Goal: Contribute content

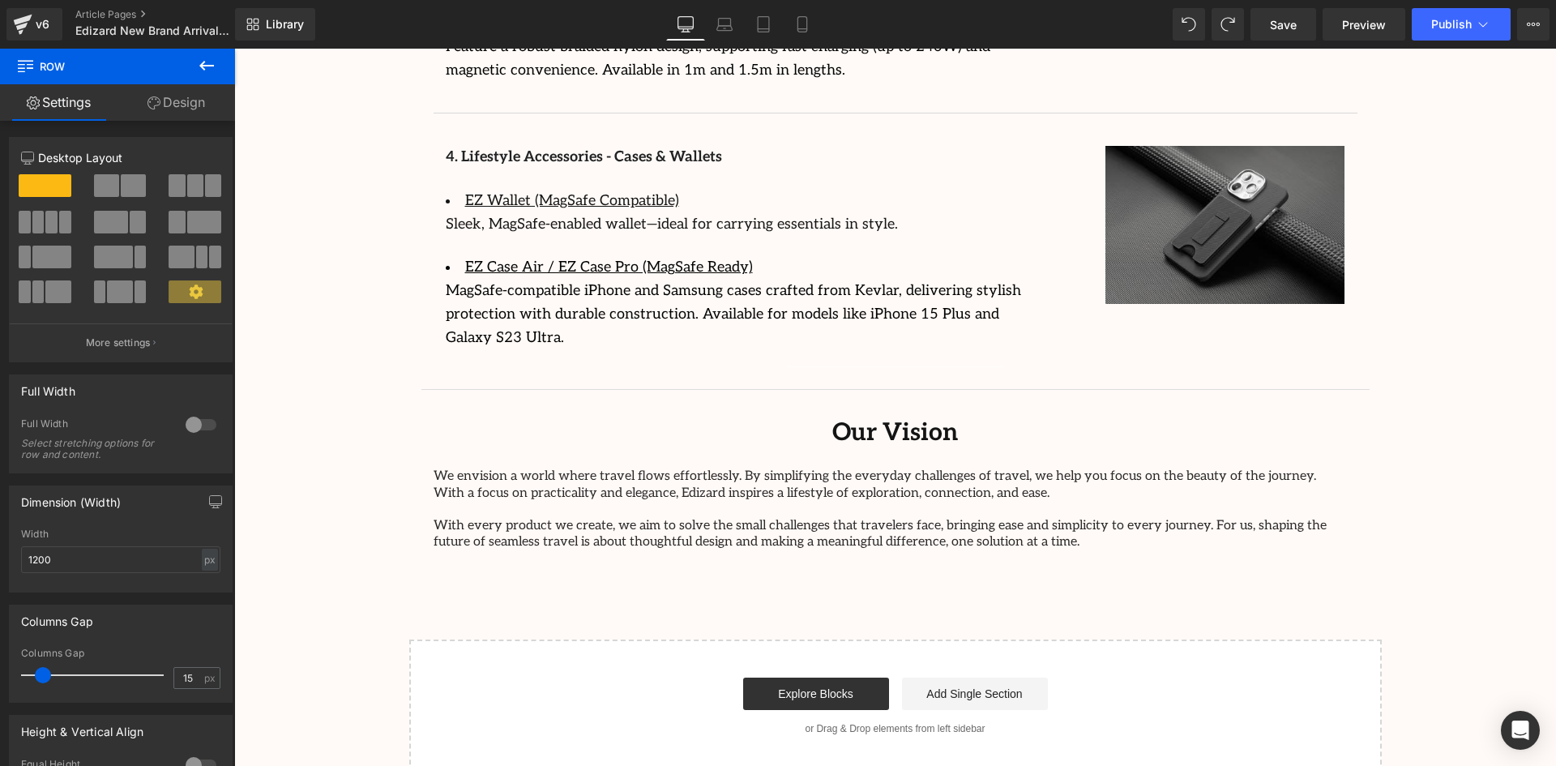
scroll to position [3395, 0]
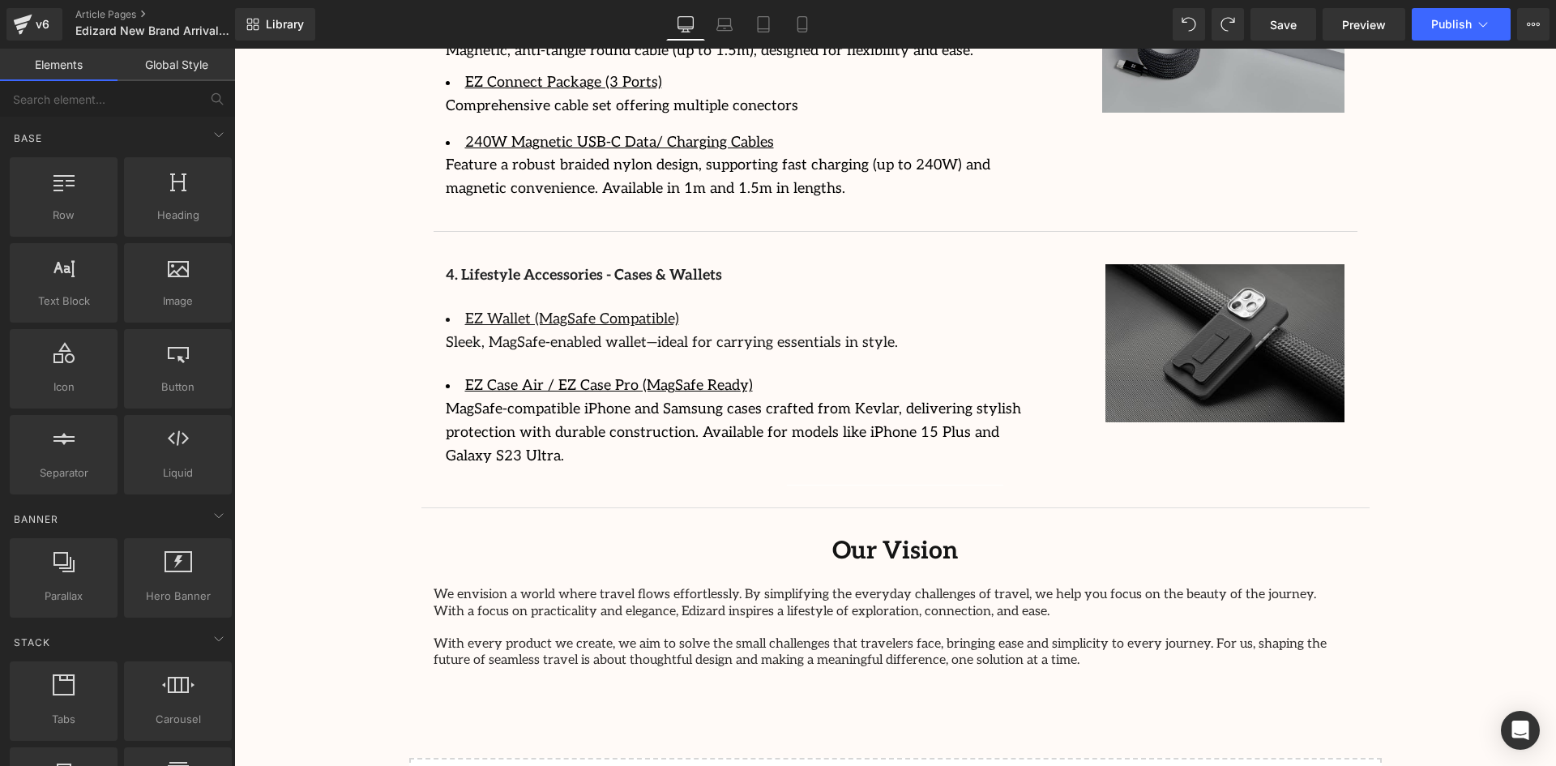
scroll to position [3152, 0]
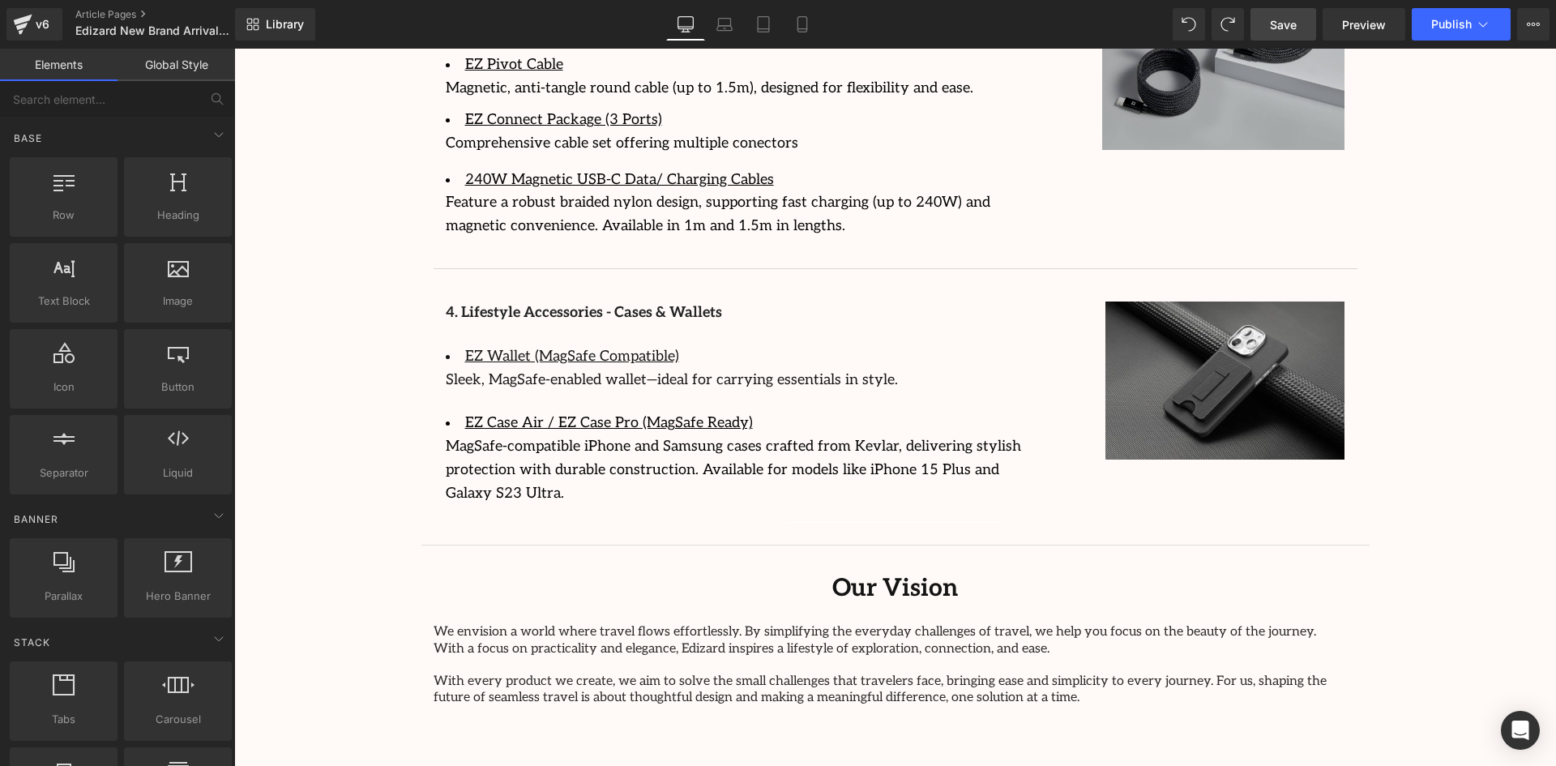
click at [1252, 30] on link "Save" at bounding box center [1283, 24] width 66 height 32
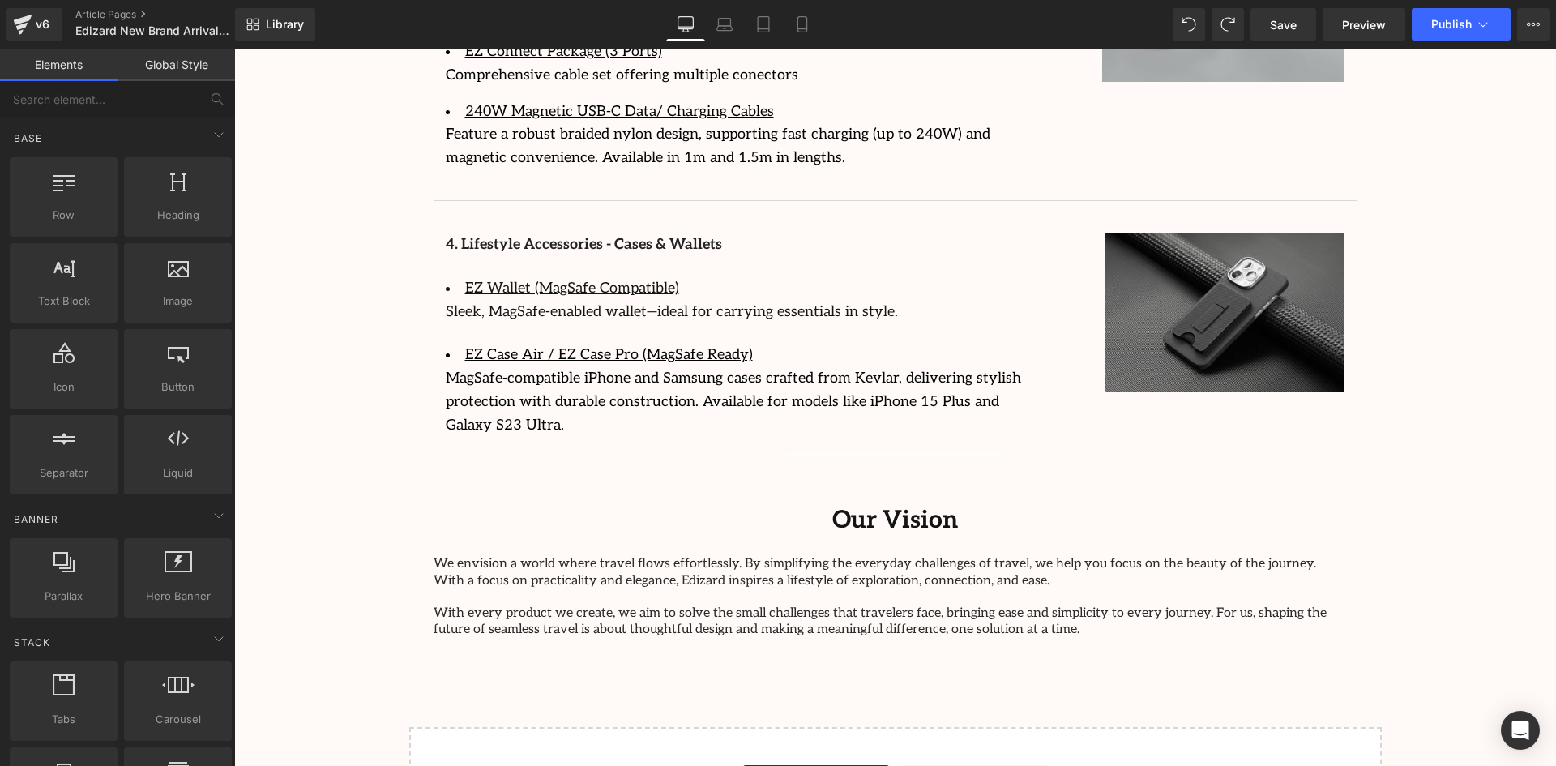
scroll to position [3233, 0]
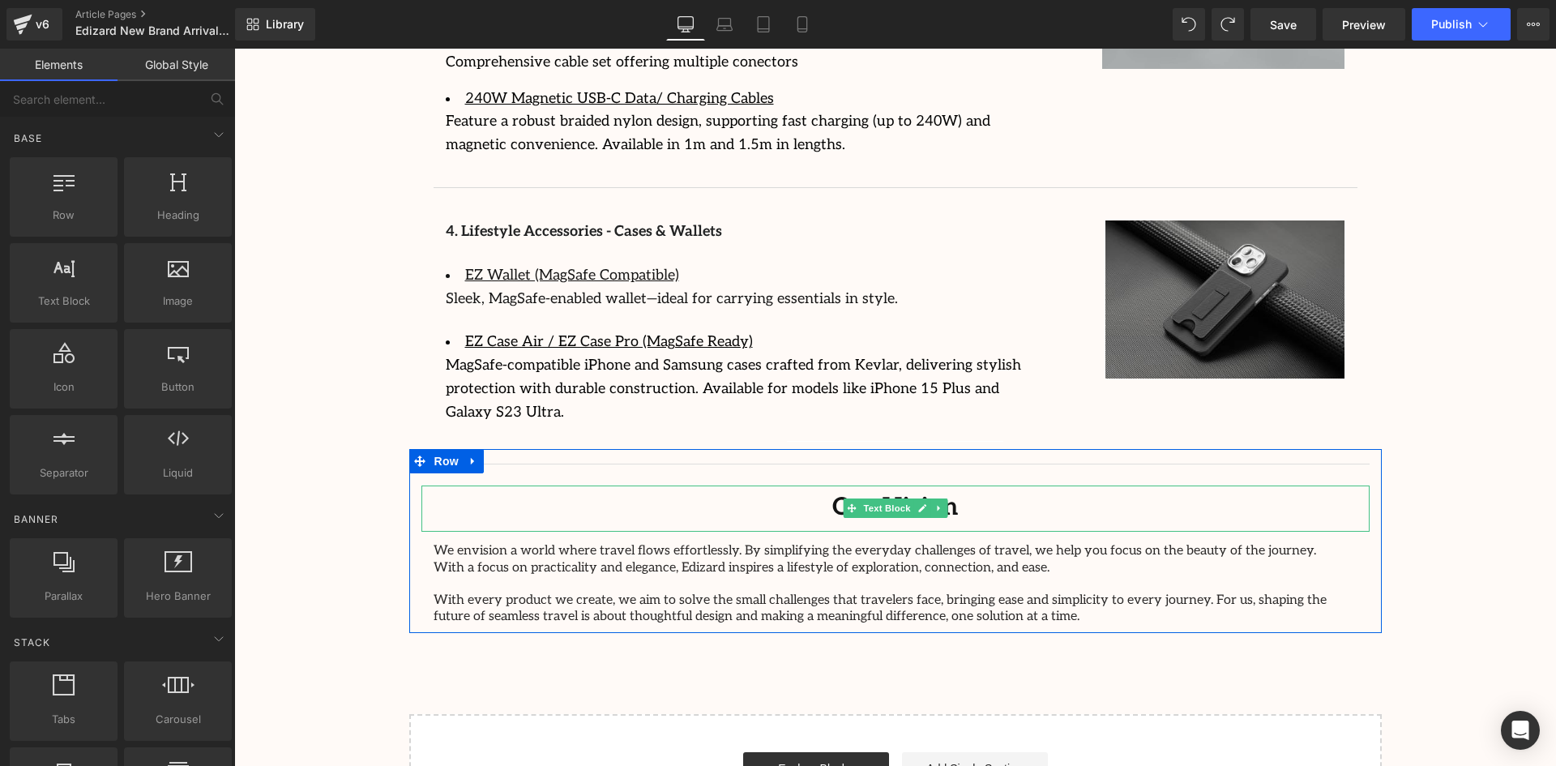
click at [1029, 485] on div "Our Vision" at bounding box center [895, 508] width 948 height 47
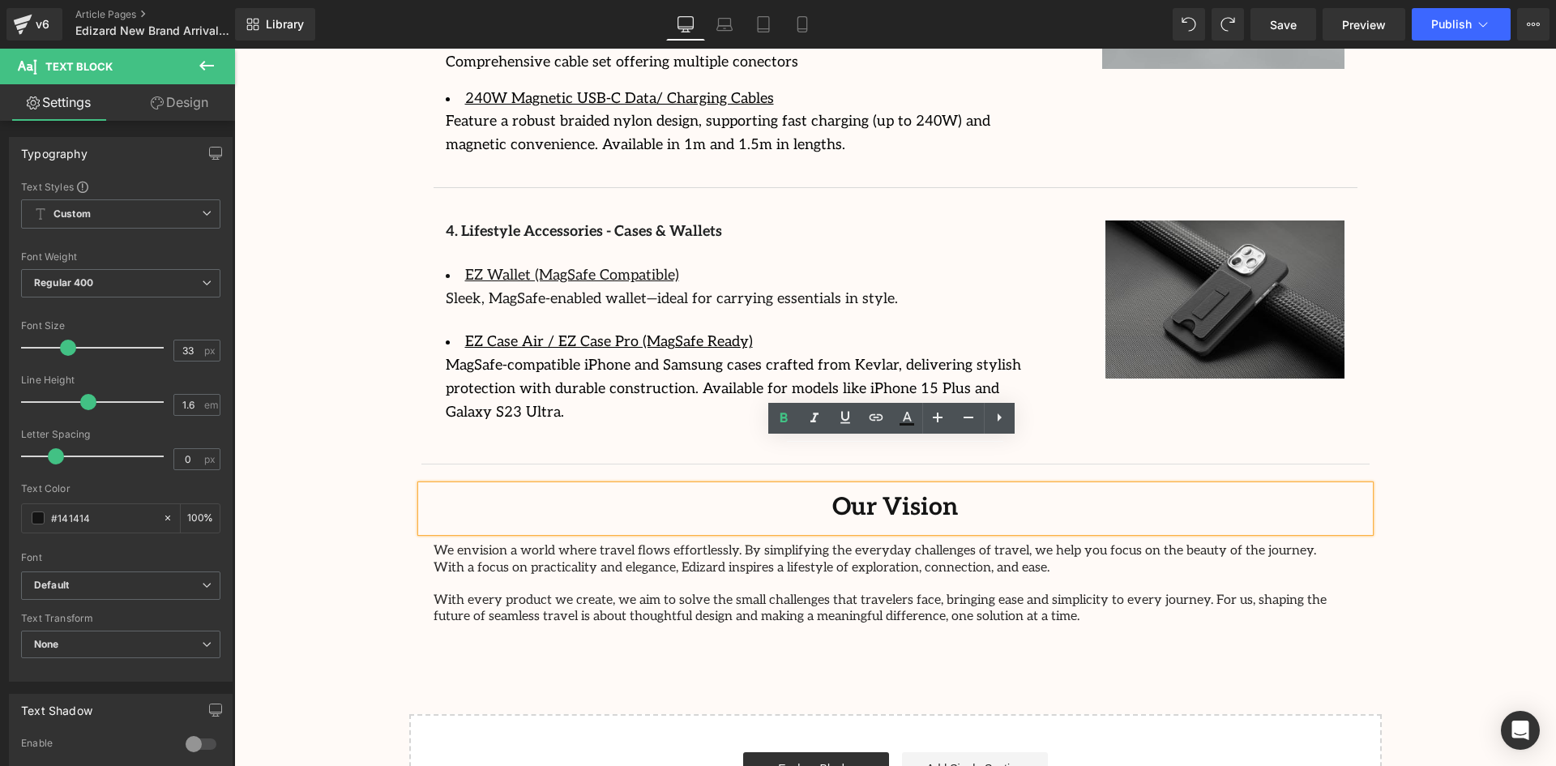
click at [928, 580] on div "We envision a world where travel flows effortlessly. By simplifying the everyda…" at bounding box center [895, 578] width 948 height 93
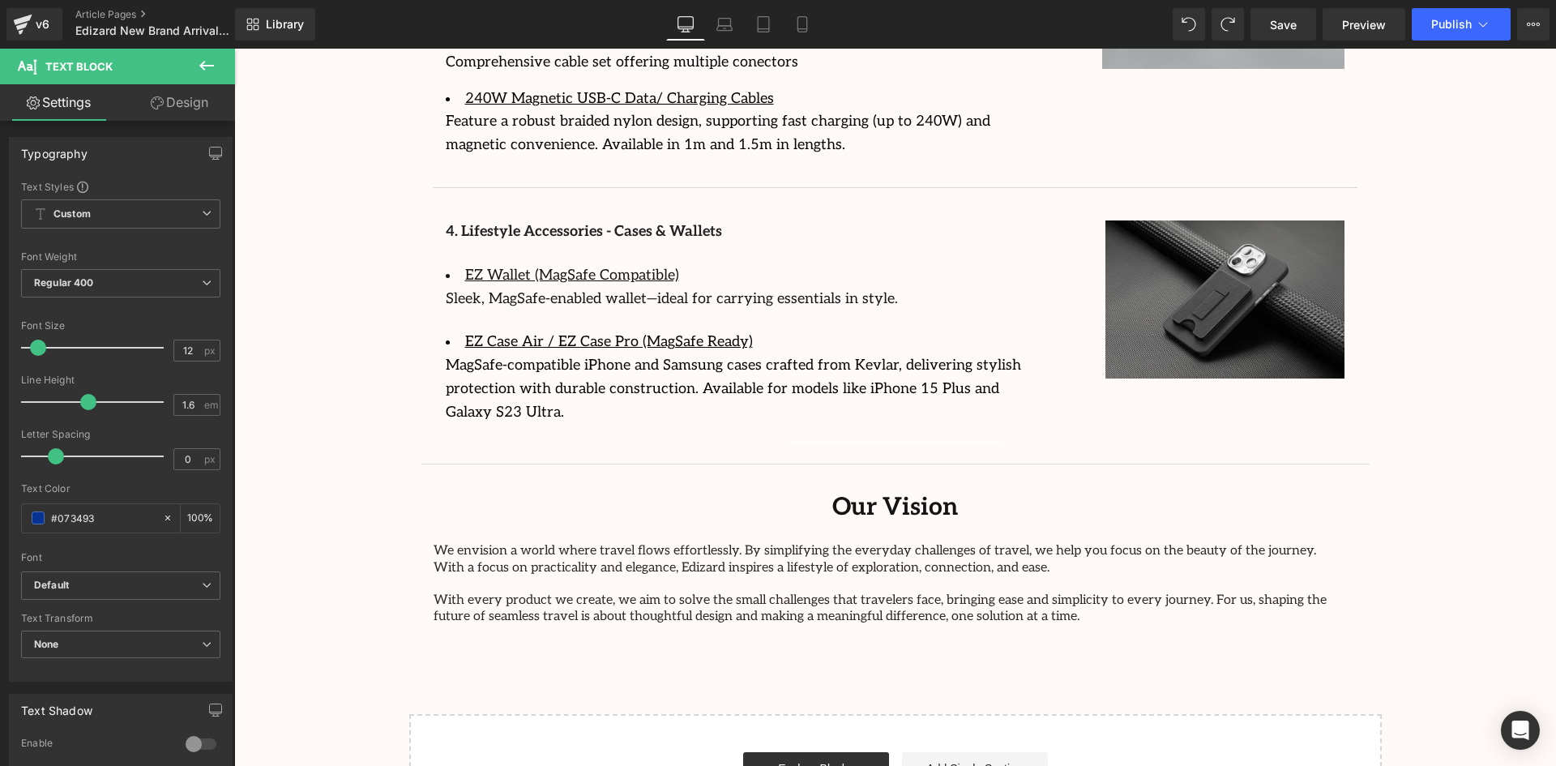
click at [209, 69] on icon at bounding box center [206, 65] width 19 height 19
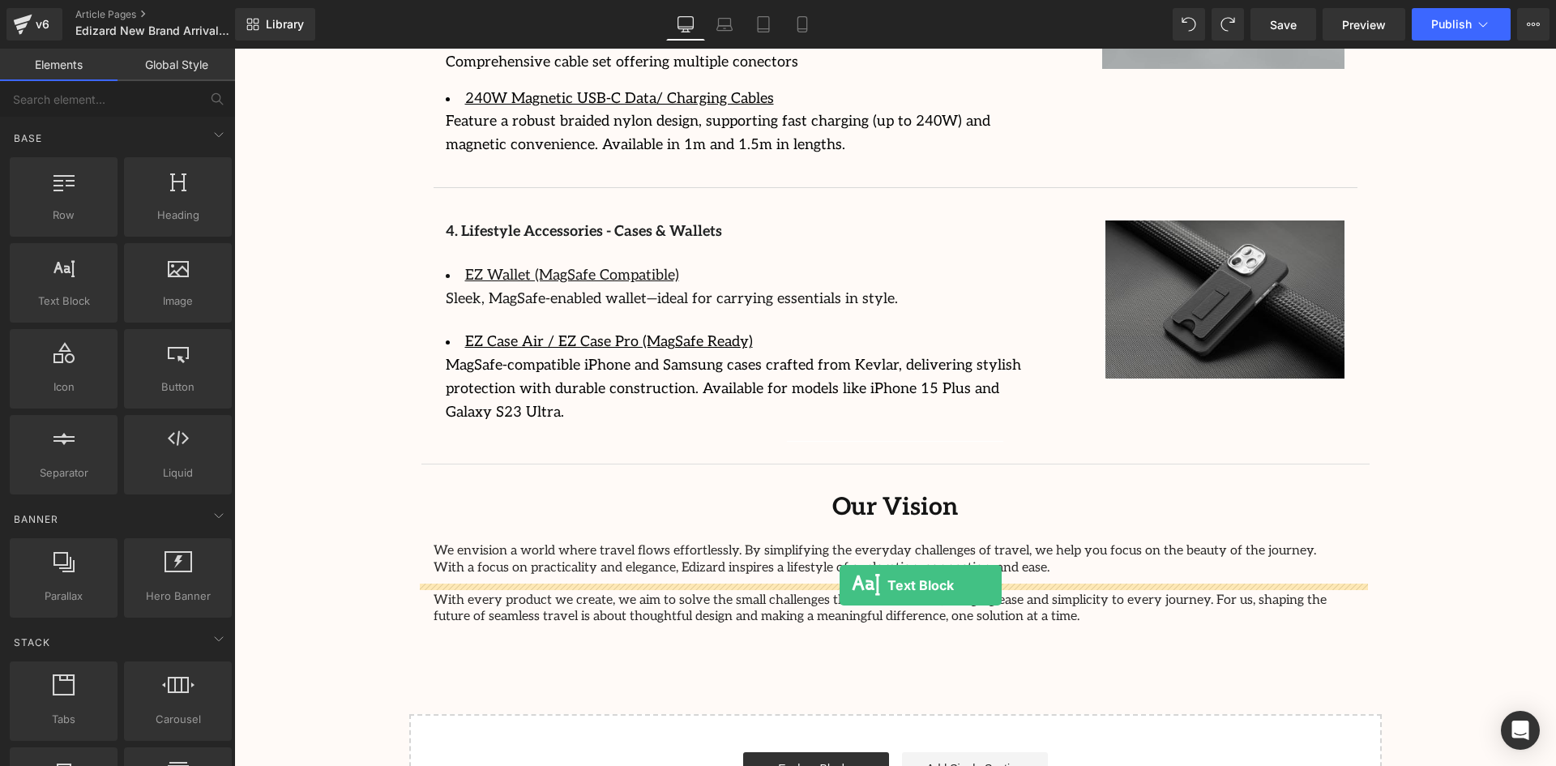
drag, startPoint x: 312, startPoint y: 336, endPoint x: 839, endPoint y: 585, distance: 583.2
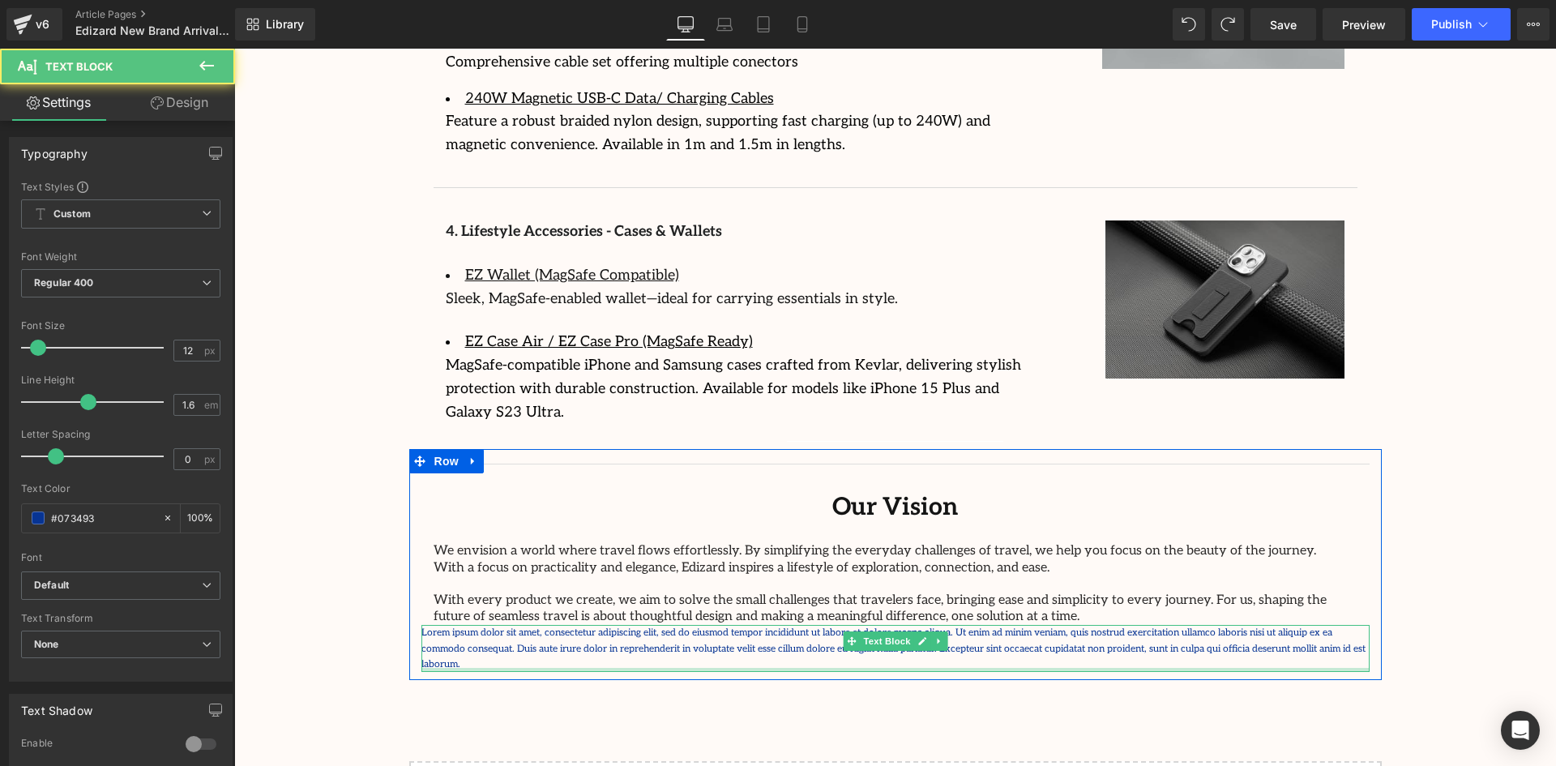
click at [1036, 668] on div at bounding box center [895, 670] width 948 height 4
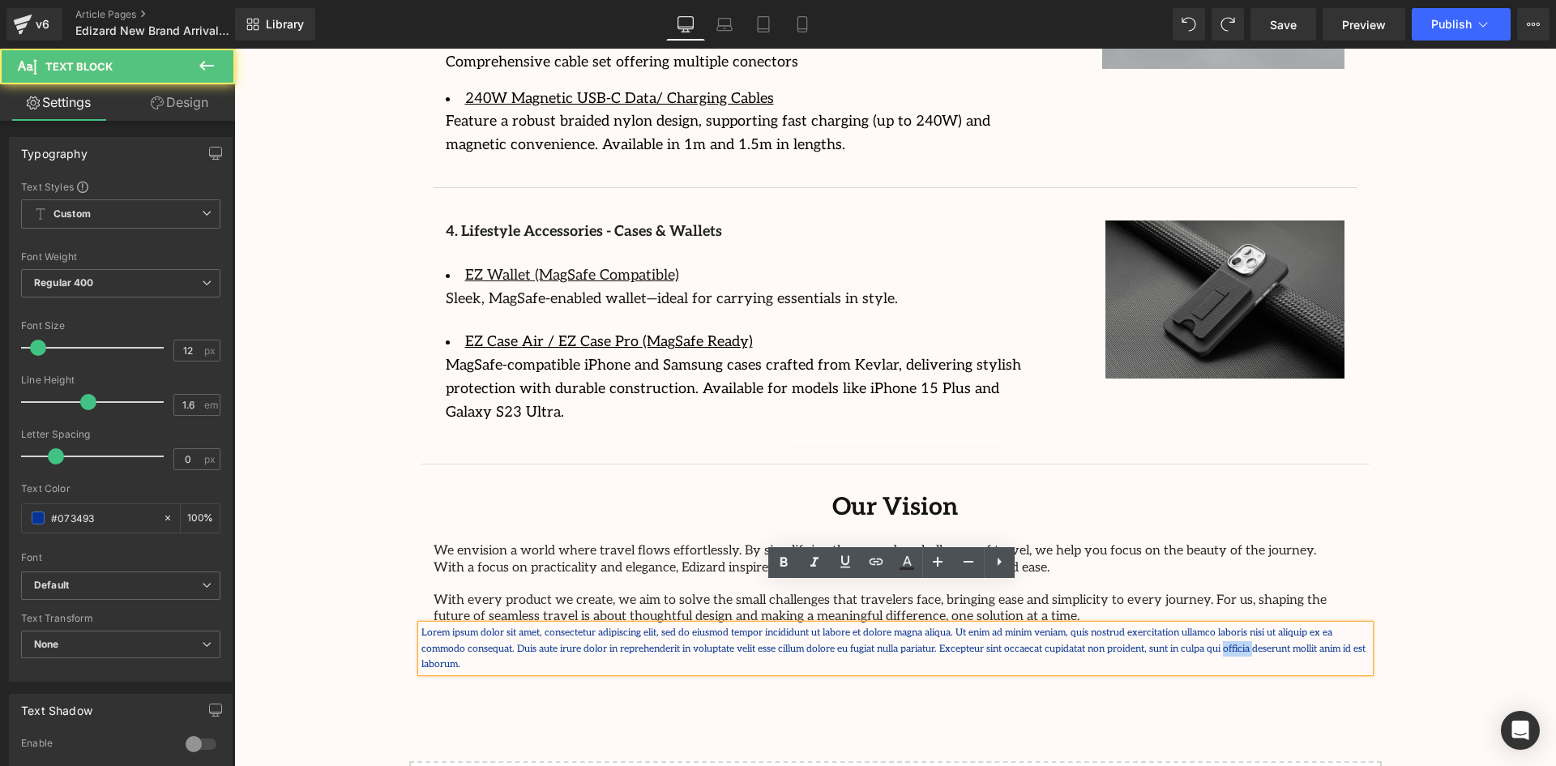
click at [1036, 625] on p "Lorem ipsum dolor sit amet, consectetur adipiscing elit, sed do eiusmod tempor …" at bounding box center [895, 648] width 948 height 47
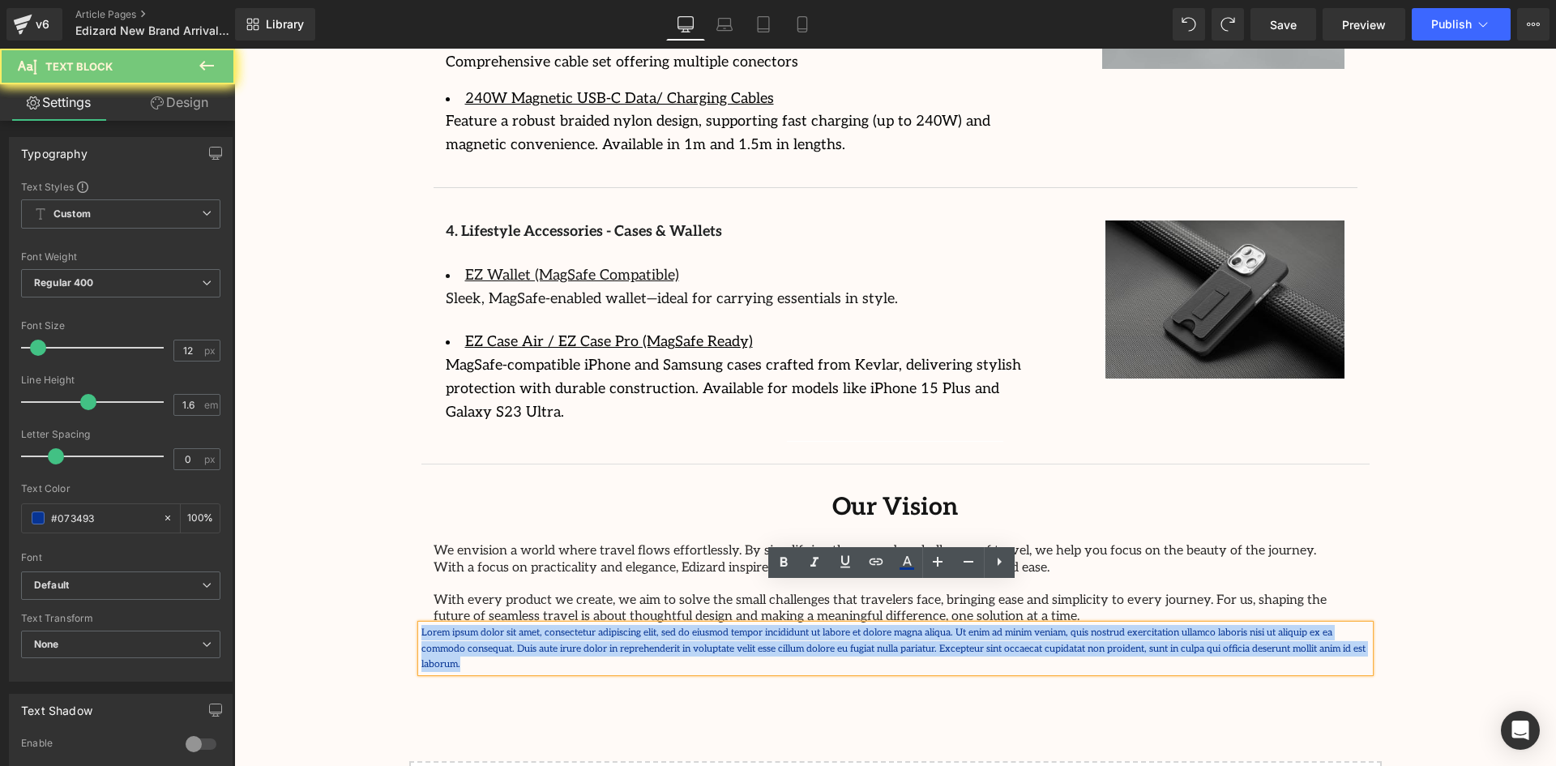
click at [1036, 625] on p "Lorem ipsum dolor sit amet, consectetur adipiscing elit, sed do eiusmod tempor …" at bounding box center [895, 648] width 948 height 47
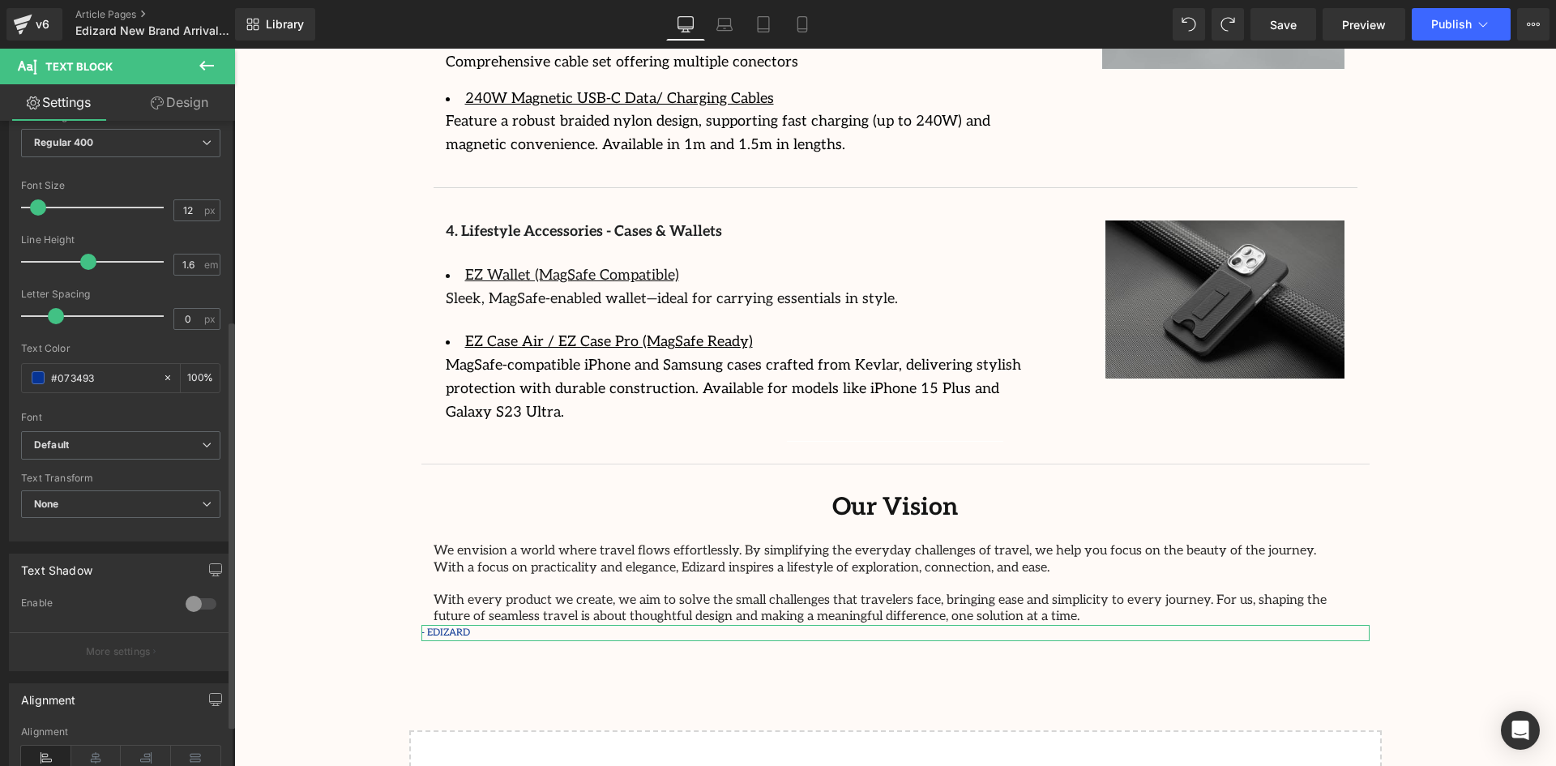
scroll to position [380, 0]
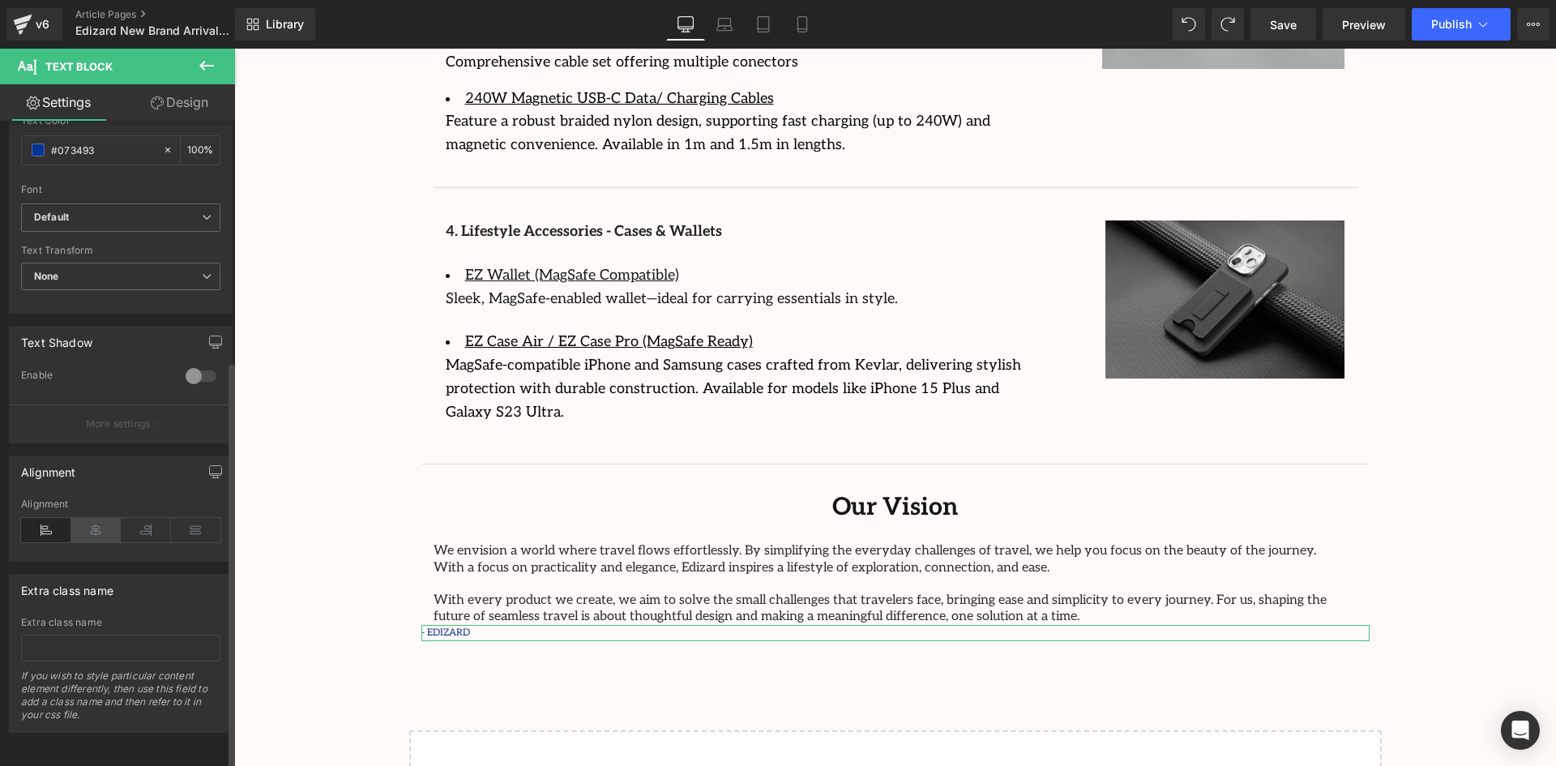
click at [92, 518] on icon at bounding box center [96, 530] width 50 height 24
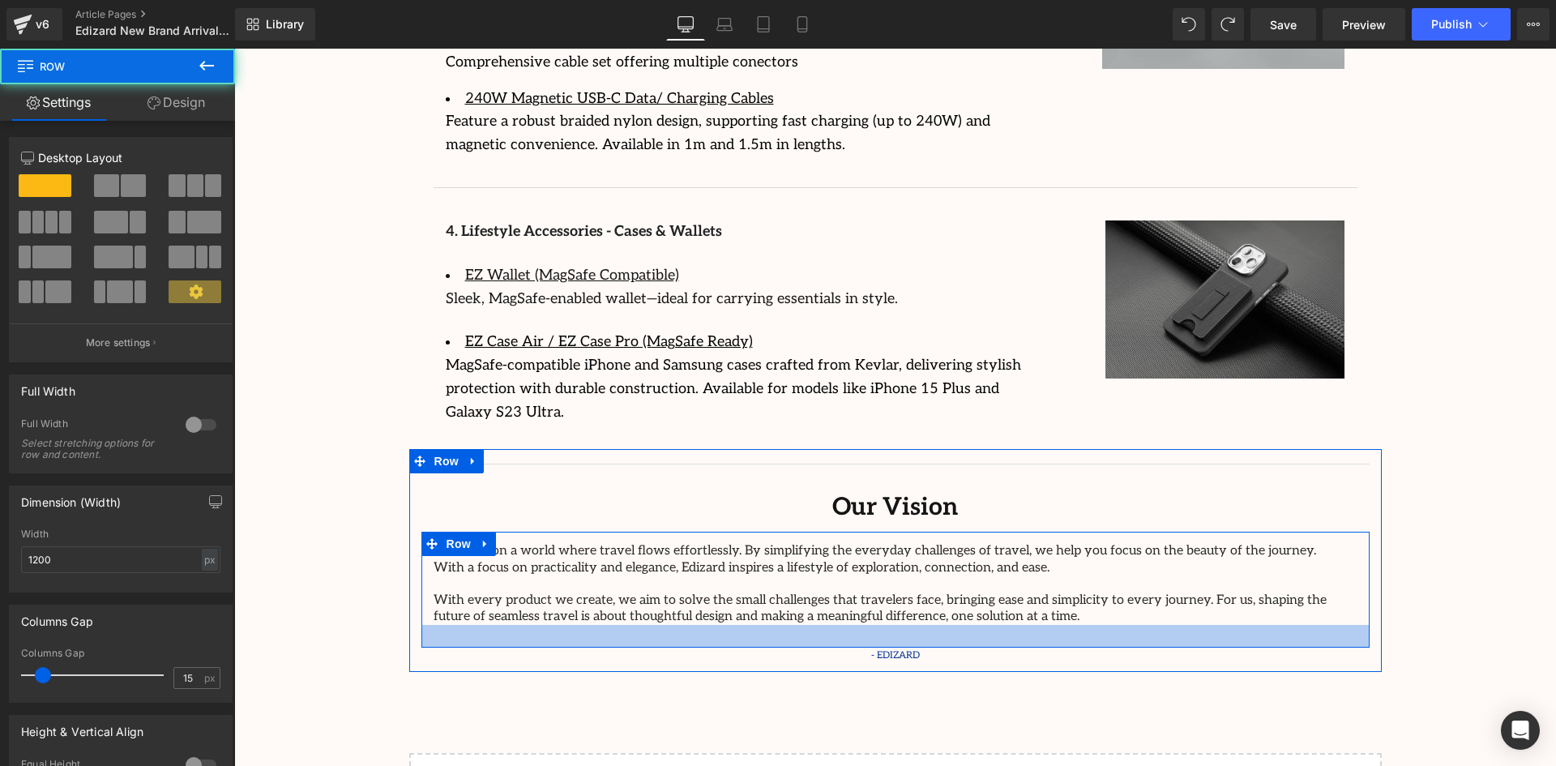
drag, startPoint x: 942, startPoint y: 582, endPoint x: 947, endPoint y: 604, distance: 23.4
click at [947, 625] on div at bounding box center [895, 636] width 948 height 23
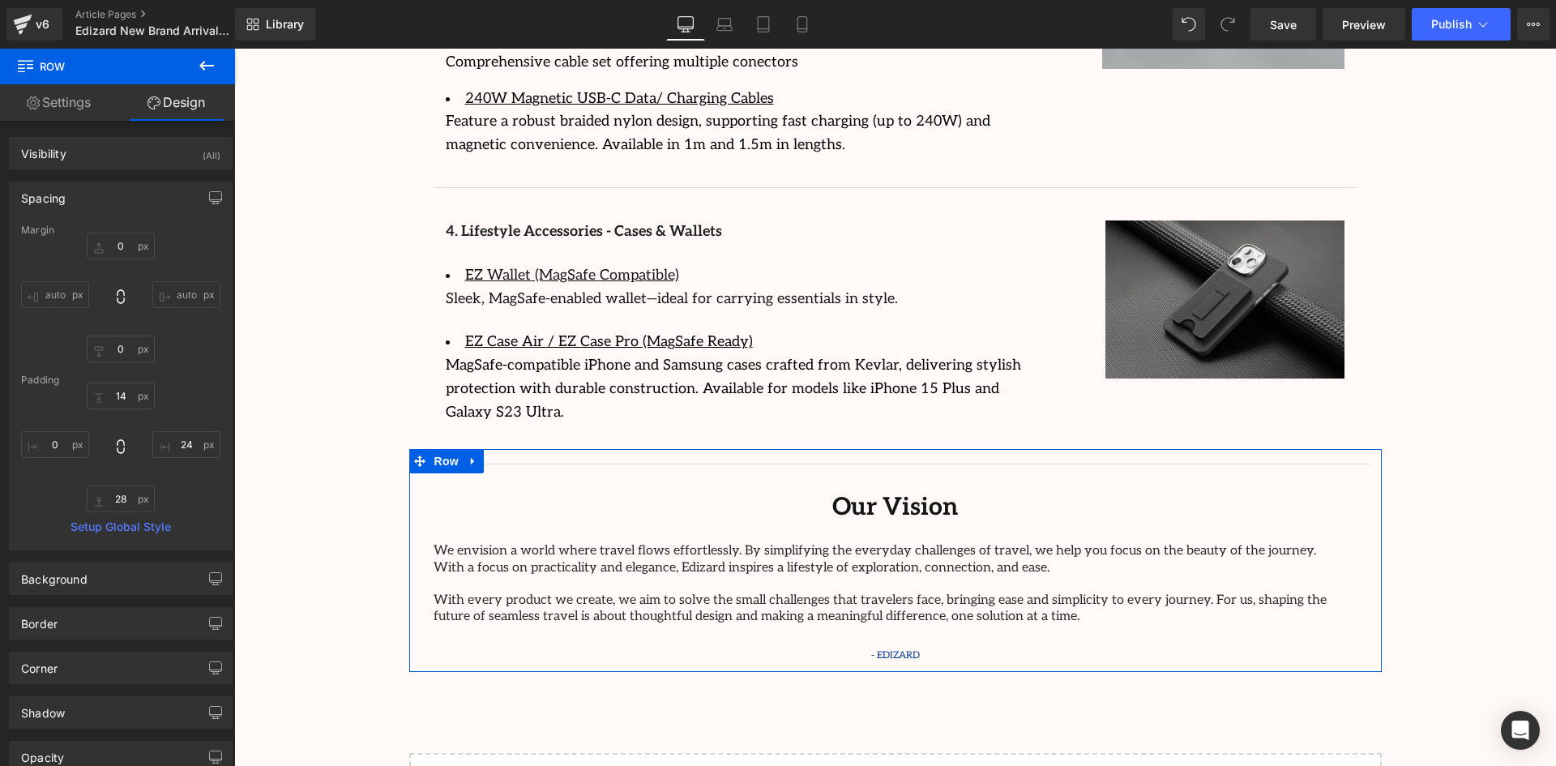
click at [920, 651] on icon at bounding box center [922, 655] width 8 height 8
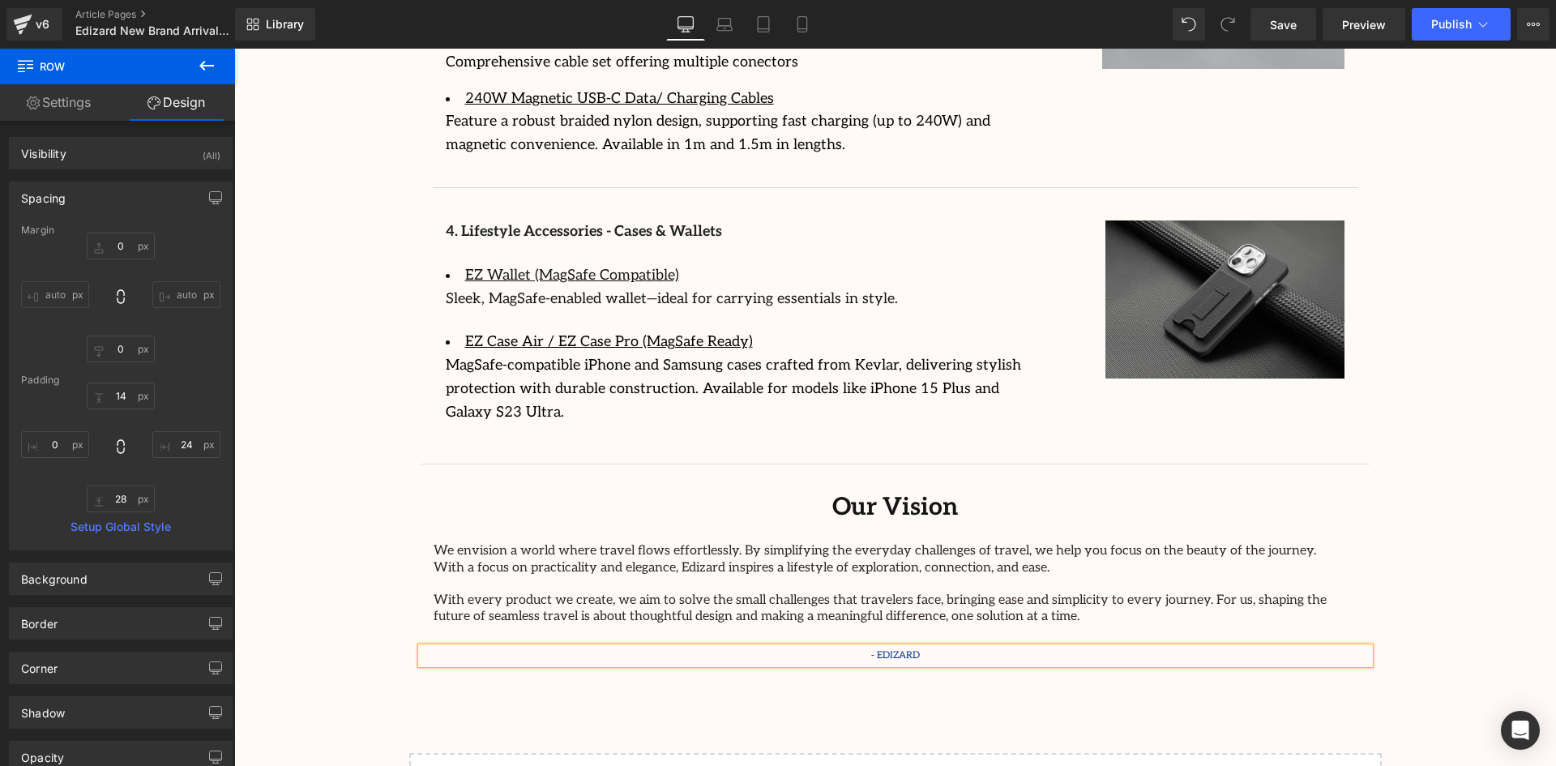
click at [920, 647] on p "- EDIZARD" at bounding box center [895, 654] width 948 height 15
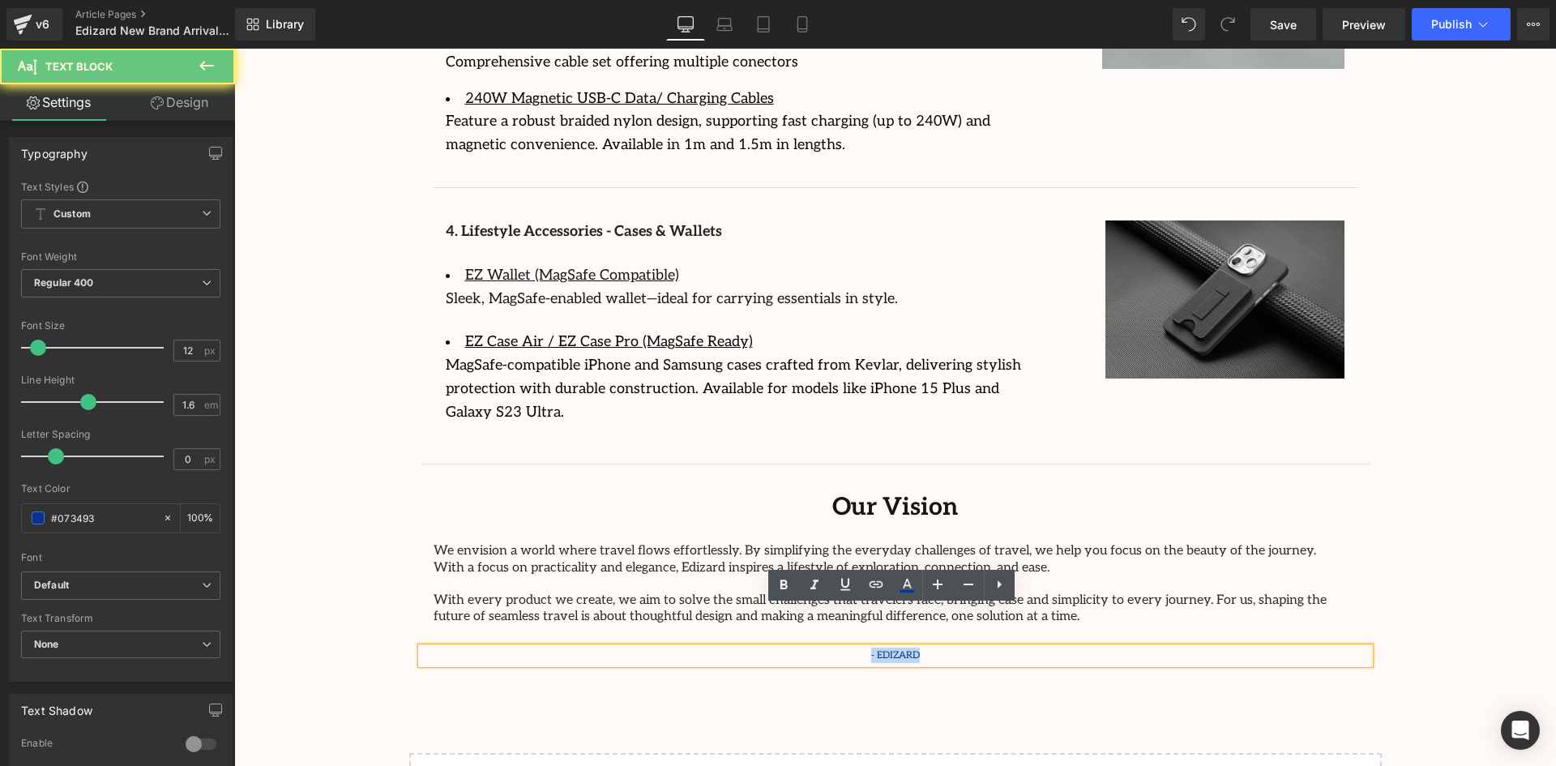
click at [920, 647] on p "- EDIZARD" at bounding box center [895, 654] width 948 height 15
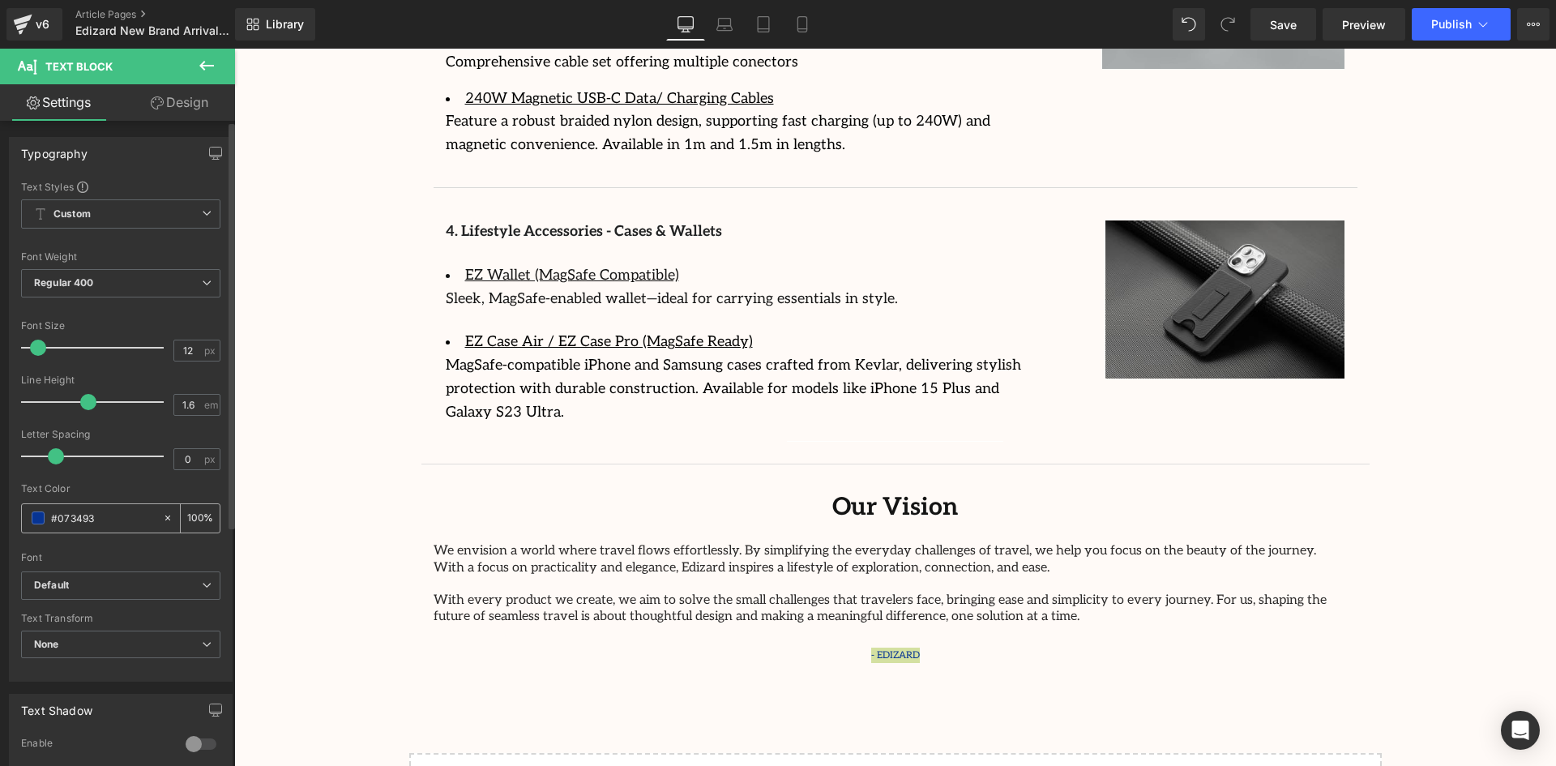
click at [32, 519] on span at bounding box center [38, 517] width 13 height 13
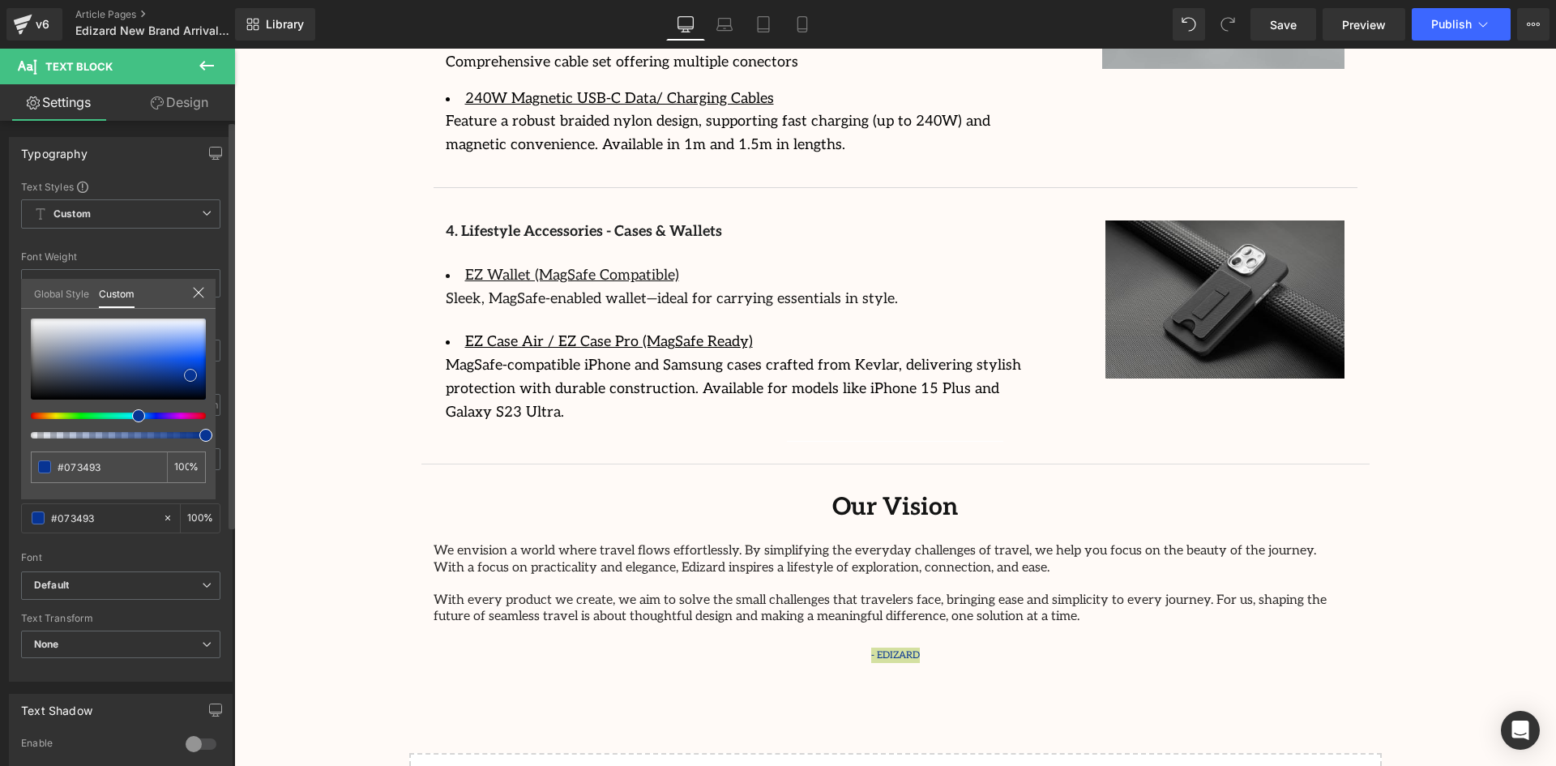
type input "#17181b"
type input "#1c1c1c"
type input "#161616"
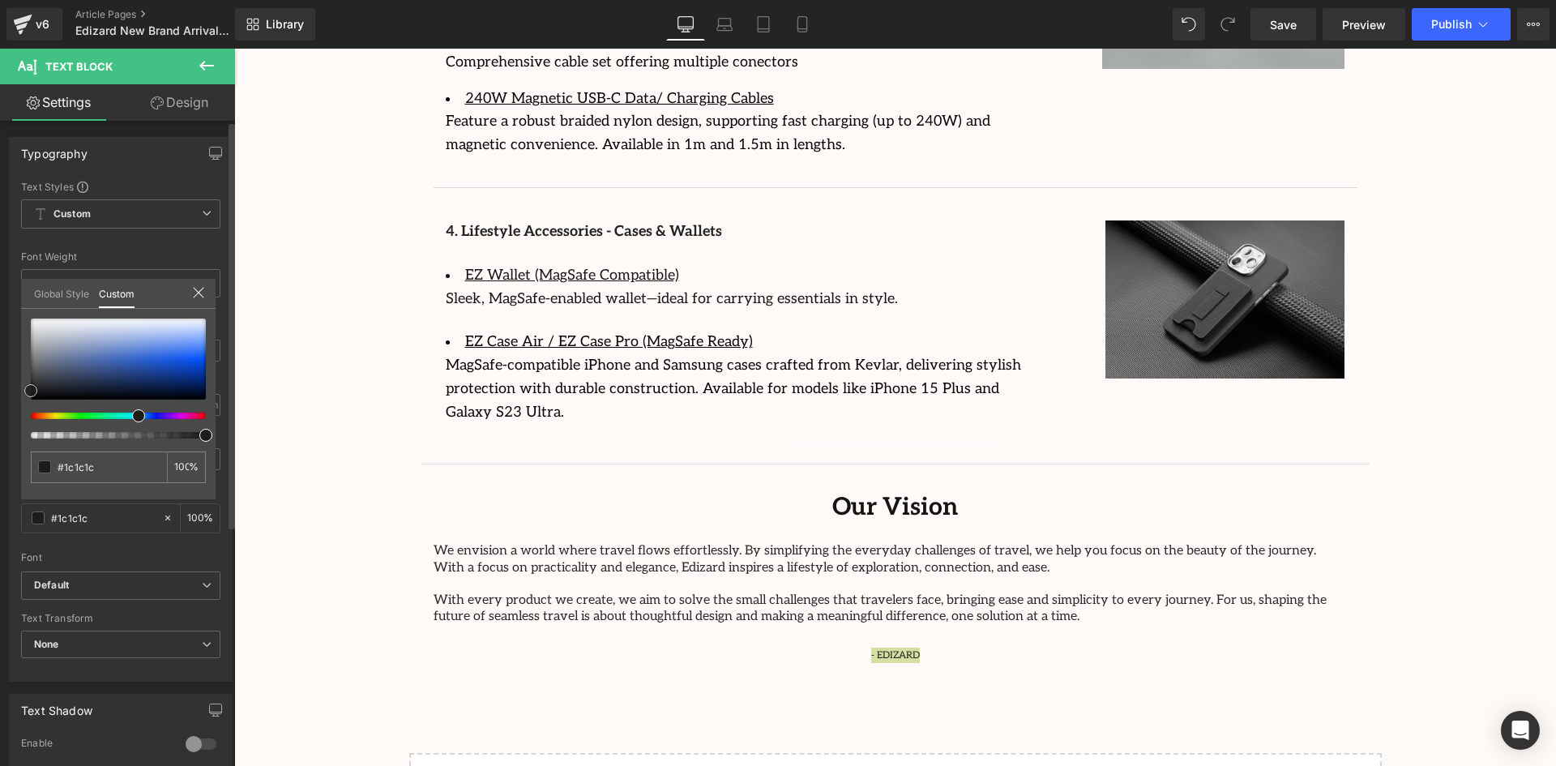
type input "#161616"
drag, startPoint x: 42, startPoint y: 391, endPoint x: 16, endPoint y: 396, distance: 26.4
click at [17, 393] on div "Typography Text Styles Custom Custom Setup Global Style Custom Setup Global Sty…" at bounding box center [121, 403] width 242 height 557
type input "#141414"
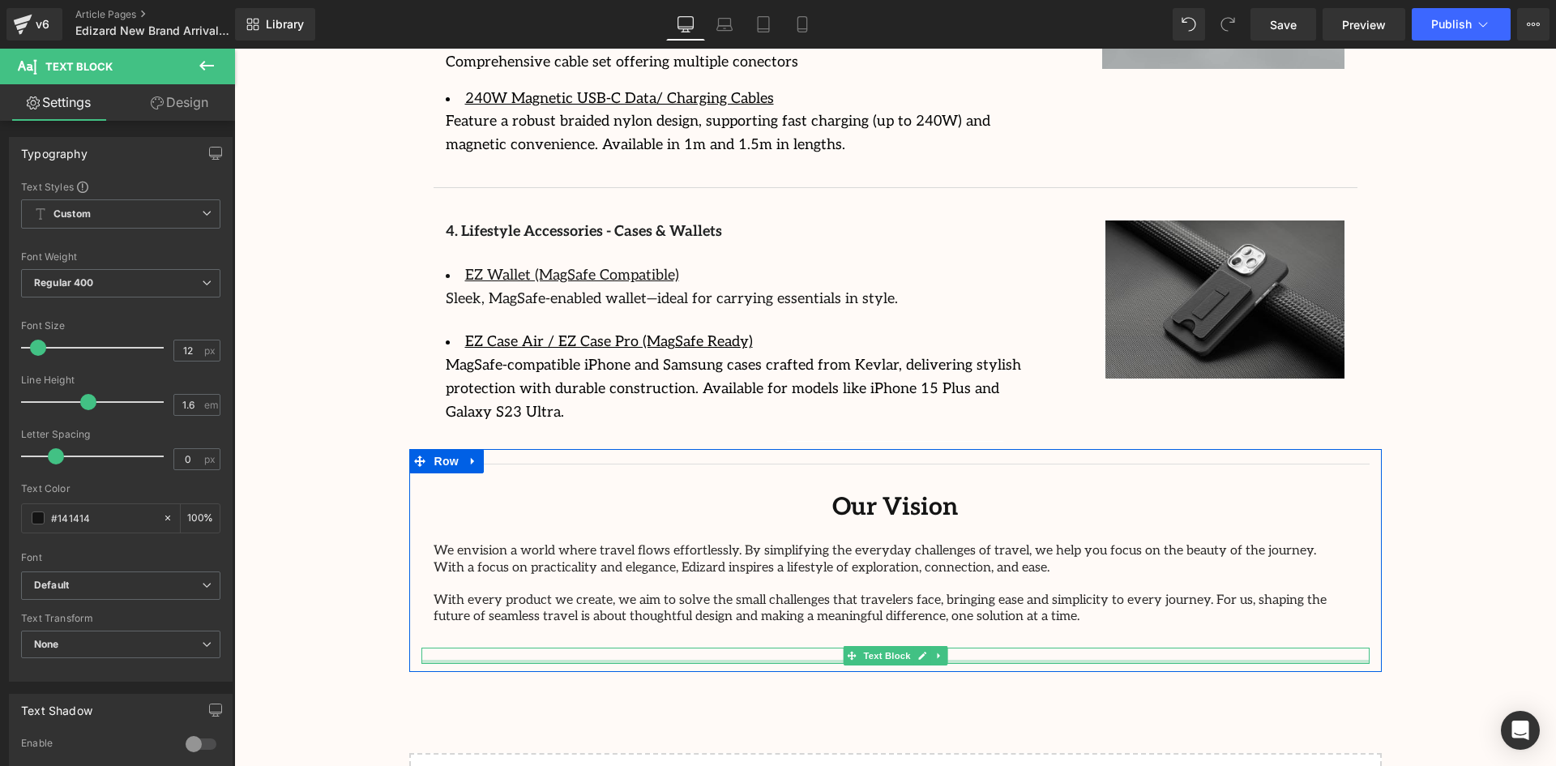
click at [1002, 660] on div at bounding box center [895, 662] width 948 height 4
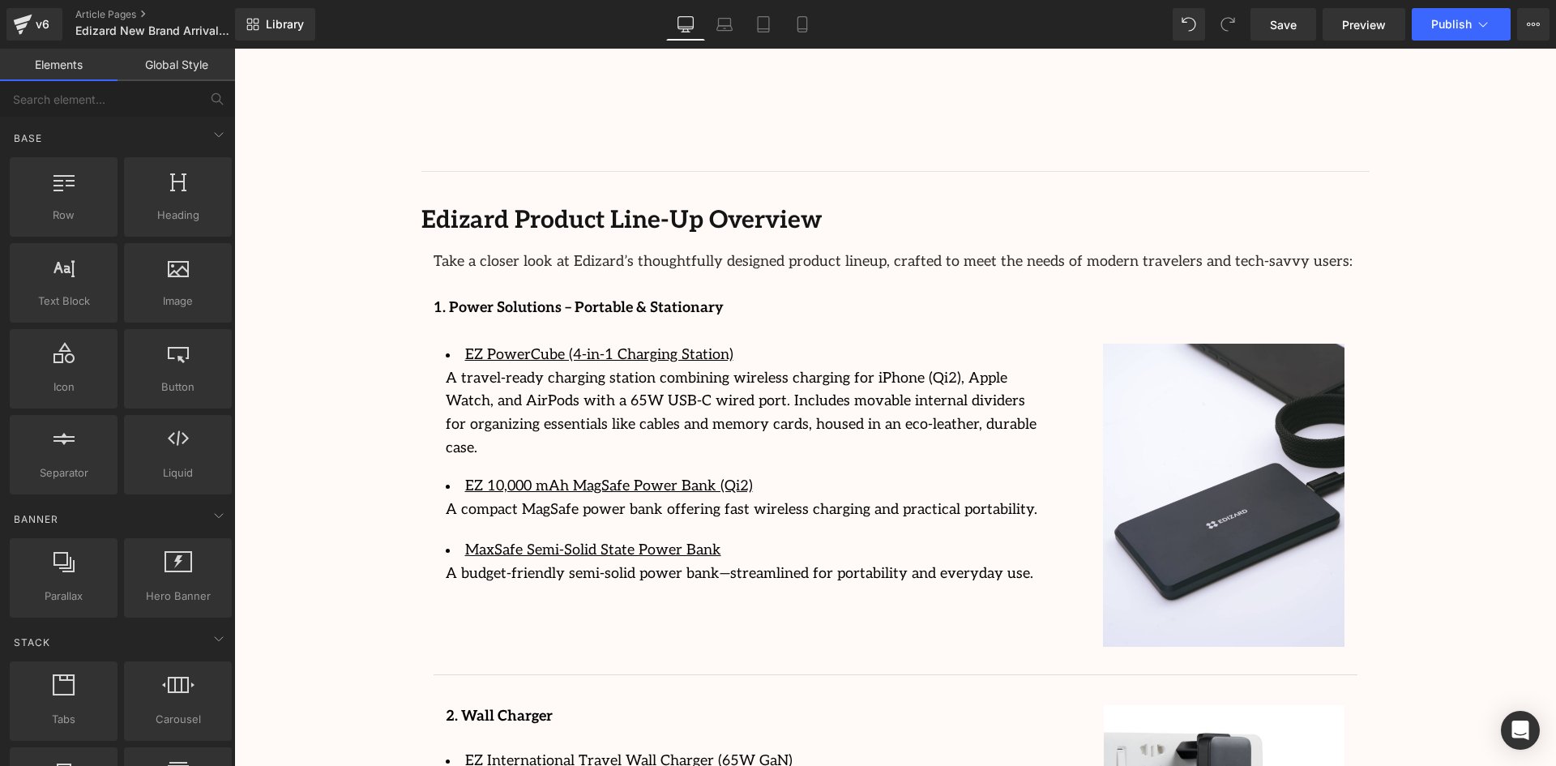
scroll to position [1856, 0]
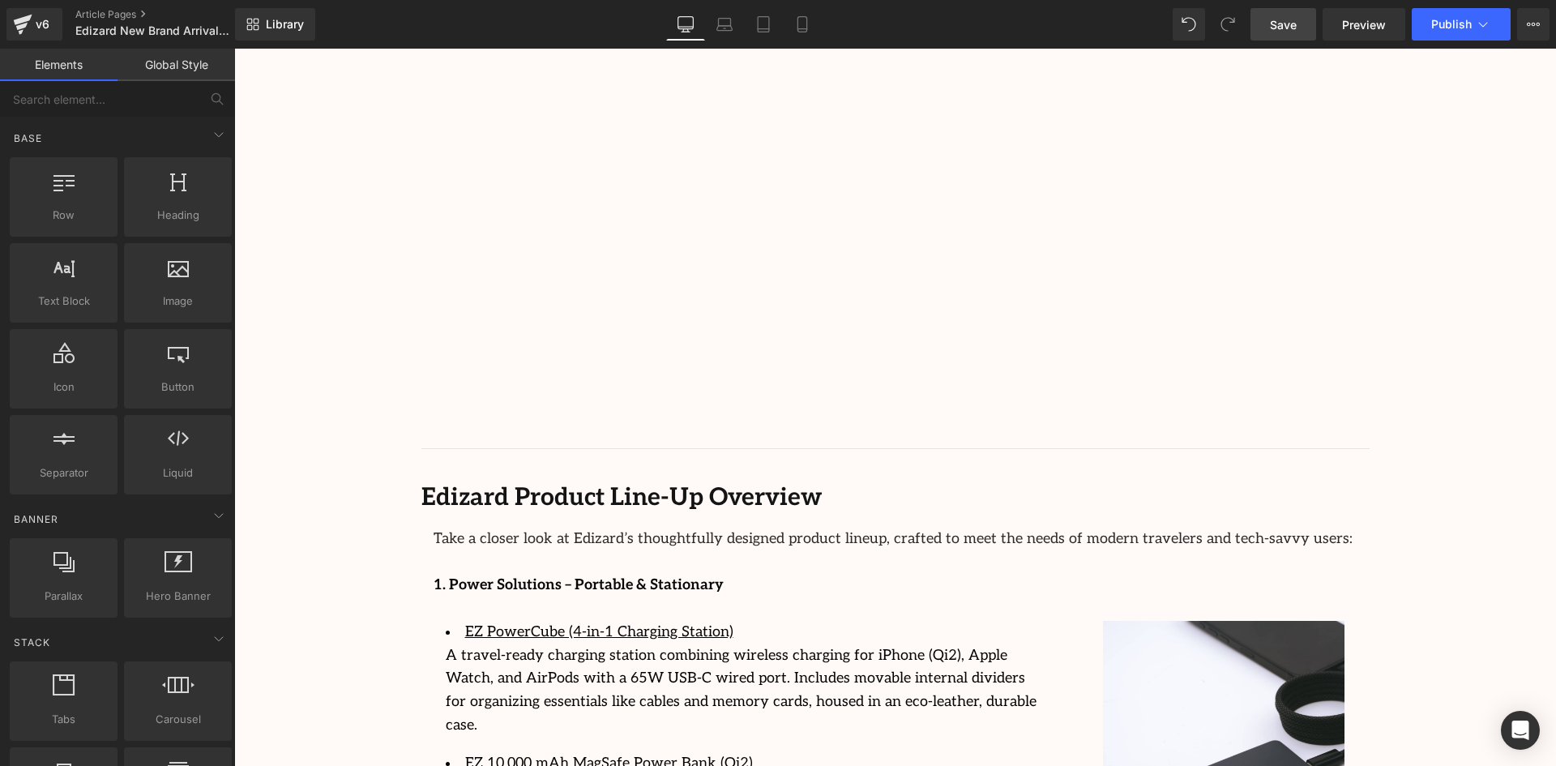
click at [1284, 24] on span "Save" at bounding box center [1283, 24] width 27 height 17
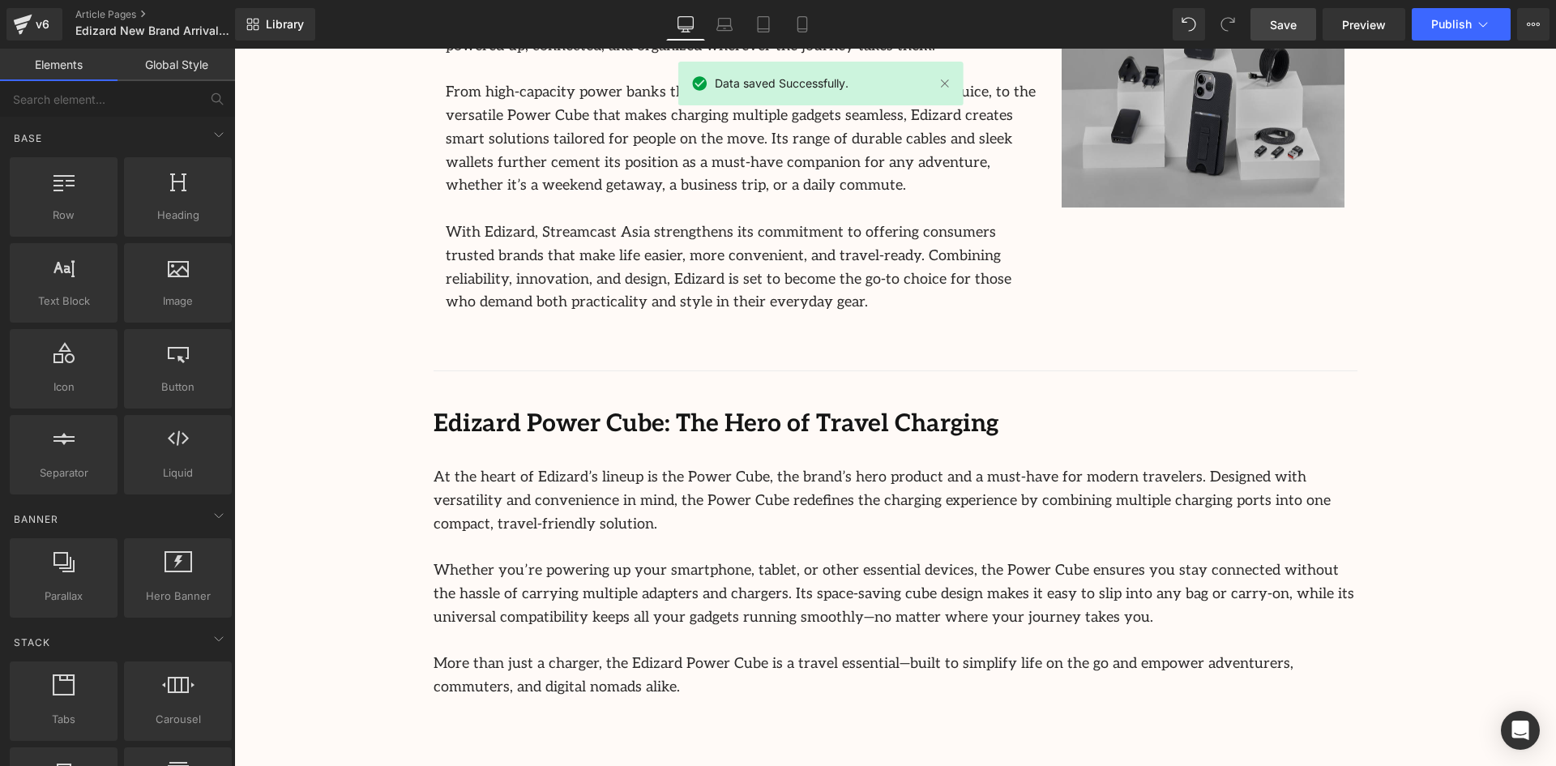
scroll to position [964, 0]
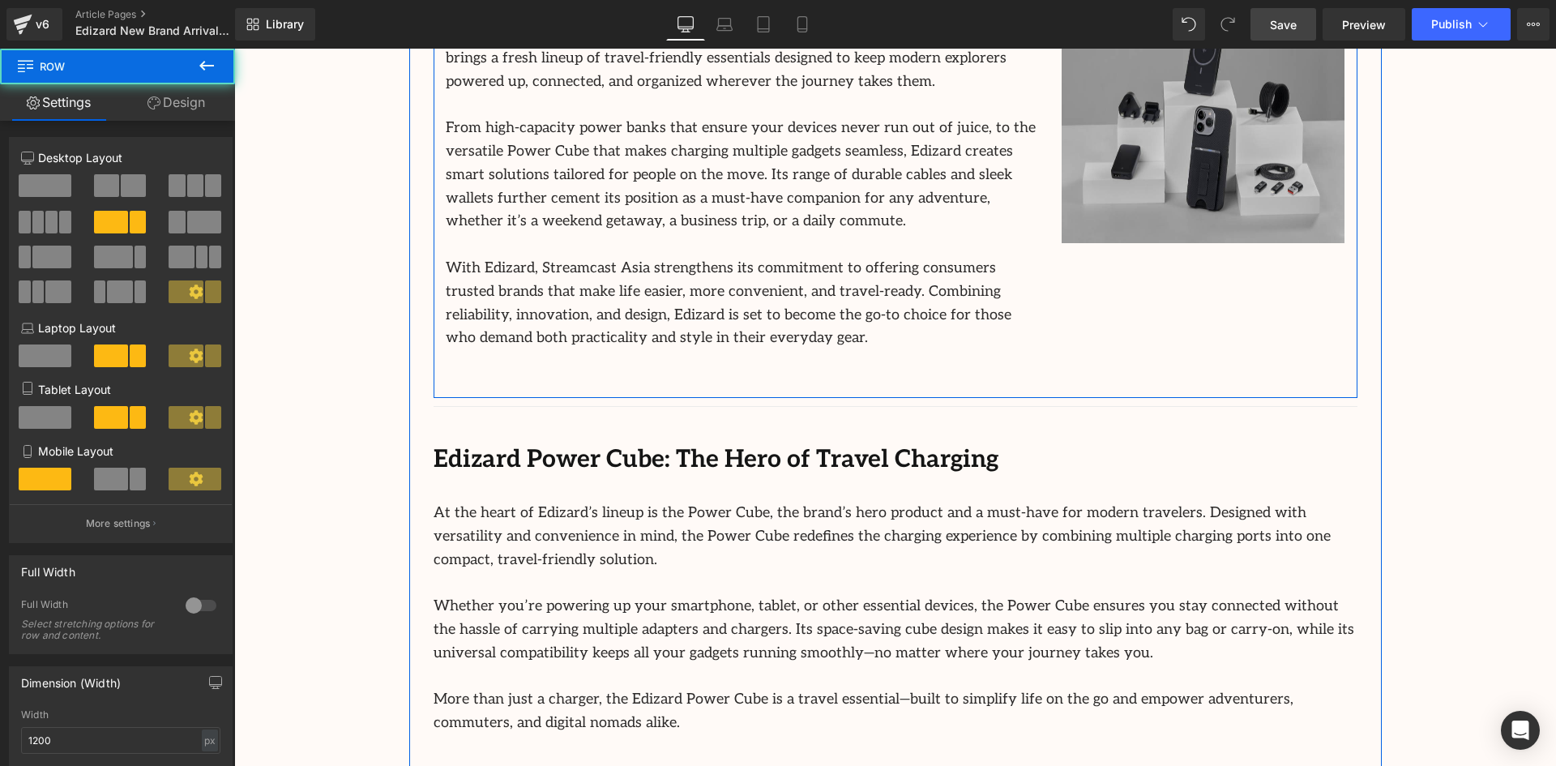
drag, startPoint x: 997, startPoint y: 395, endPoint x: 1123, endPoint y: 356, distance: 132.3
click at [1001, 365] on div "Streamcast Asia is proud to welcome Edizard into its growing portfolio of innov…" at bounding box center [896, 192] width 924 height 412
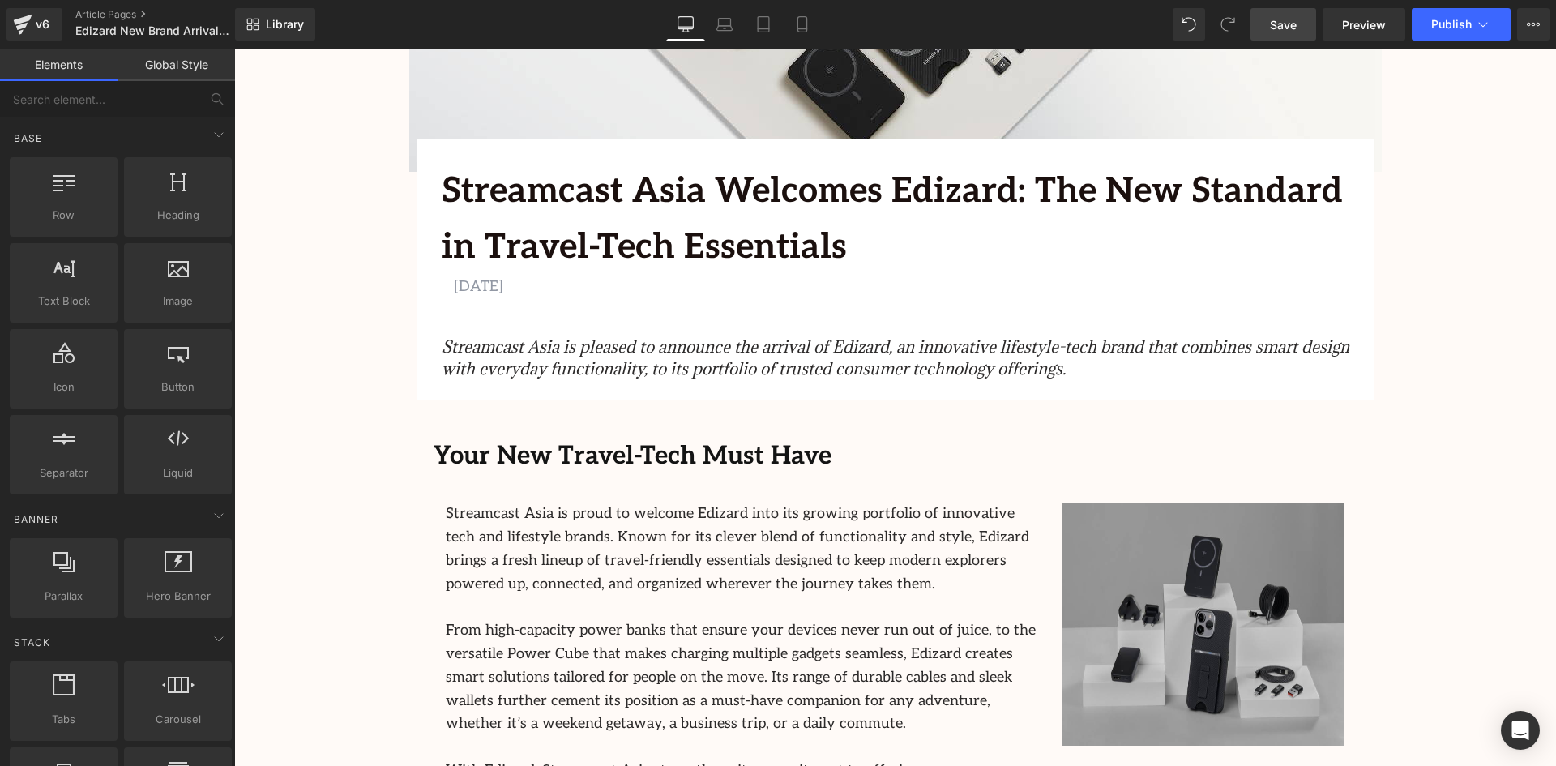
scroll to position [397, 0]
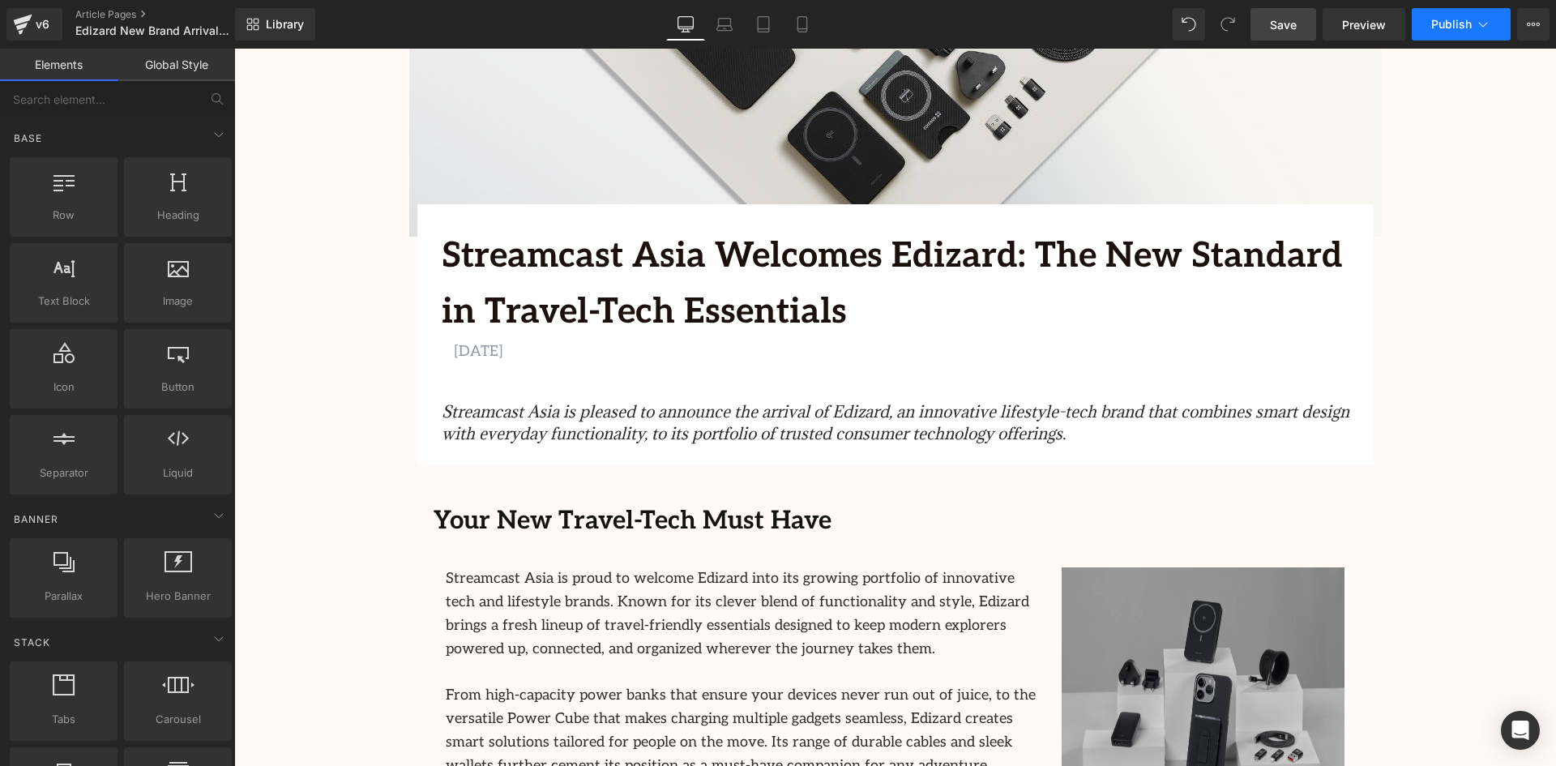
click at [1444, 28] on span "Publish" at bounding box center [1451, 24] width 41 height 13
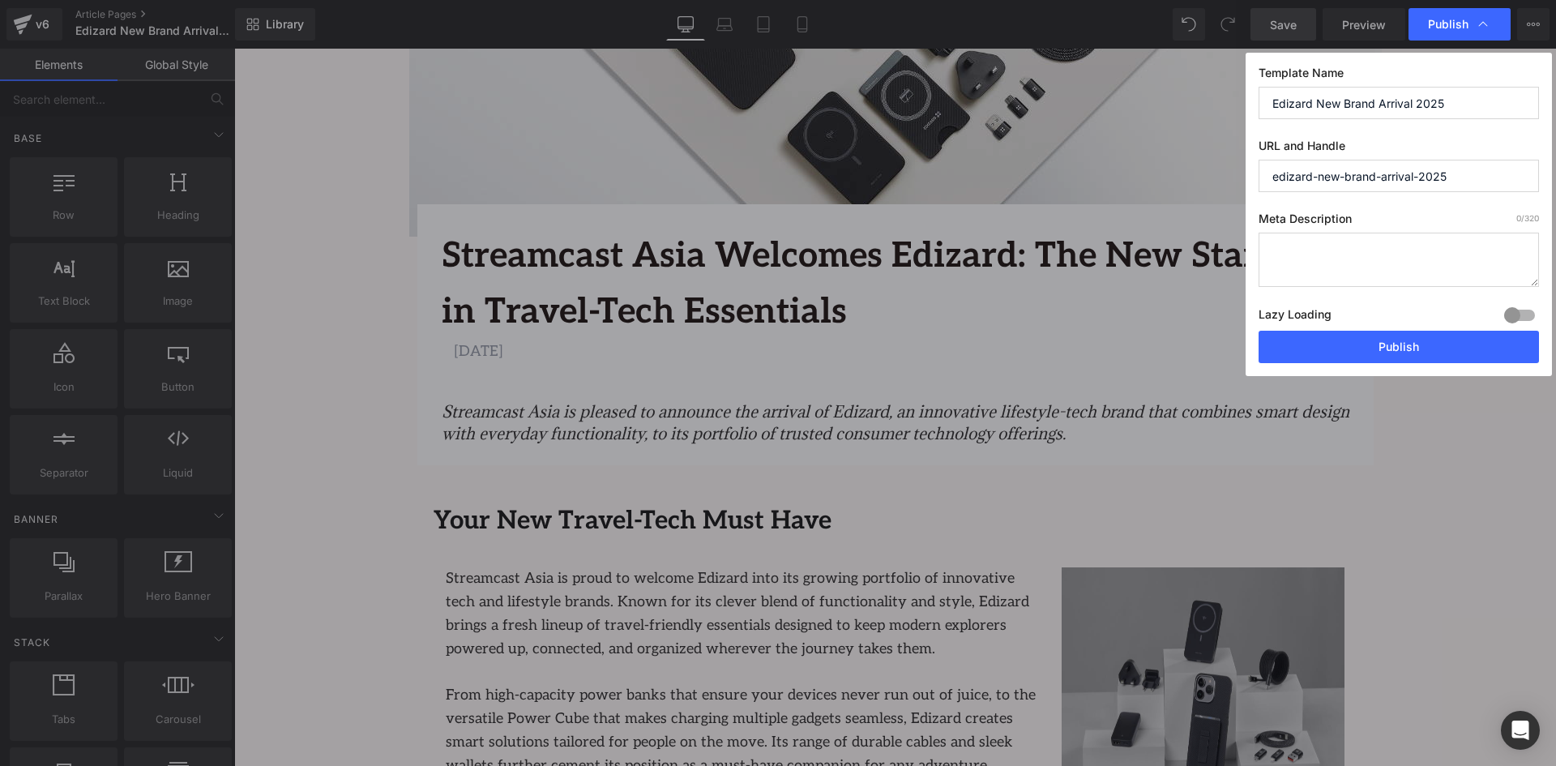
drag, startPoint x: 1376, startPoint y: 344, endPoint x: 1270, endPoint y: 147, distance: 223.7
click at [1273, 154] on div "Template Name Edizard New Brand Arrival 2025 URL and Handle edizard-new-brand-a…" at bounding box center [1398, 214] width 306 height 323
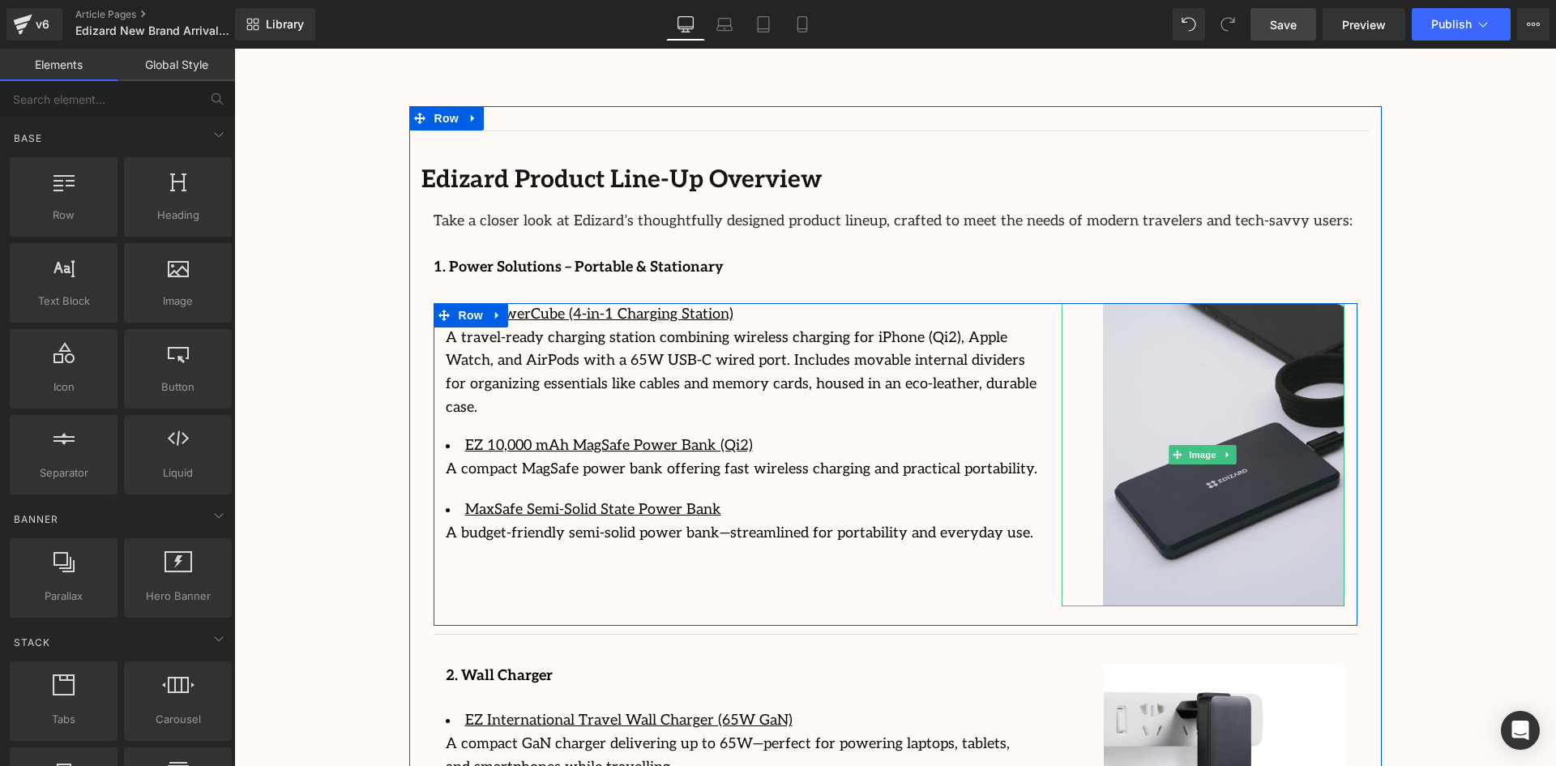
scroll to position [2261, 0]
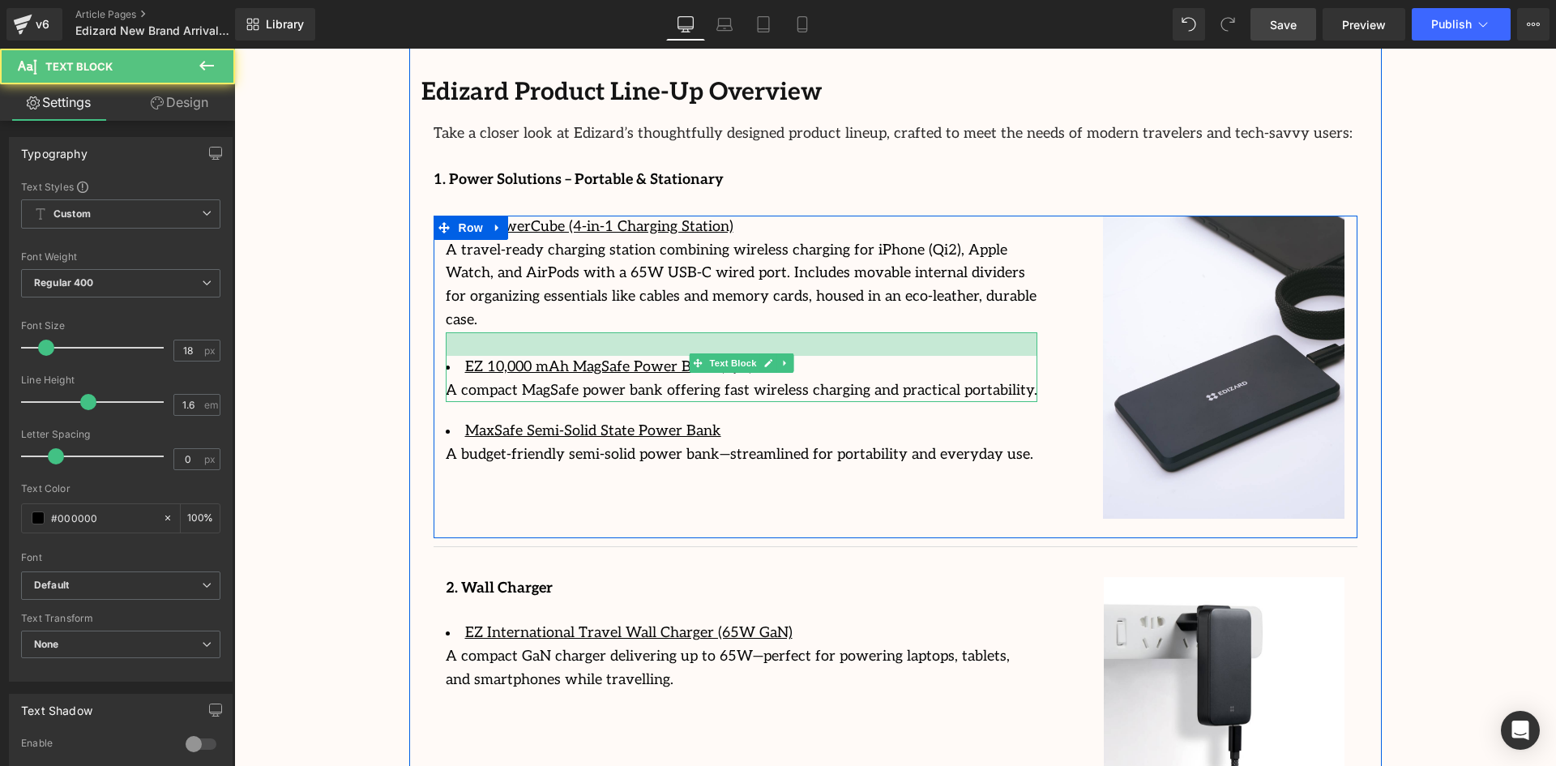
drag, startPoint x: 639, startPoint y: 288, endPoint x: 639, endPoint y: 297, distance: 8.9
click at [639, 332] on div at bounding box center [742, 343] width 592 height 23
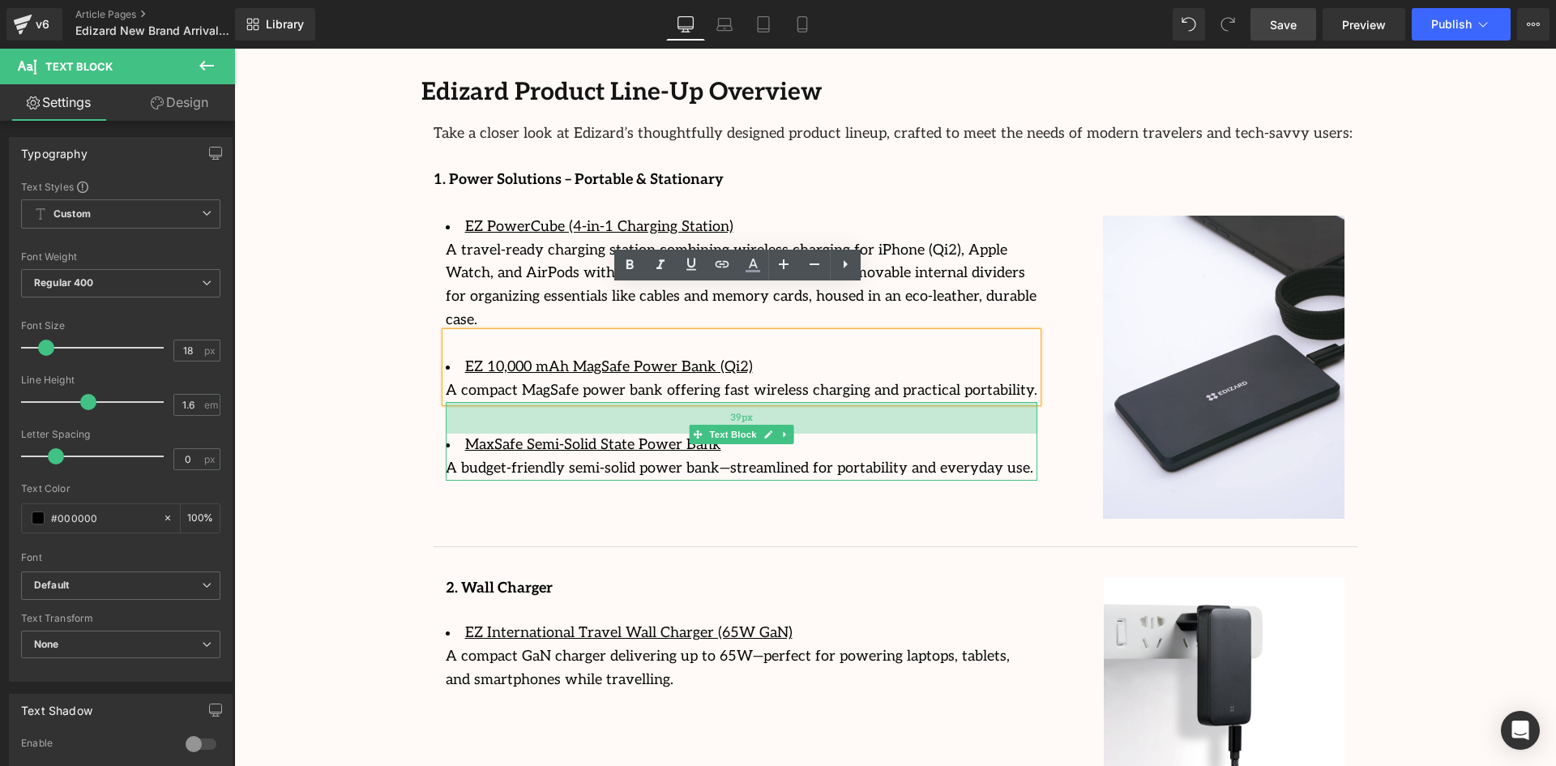
drag, startPoint x: 617, startPoint y: 359, endPoint x: 617, endPoint y: 373, distance: 13.8
click at [617, 402] on div "39px" at bounding box center [742, 418] width 592 height 32
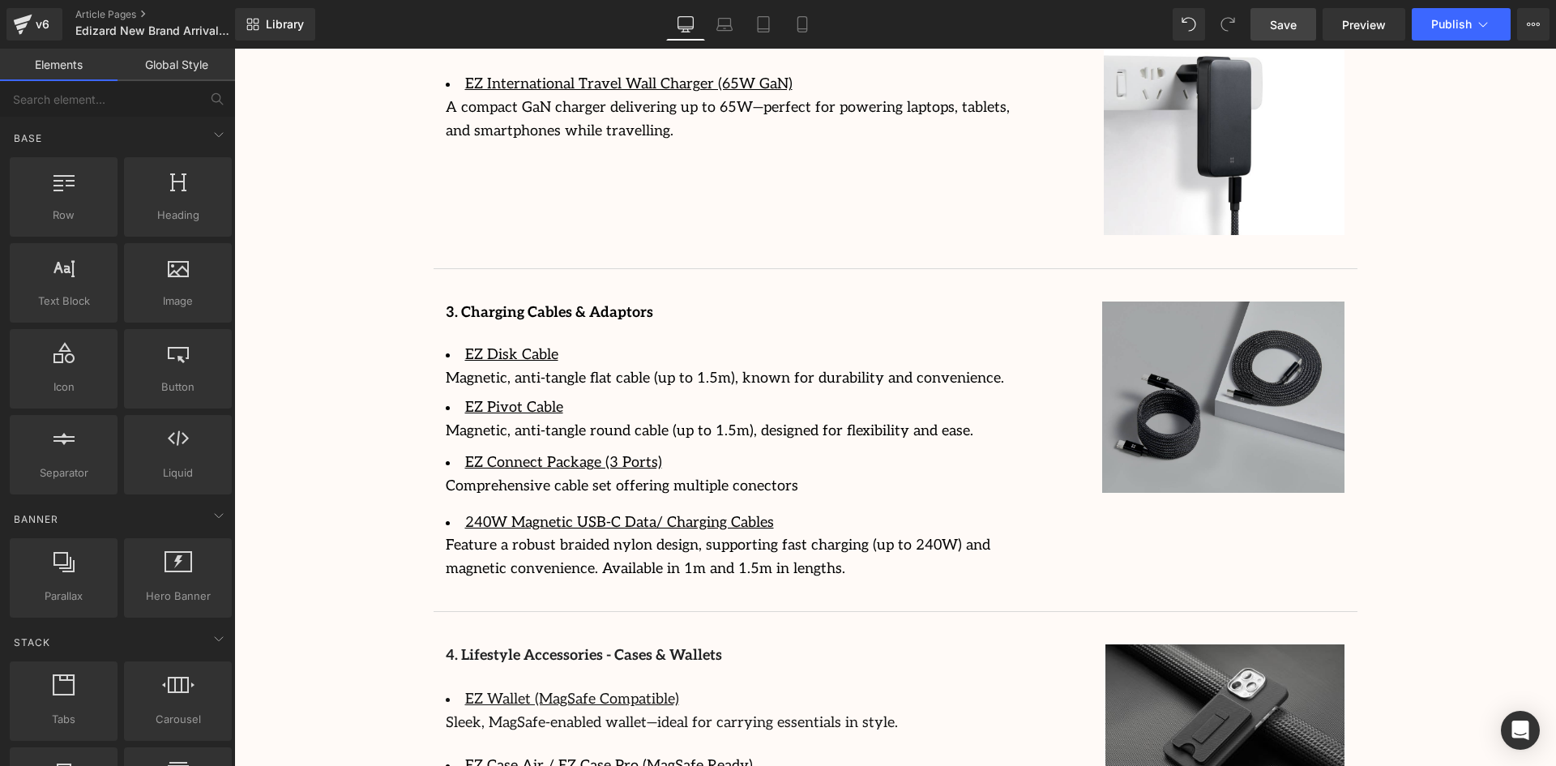
scroll to position [2828, 0]
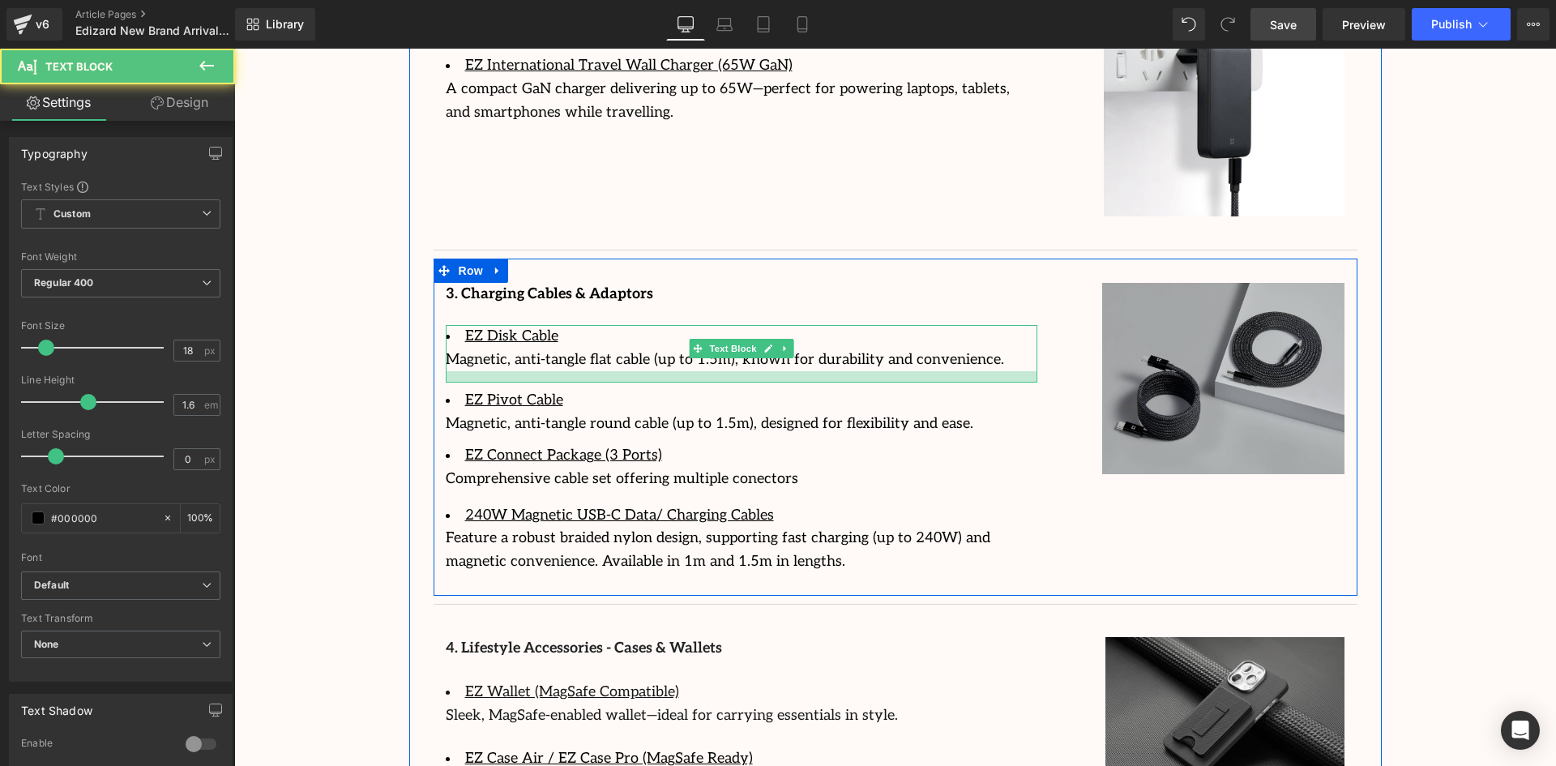
drag, startPoint x: 552, startPoint y: 347, endPoint x: 552, endPoint y: 358, distance: 11.3
click at [552, 371] on div at bounding box center [742, 376] width 592 height 11
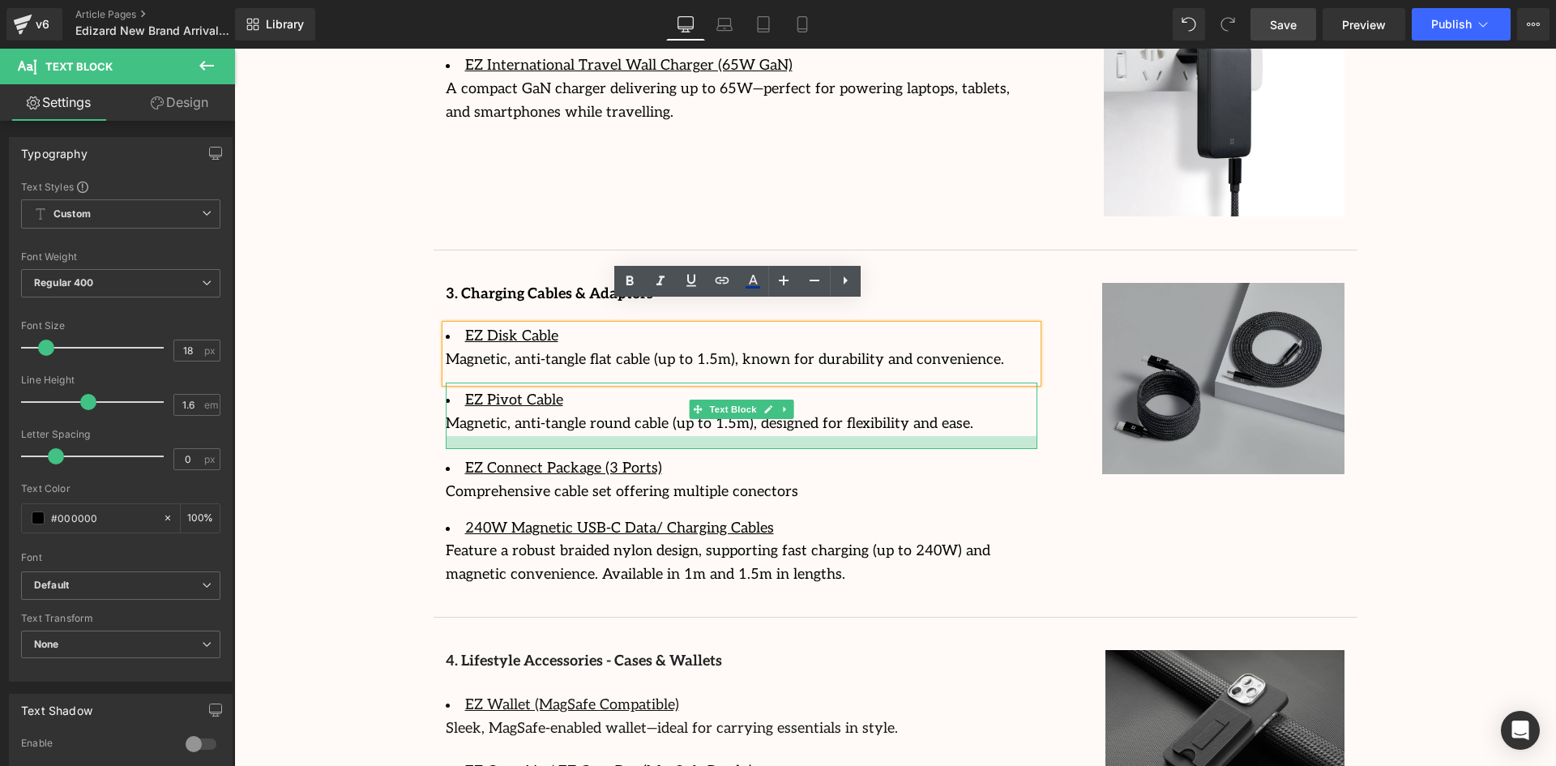
drag, startPoint x: 551, startPoint y: 412, endPoint x: 551, endPoint y: 425, distance: 13.0
click at [551, 436] on div at bounding box center [742, 442] width 592 height 13
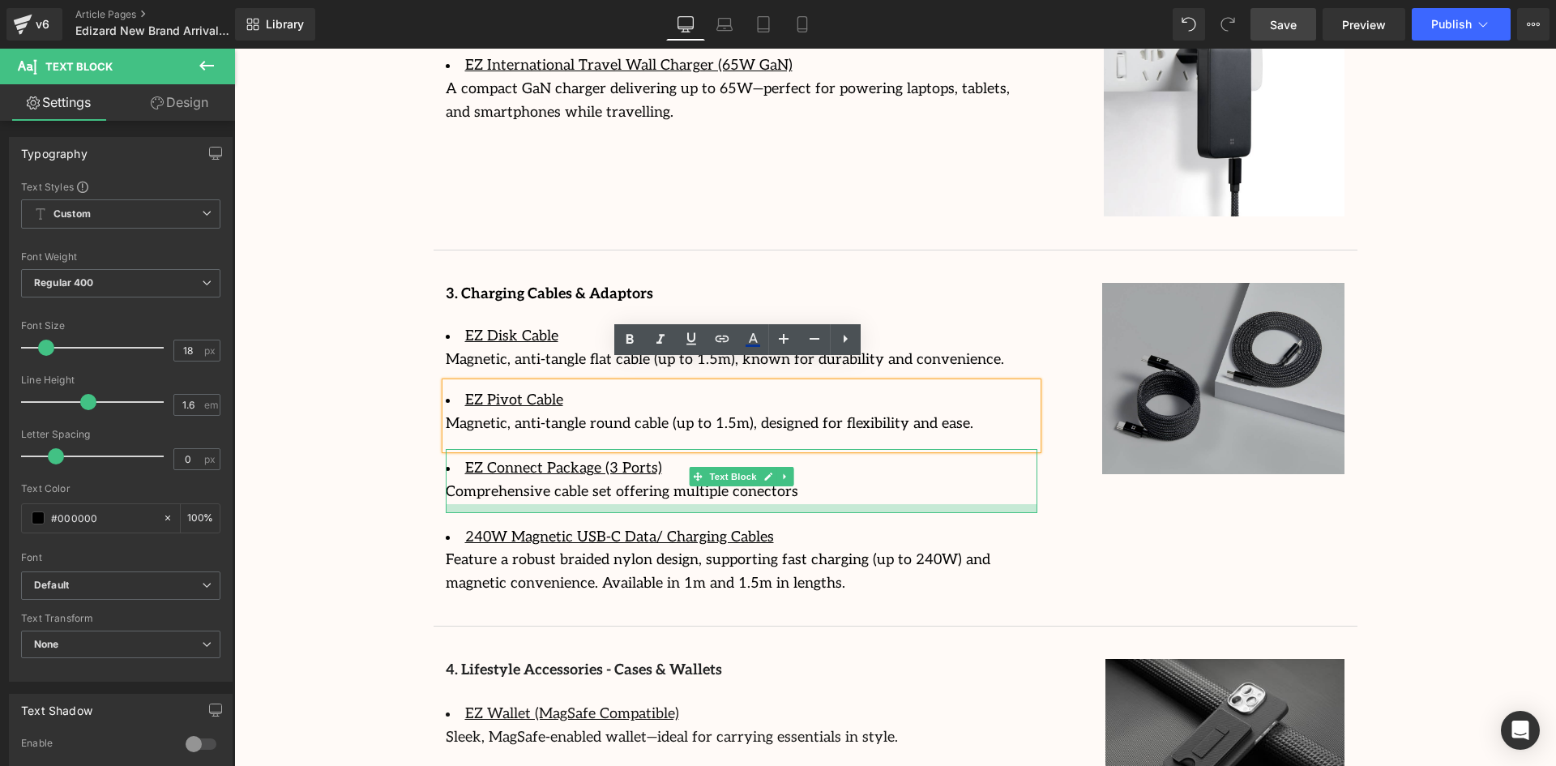
drag, startPoint x: 596, startPoint y: 481, endPoint x: 600, endPoint y: 489, distance: 9.8
click at [600, 504] on div at bounding box center [742, 508] width 592 height 9
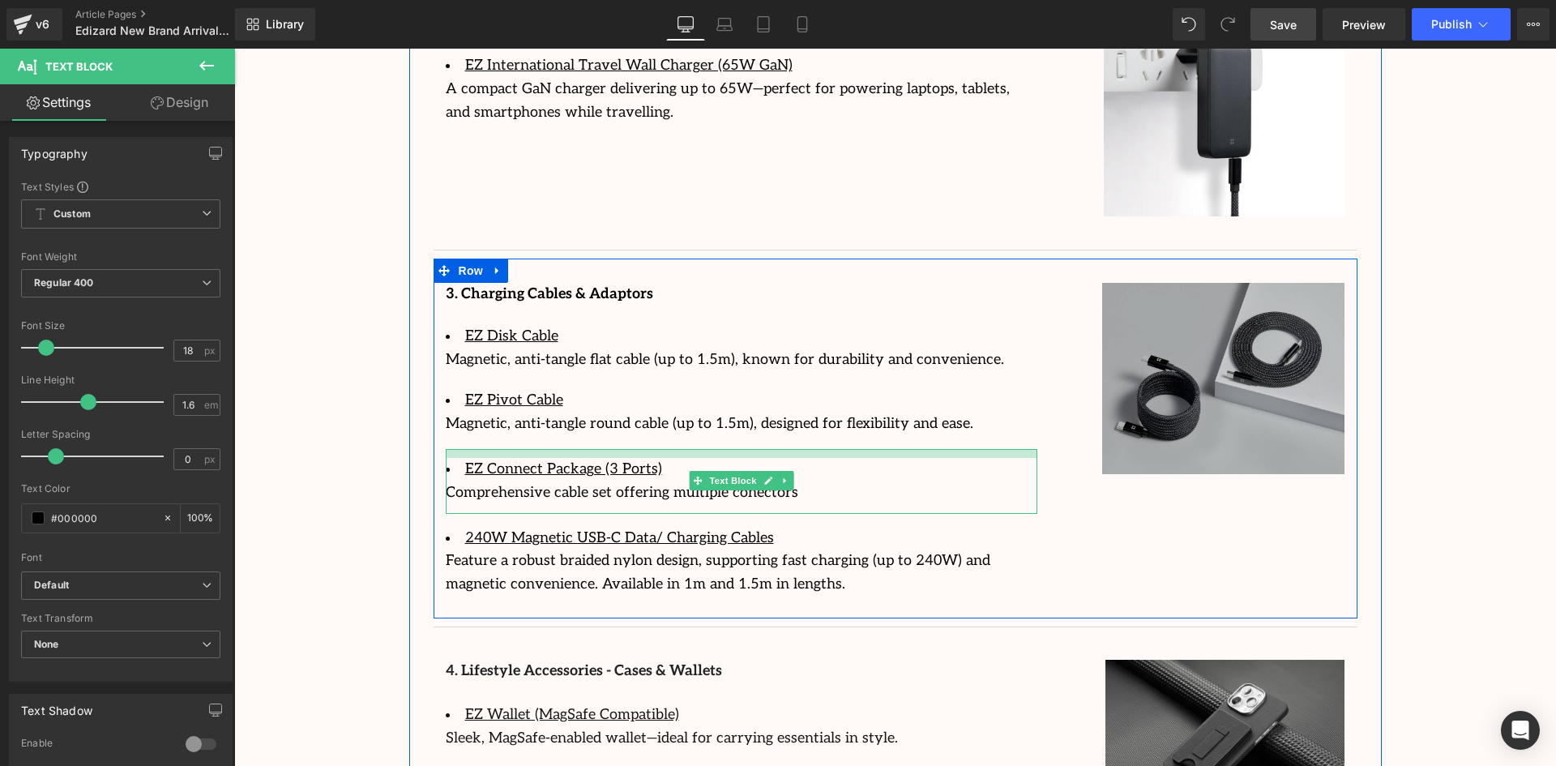
click at [617, 449] on div at bounding box center [742, 453] width 592 height 9
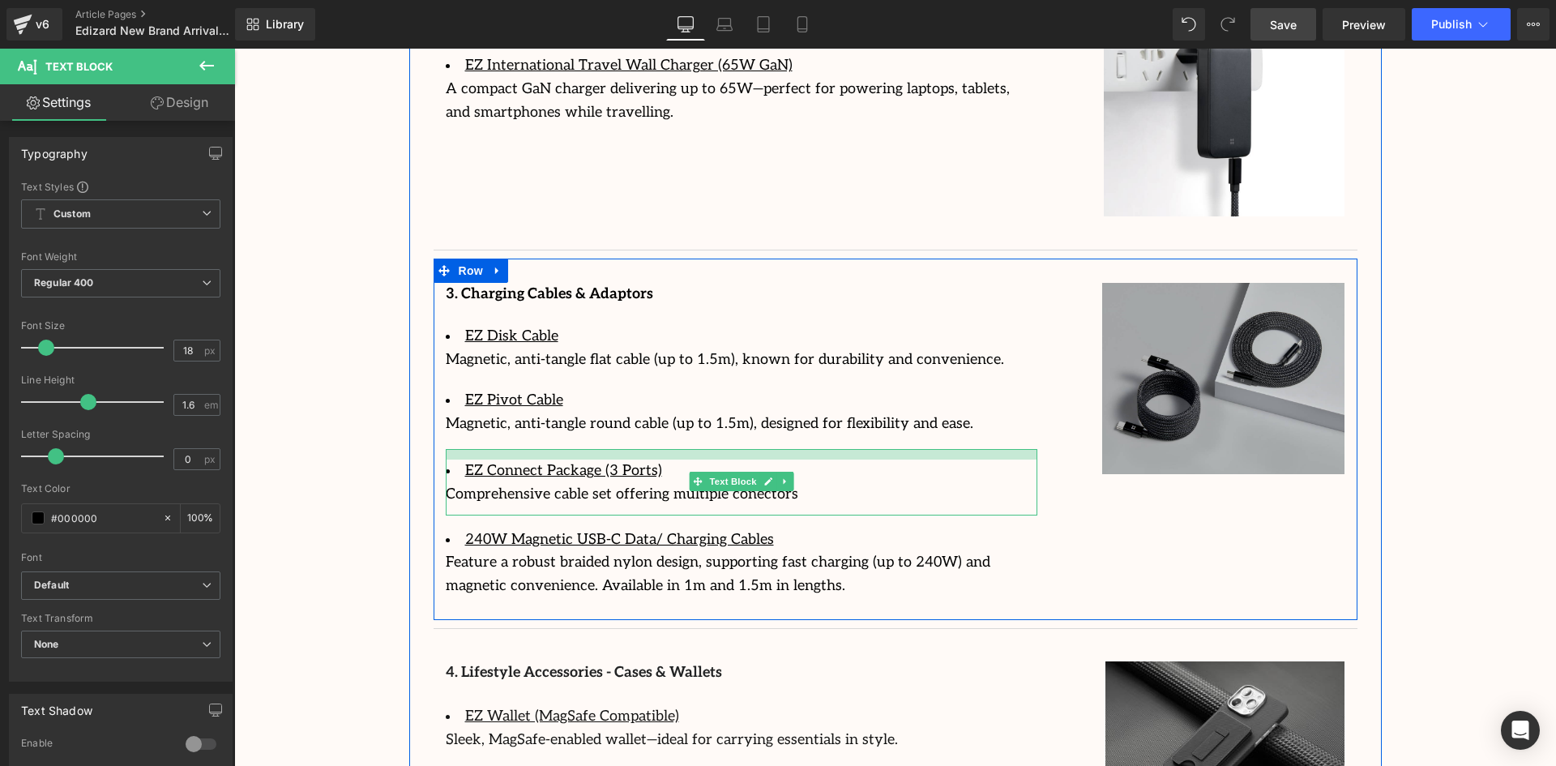
click at [620, 449] on div at bounding box center [742, 454] width 592 height 11
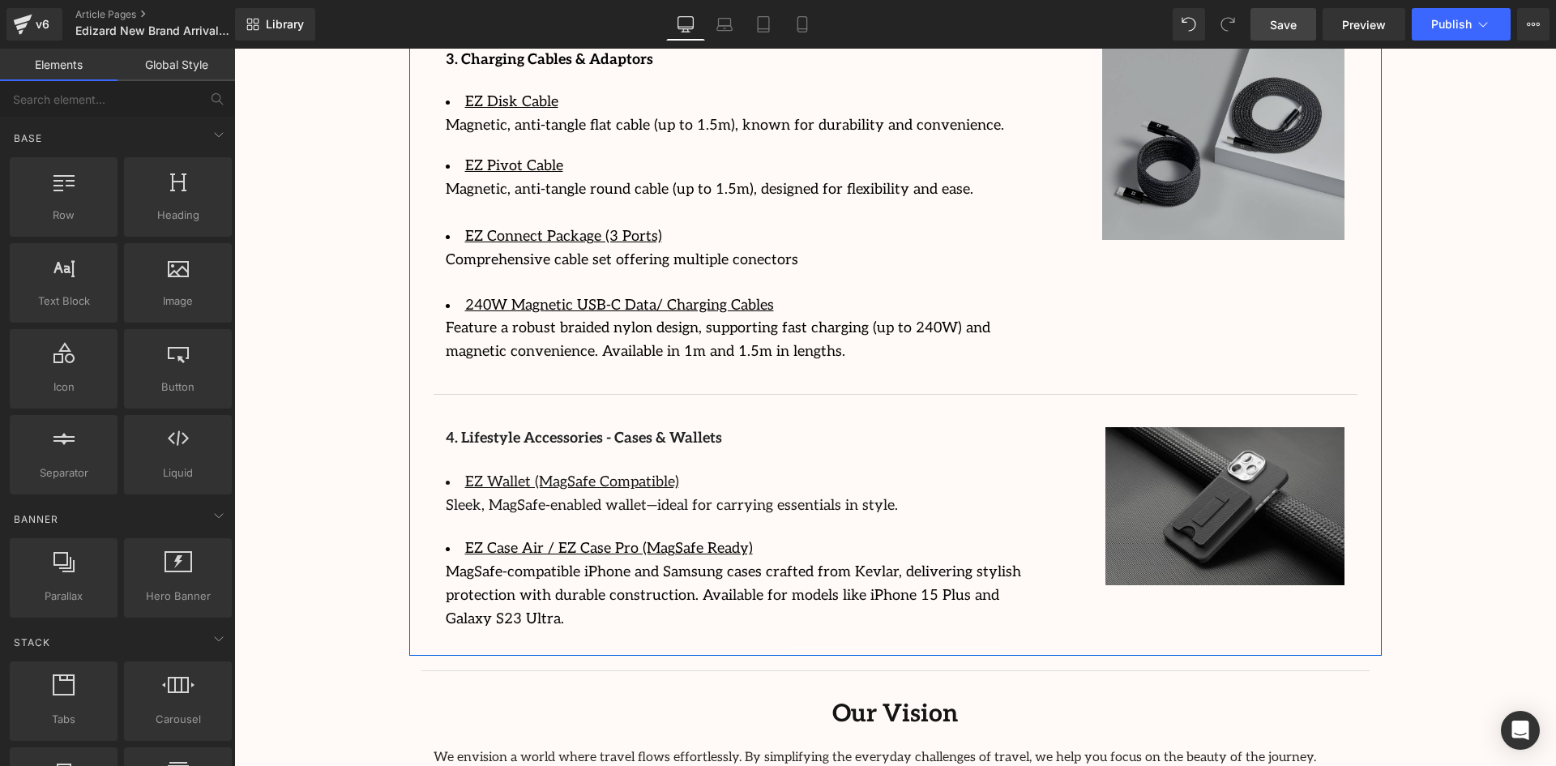
scroll to position [3071, 0]
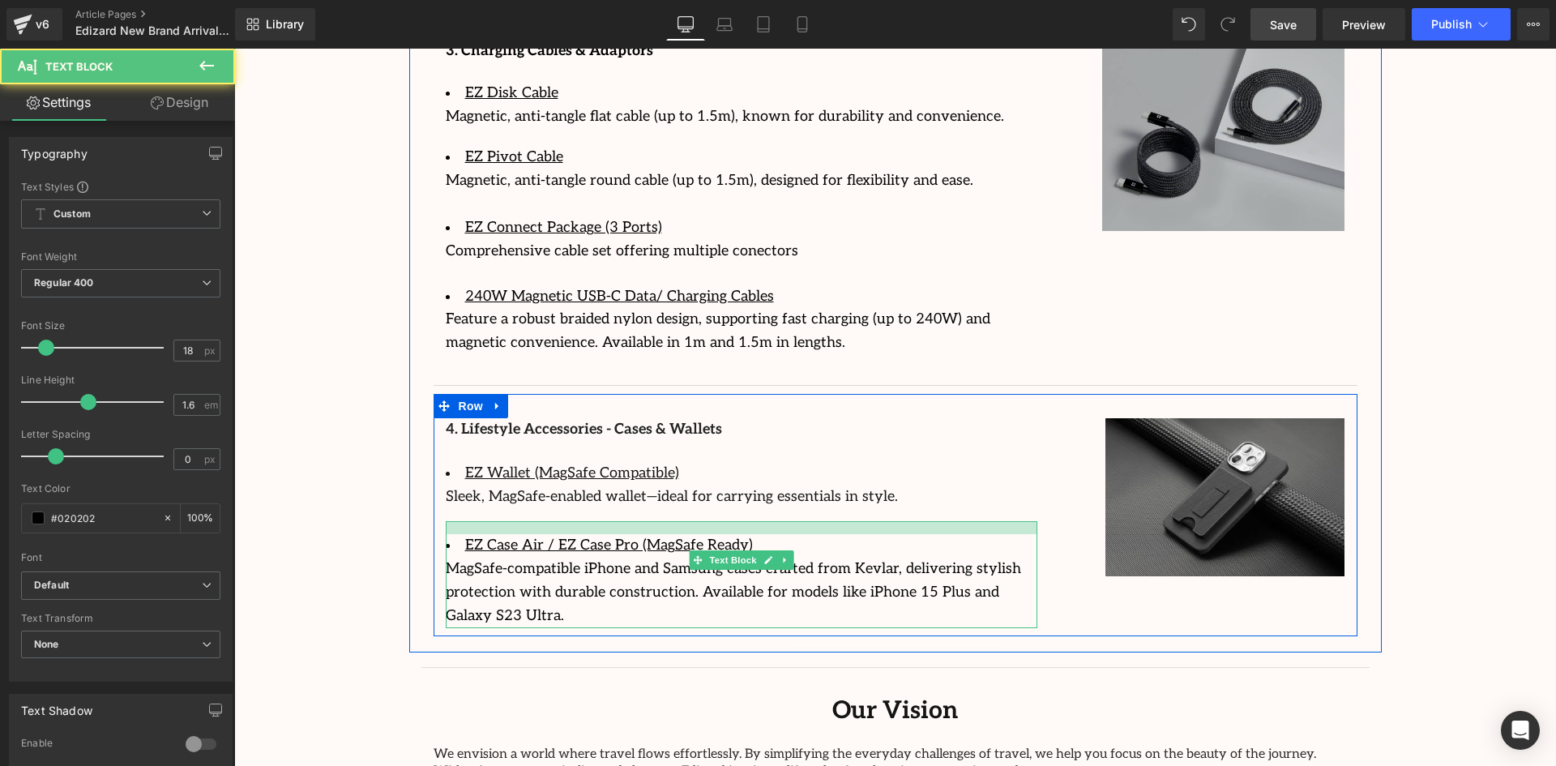
click at [492, 521] on div at bounding box center [742, 527] width 592 height 13
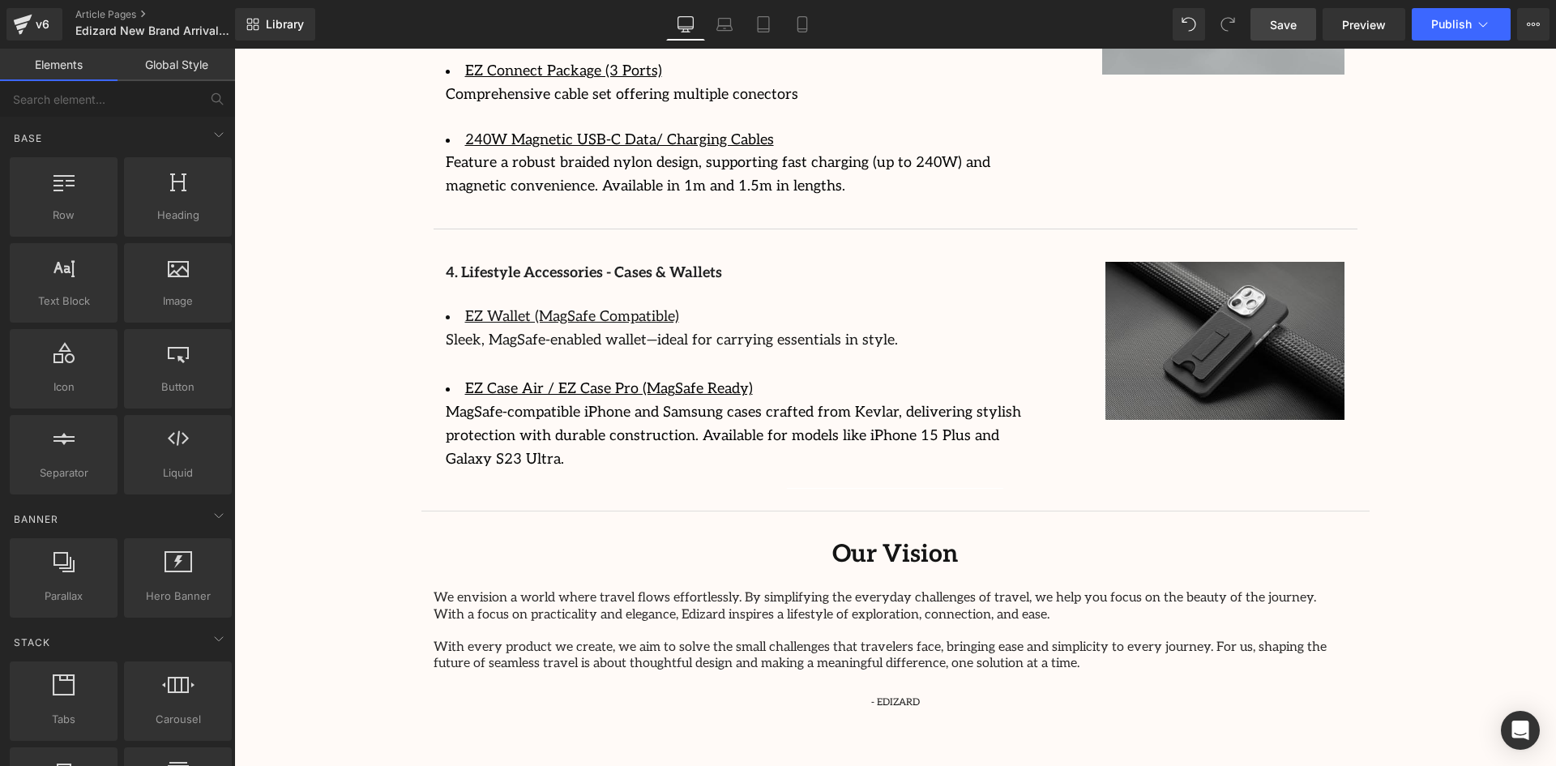
scroll to position [3233, 0]
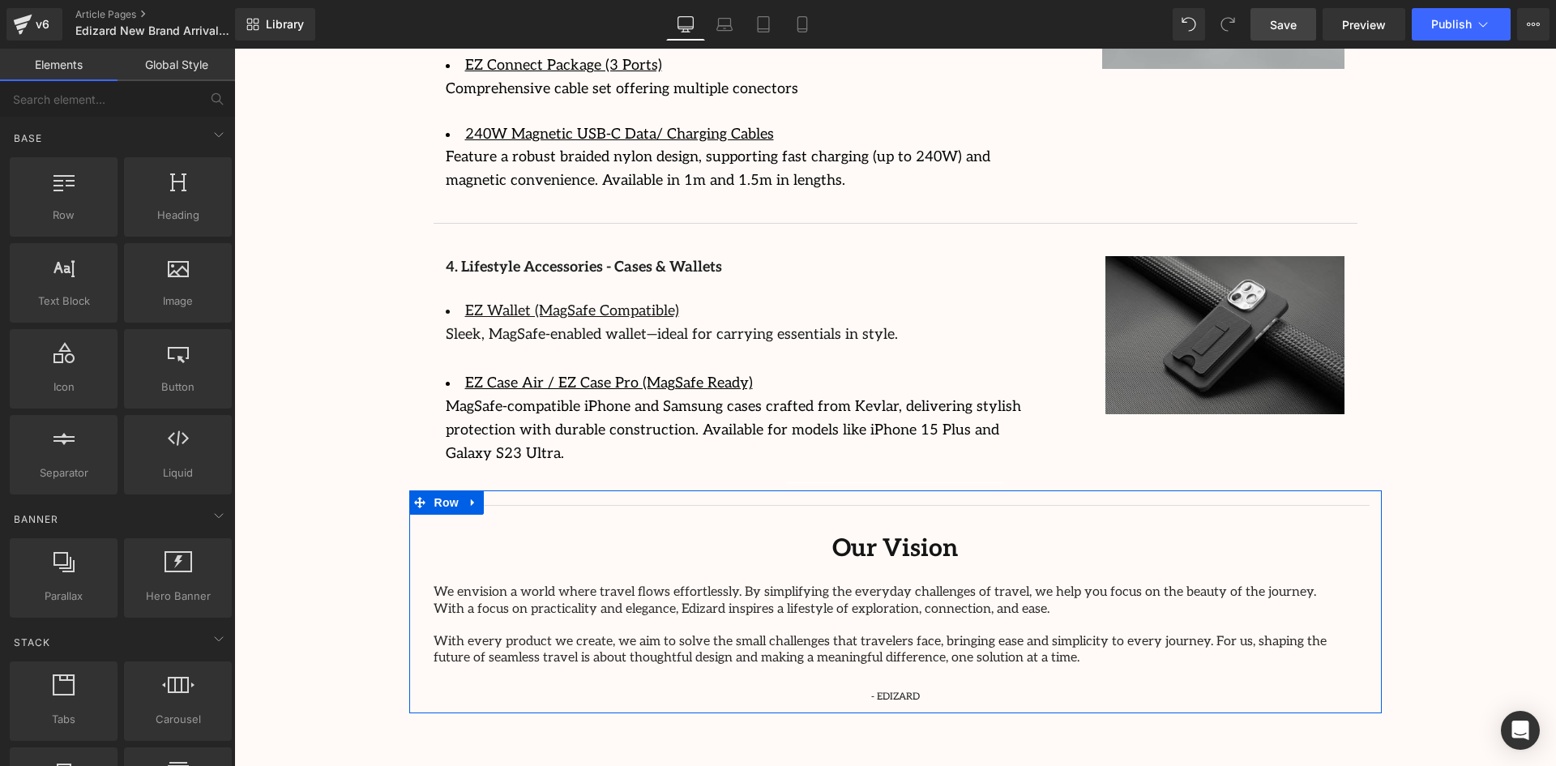
click at [692, 584] on span "We envision a world where travel flows effortlessly. By simplifying the everyda…" at bounding box center [875, 600] width 882 height 32
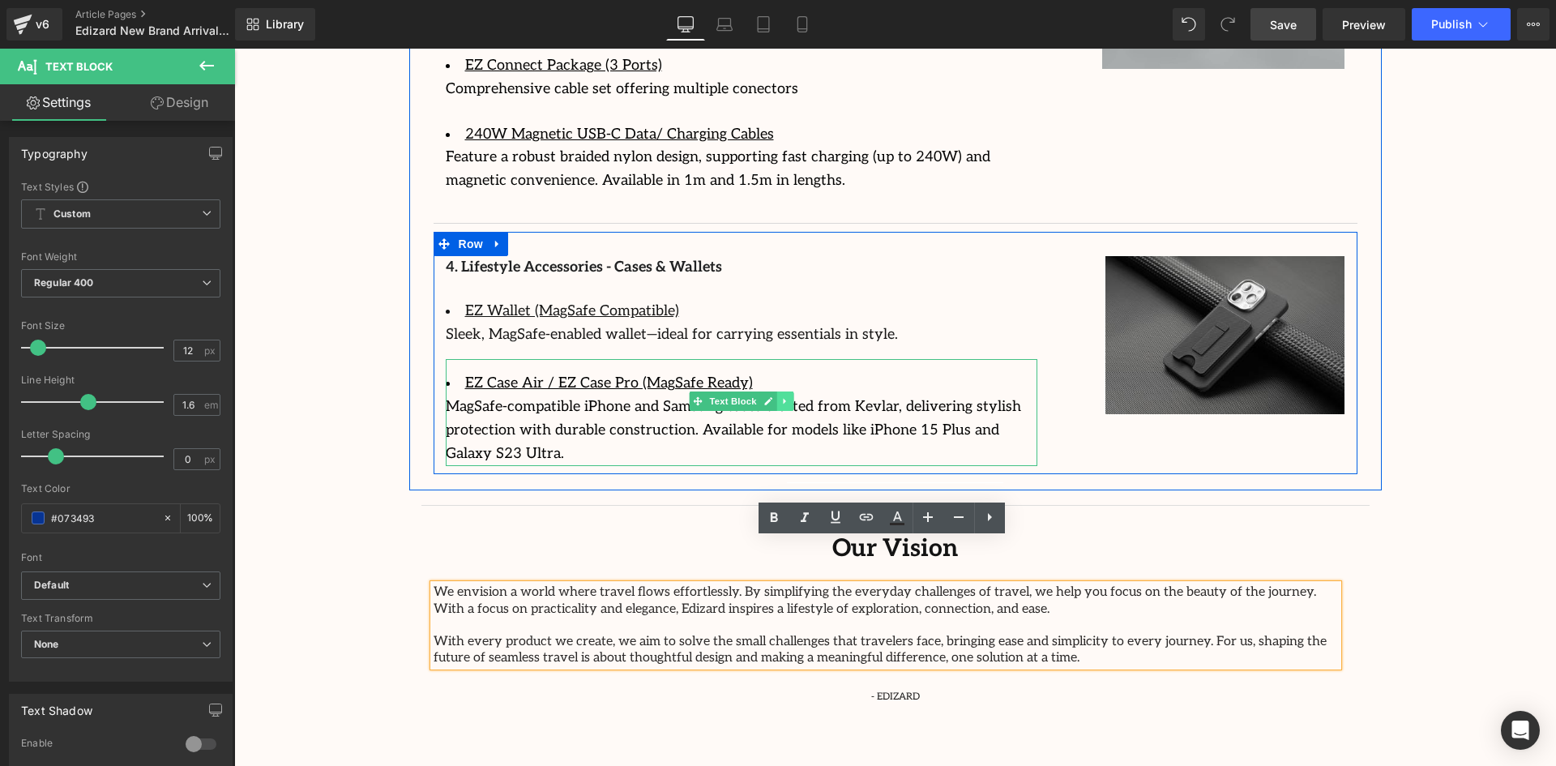
click at [780, 396] on icon at bounding box center [784, 401] width 9 height 10
click at [906, 395] on div "MagSafe-compatible iPhone and Samsung cases crafted from Kevlar, delivering sty…" at bounding box center [742, 430] width 592 height 70
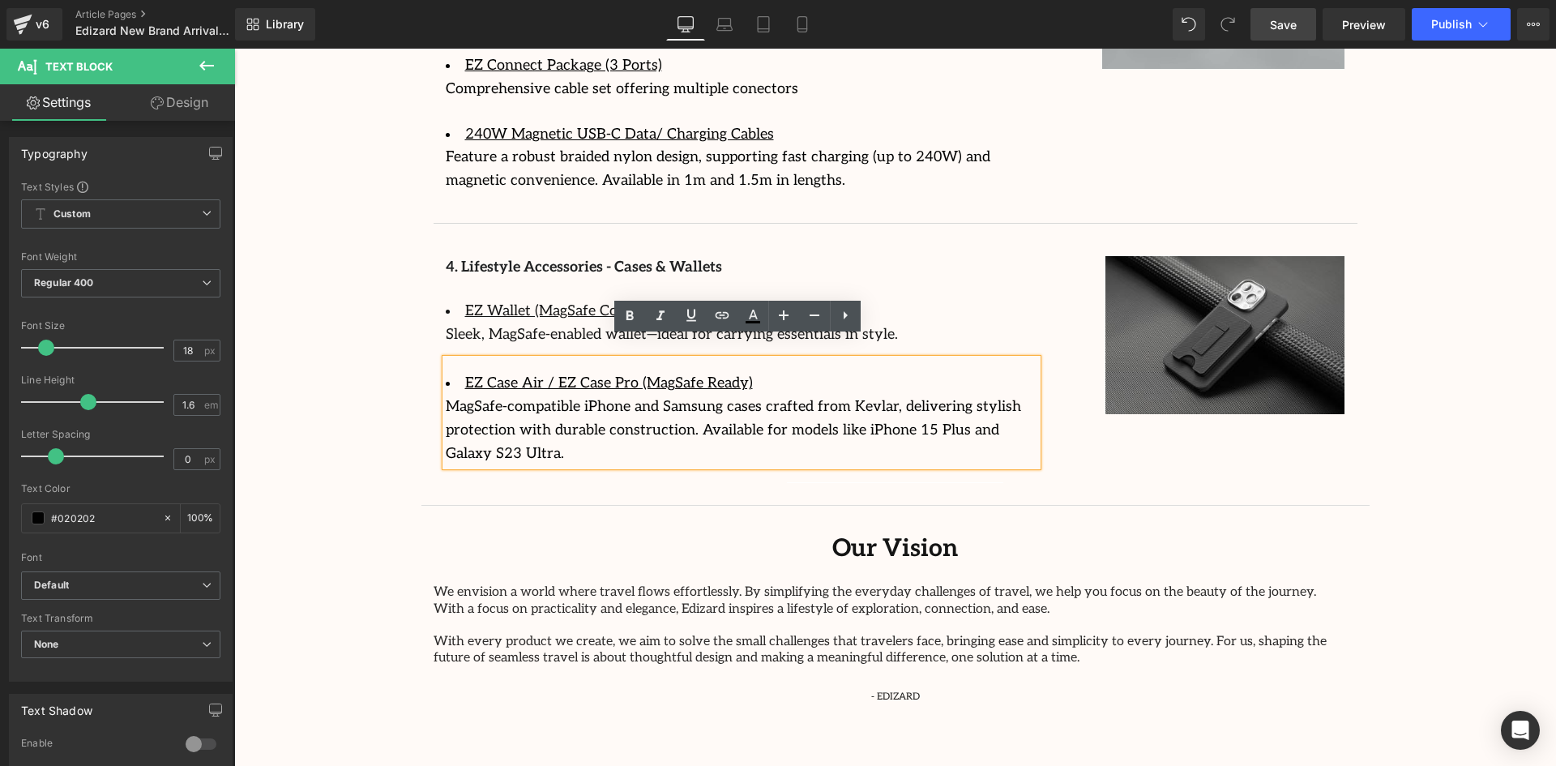
click at [824, 584] on span "We envision a world where travel flows effortlessly. By simplifying the everyda…" at bounding box center [875, 600] width 882 height 32
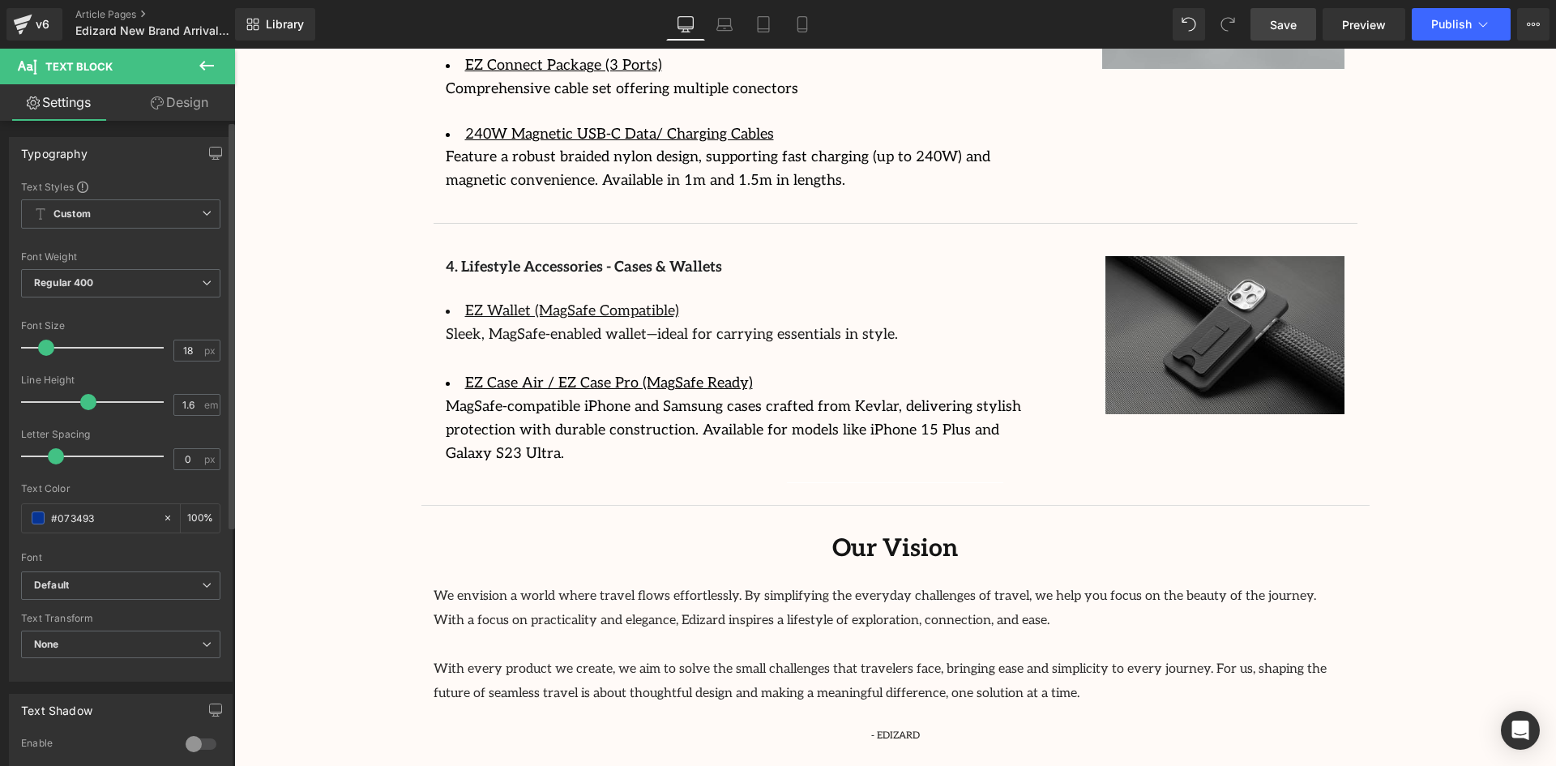
drag, startPoint x: 38, startPoint y: 347, endPoint x: 46, endPoint y: 348, distance: 8.3
click at [46, 348] on span at bounding box center [46, 348] width 16 height 16
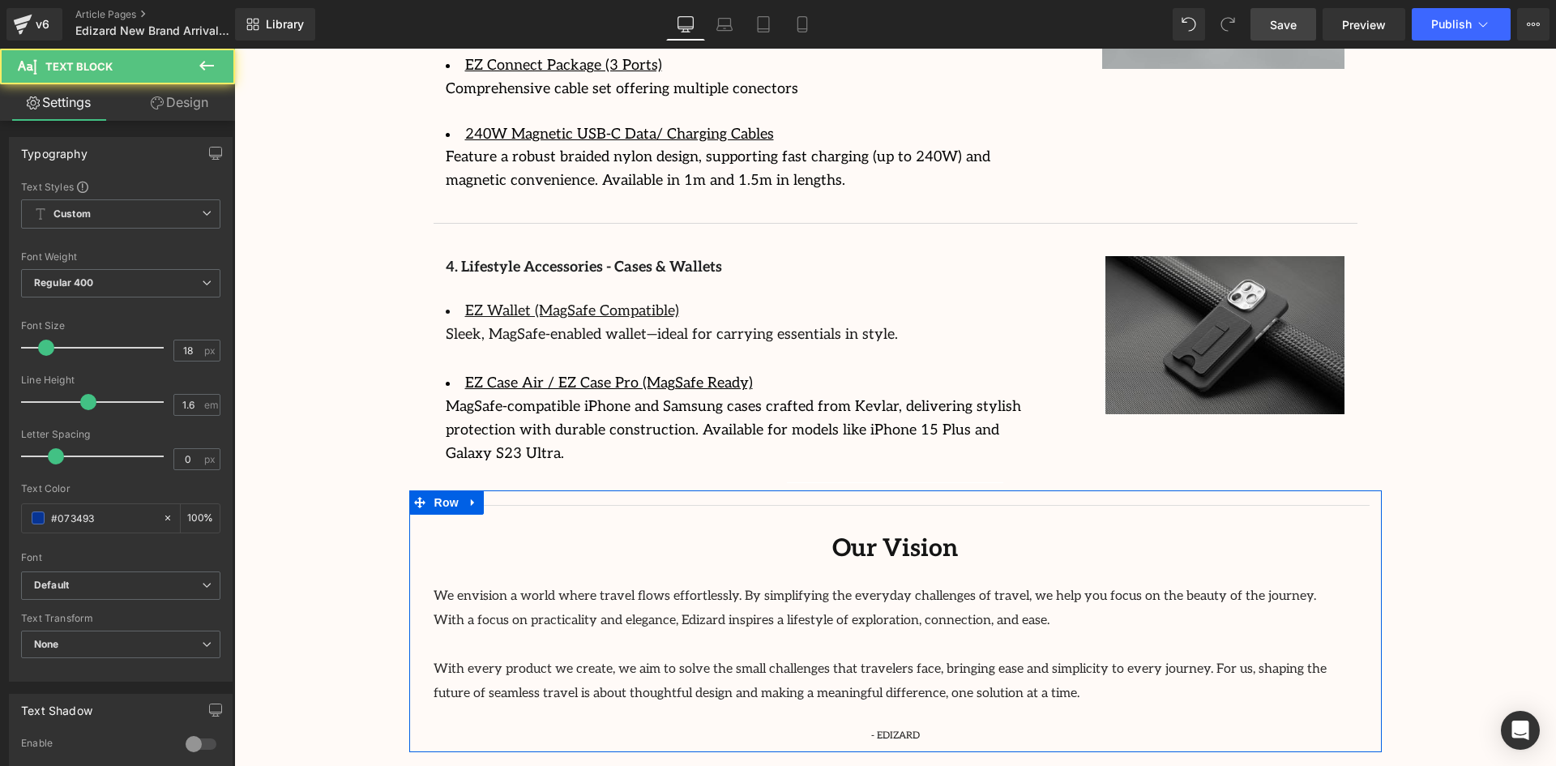
click at [837, 588] on span "We envision a world where travel flows effortlessly. By simplifying the everyda…" at bounding box center [875, 608] width 882 height 40
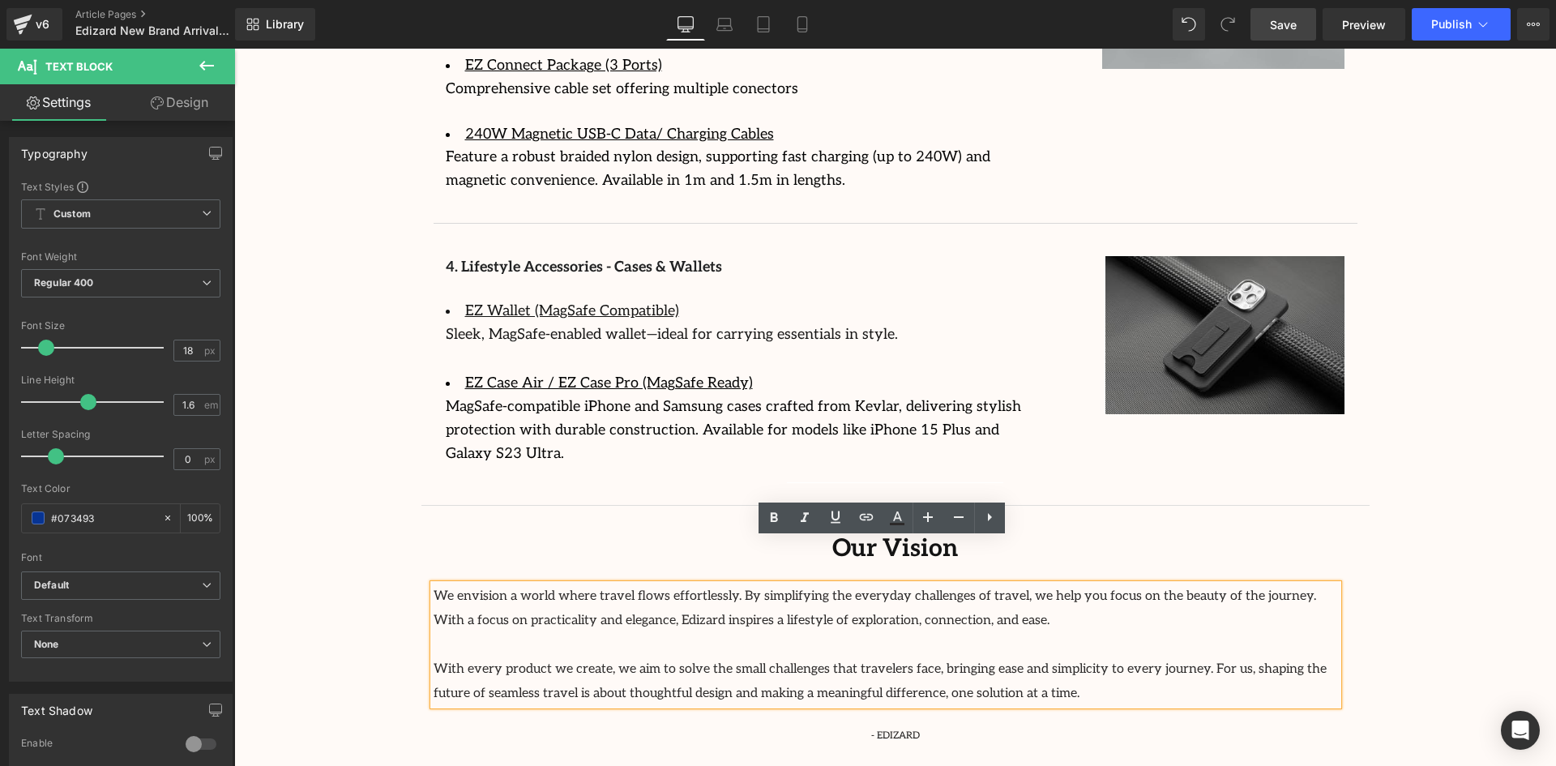
click at [989, 661] on span "With every product we create, we aim to solve the small challenges that travele…" at bounding box center [880, 681] width 893 height 40
click at [951, 657] on p "With every product we create, we aim to solve the small challenges that travele…" at bounding box center [886, 681] width 904 height 49
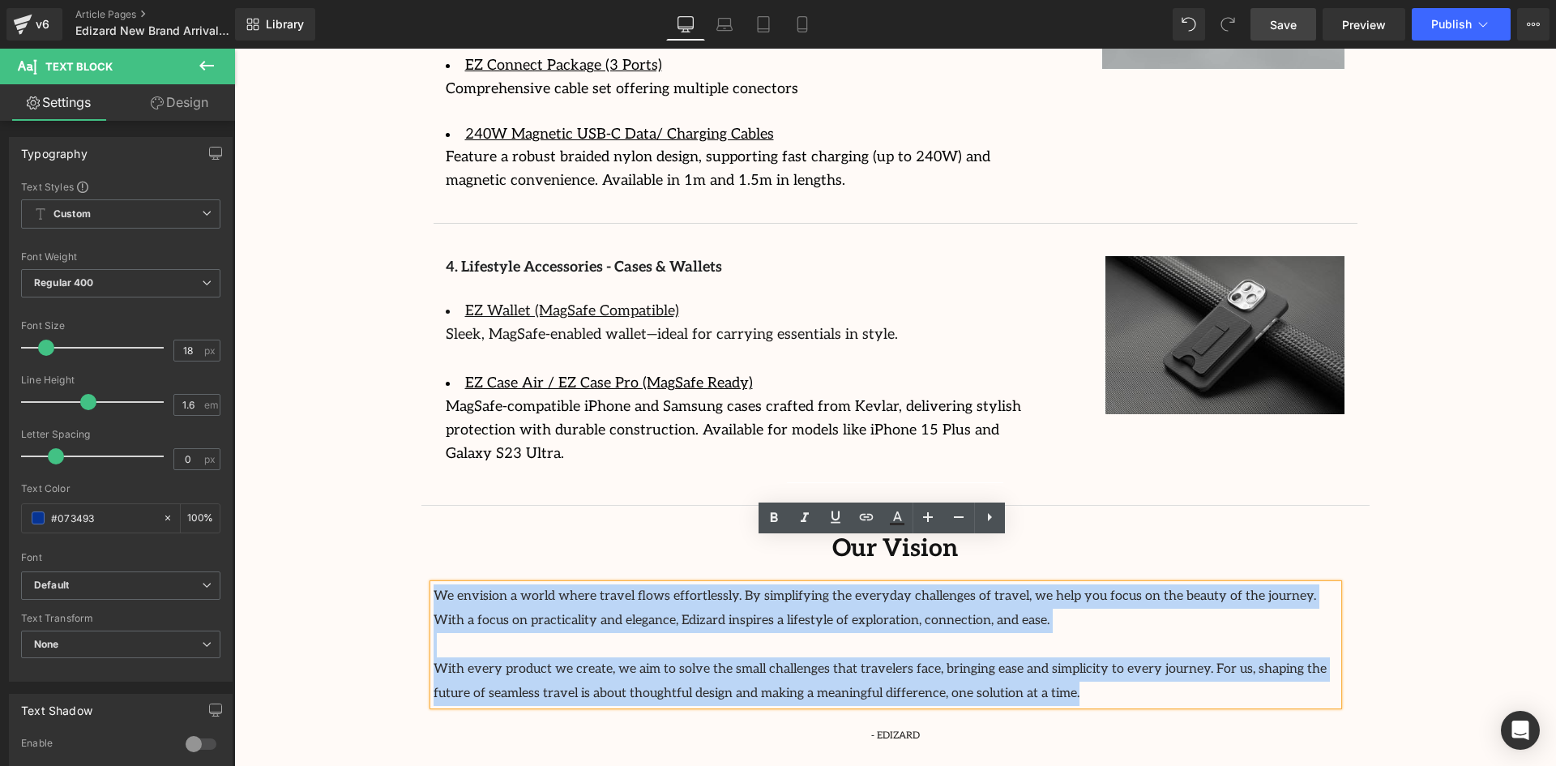
drag, startPoint x: 937, startPoint y: 648, endPoint x: 395, endPoint y: 531, distance: 554.7
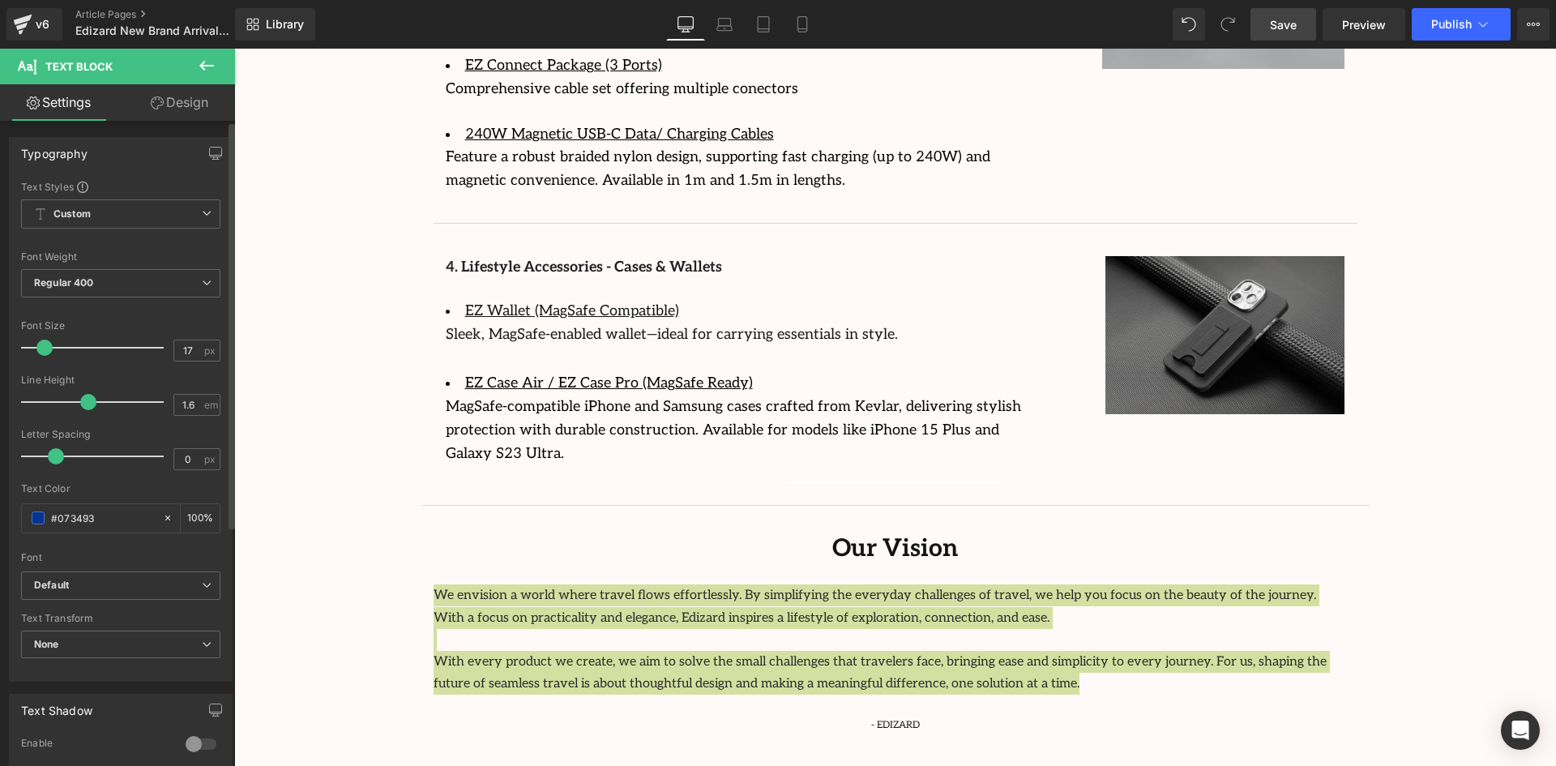
type input "18"
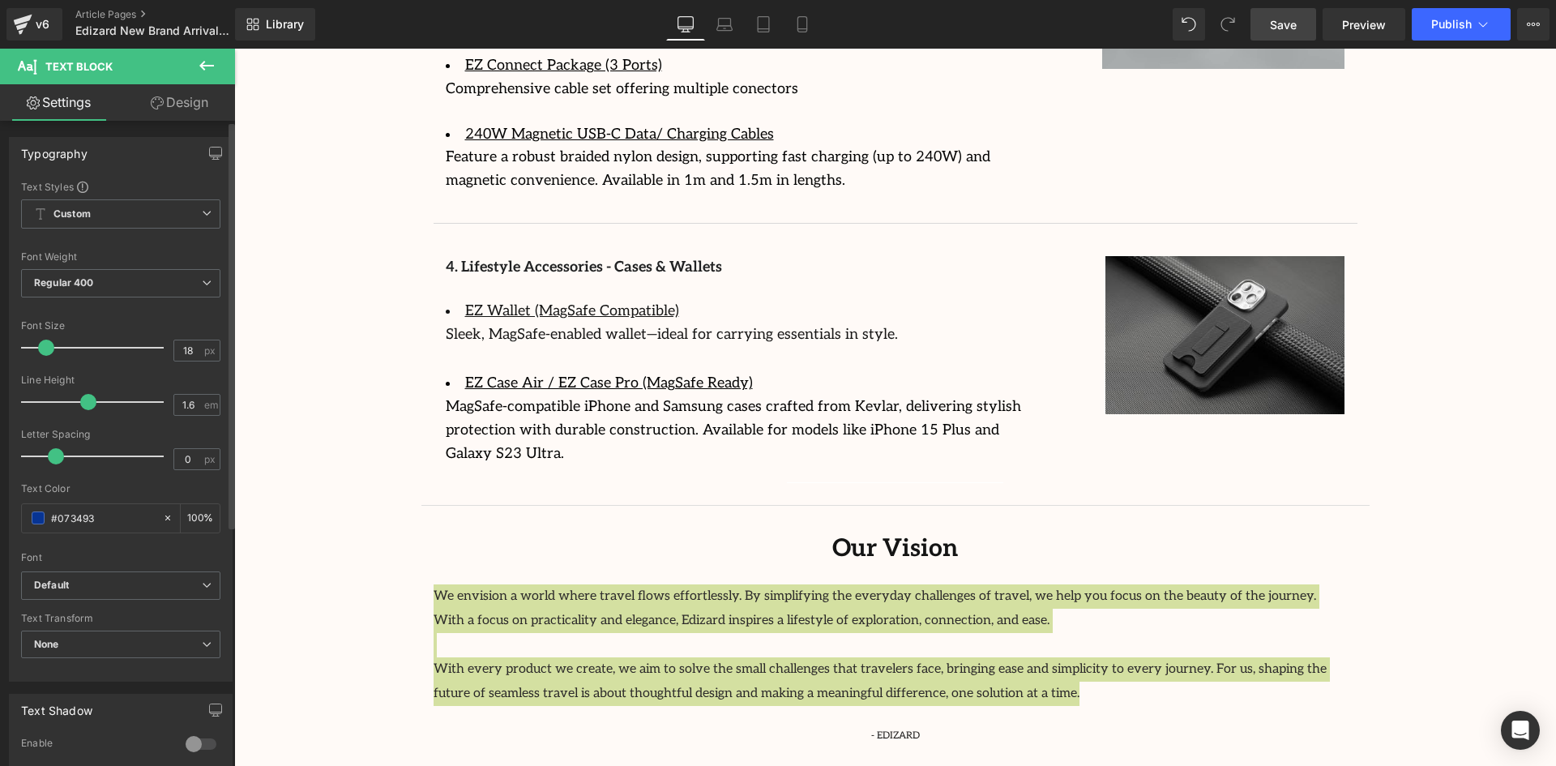
click at [42, 348] on span at bounding box center [46, 348] width 16 height 16
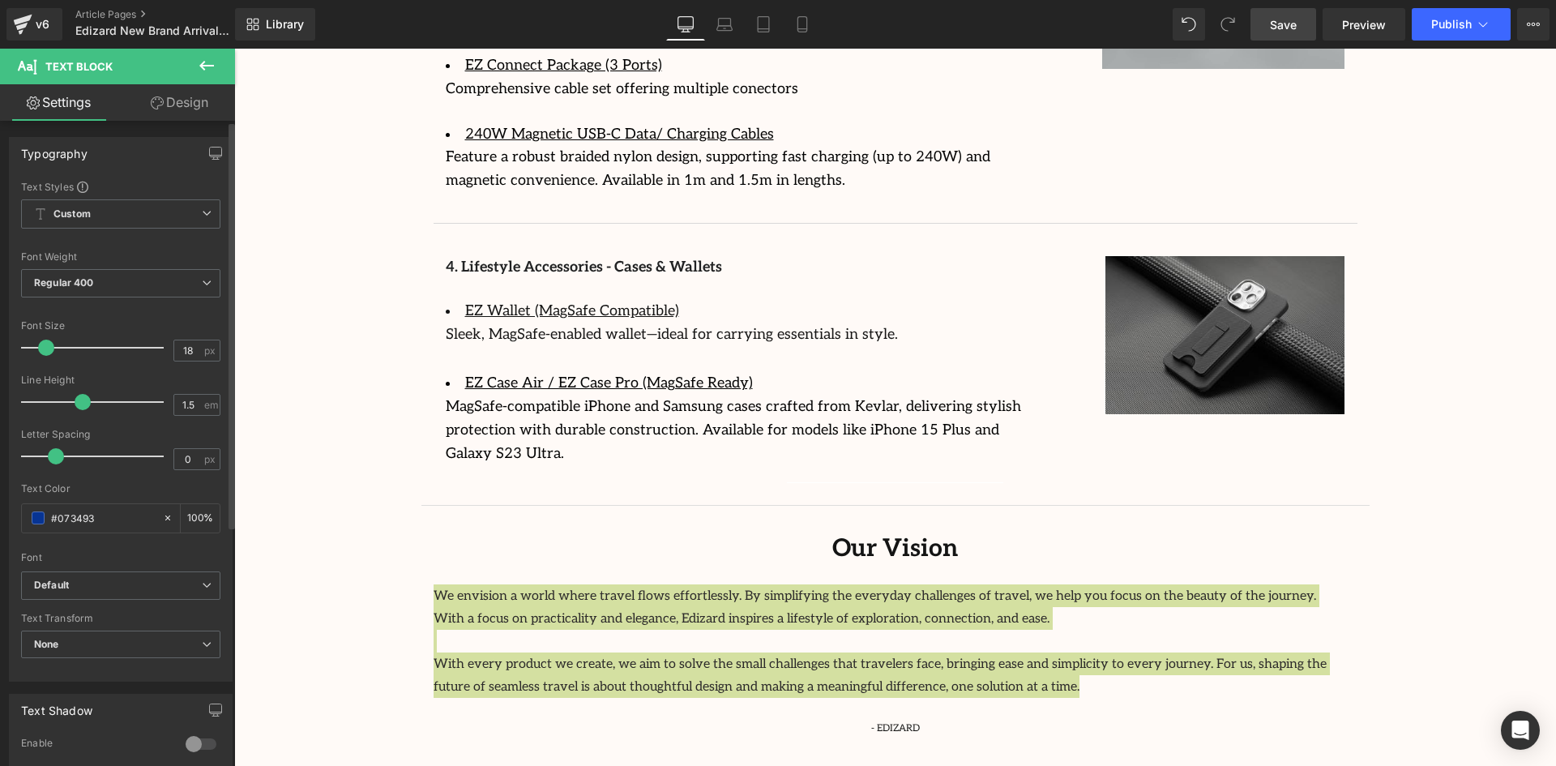
type input "1.6"
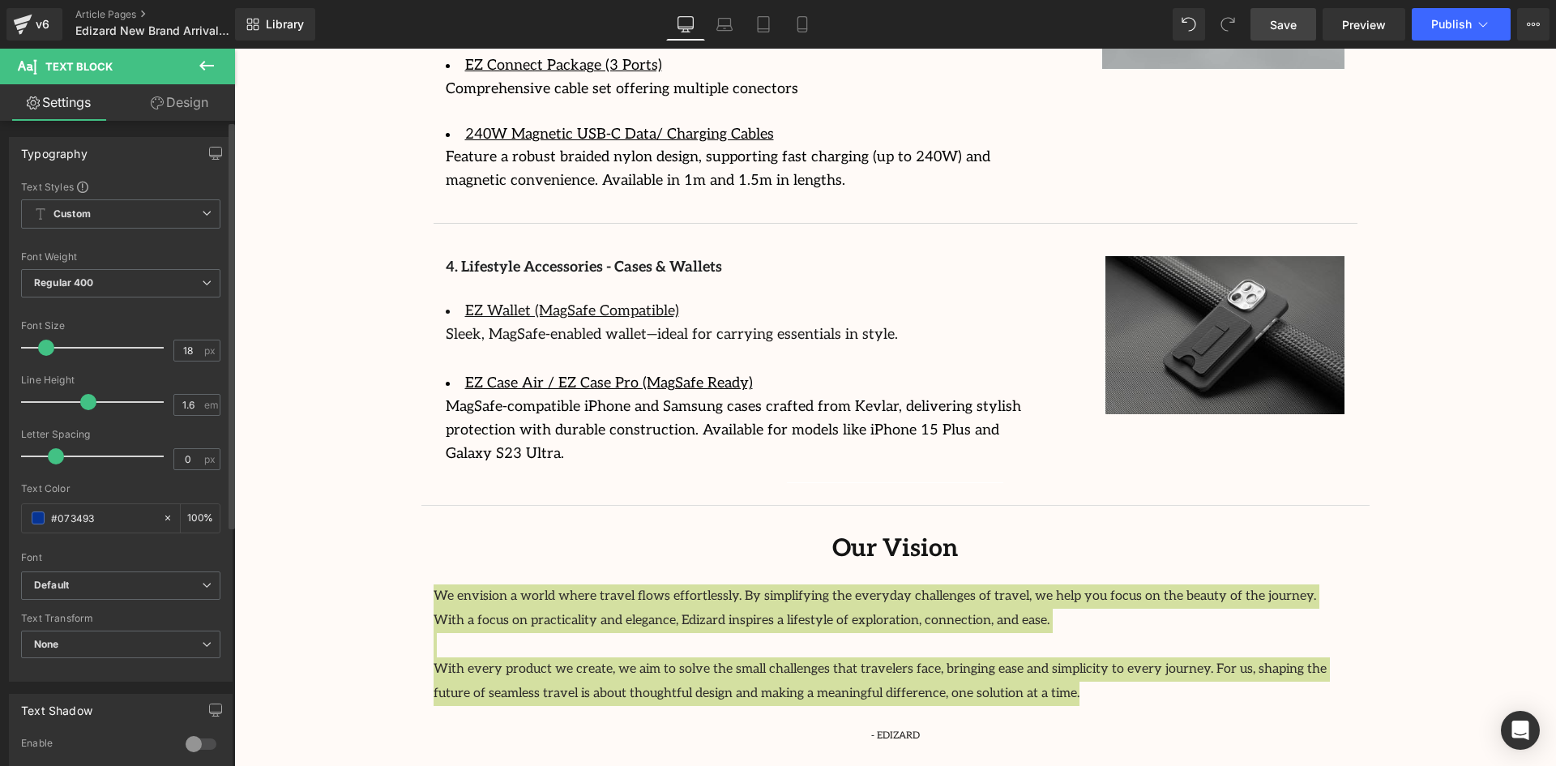
click at [88, 395] on span at bounding box center [88, 402] width 16 height 16
click at [47, 350] on span at bounding box center [46, 348] width 16 height 16
click at [147, 536] on div "Text Color #073493 100 %" at bounding box center [120, 517] width 199 height 69
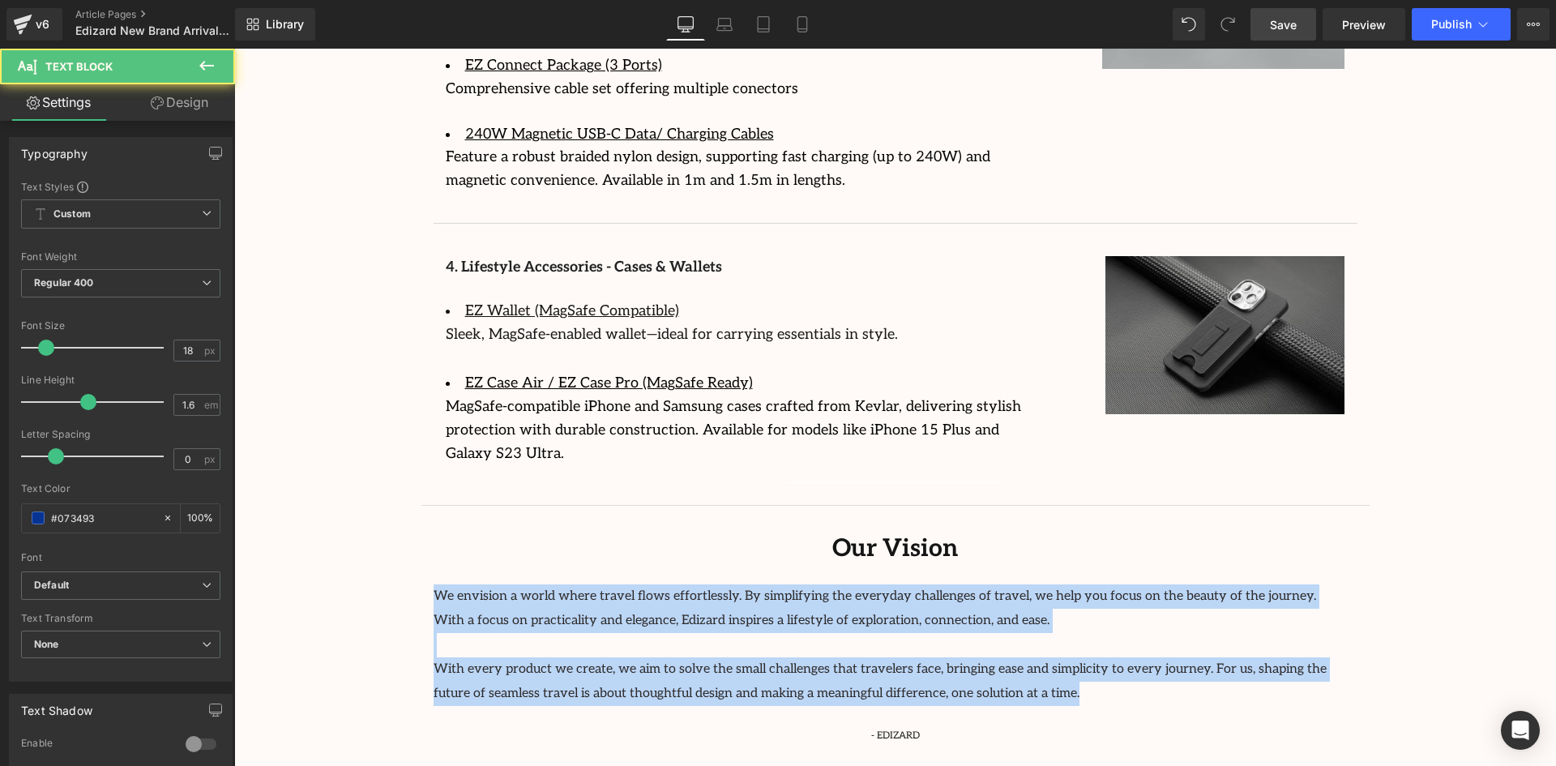
click at [1095, 657] on p "With every product we create, we aim to solve the small challenges that travele…" at bounding box center [886, 681] width 904 height 49
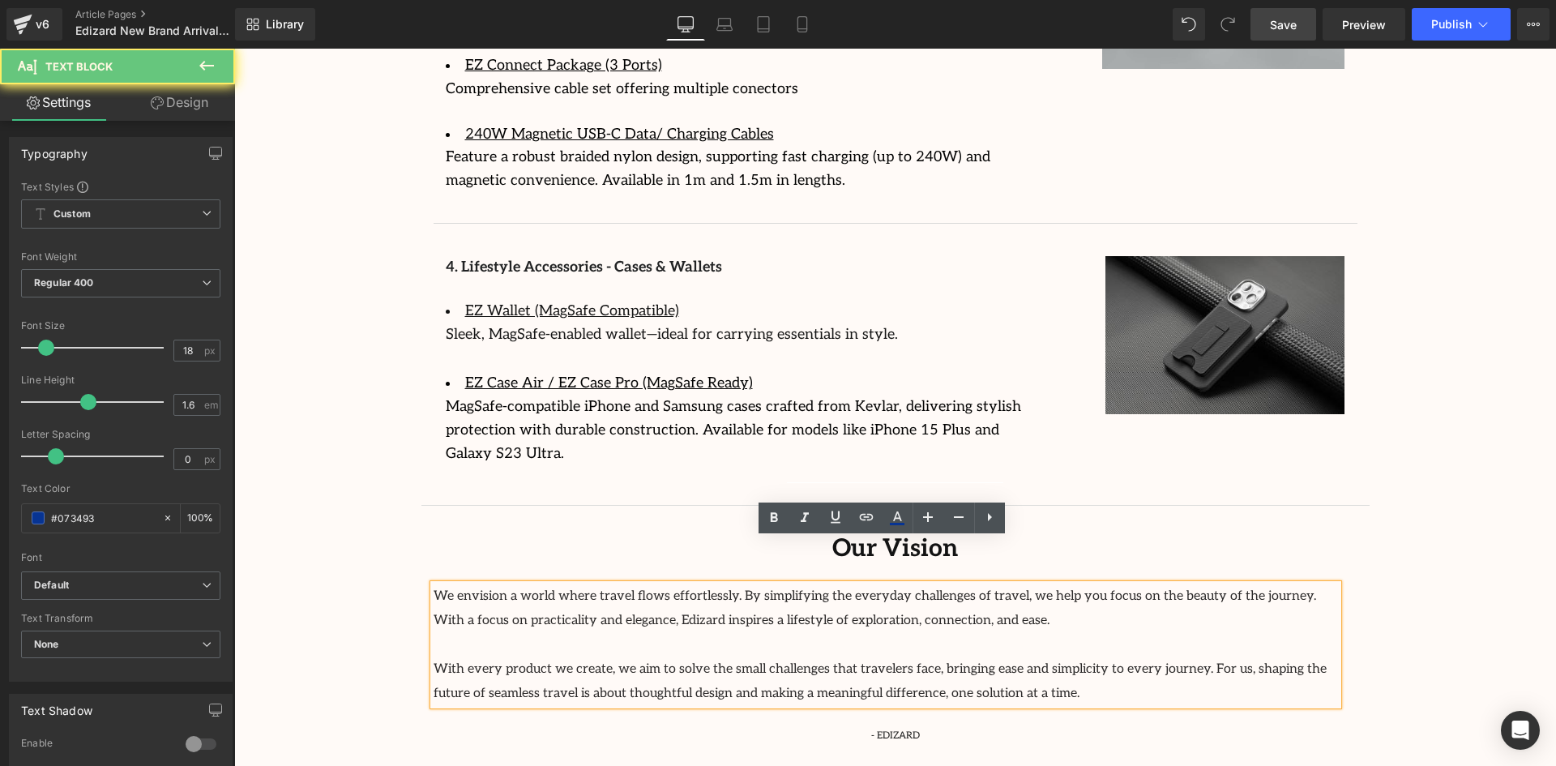
click at [918, 657] on p "With every product we create, we aim to solve the small challenges that travele…" at bounding box center [886, 681] width 904 height 49
drag, startPoint x: 918, startPoint y: 651, endPoint x: 426, endPoint y: 622, distance: 492.7
click at [434, 622] on div "We envision a world where travel flows effortlessly. By simplifying the everyda…" at bounding box center [886, 644] width 904 height 121
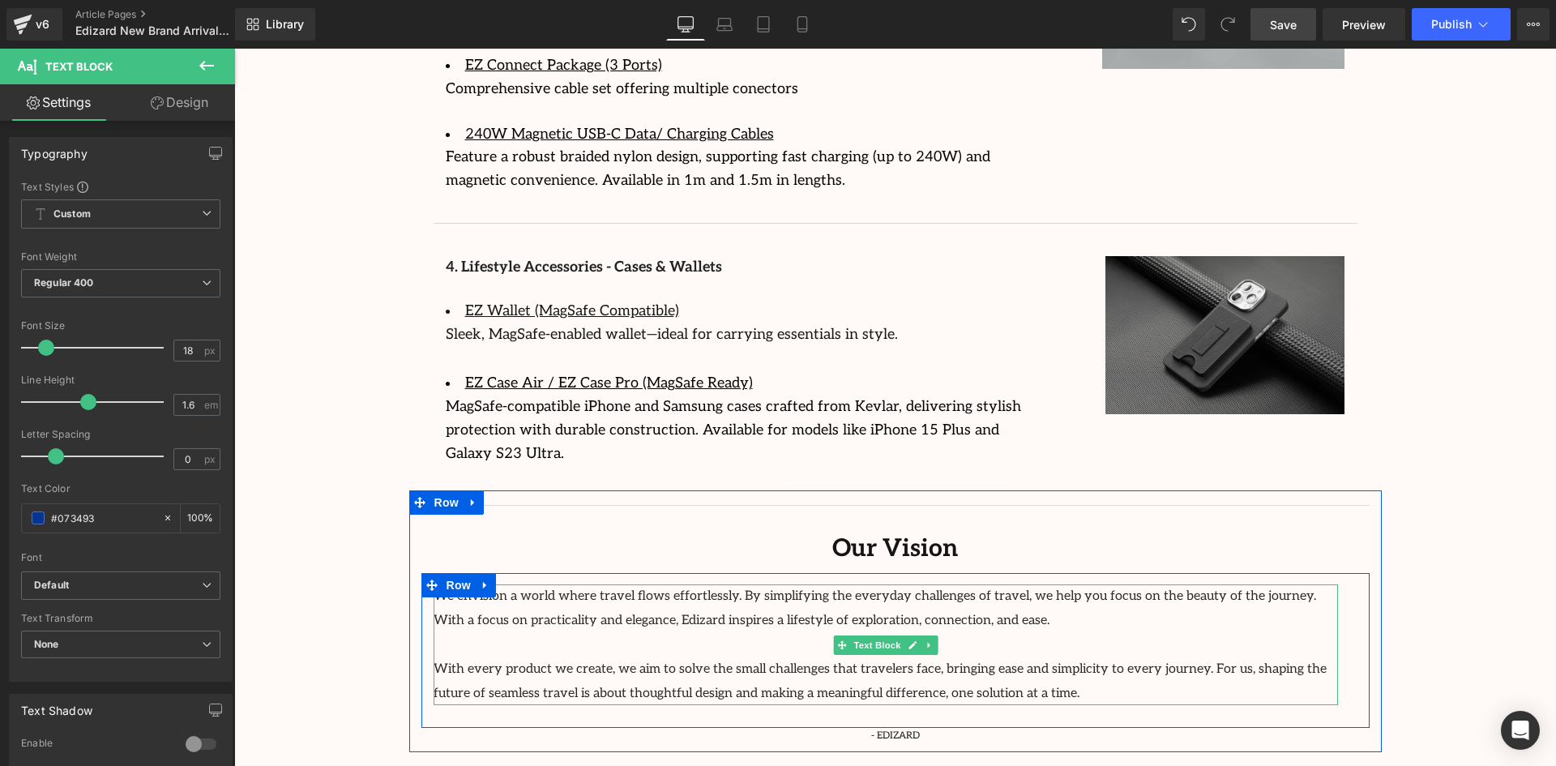
click at [912, 657] on p "With every product we create, we aim to solve the small challenges that travele…" at bounding box center [886, 681] width 904 height 49
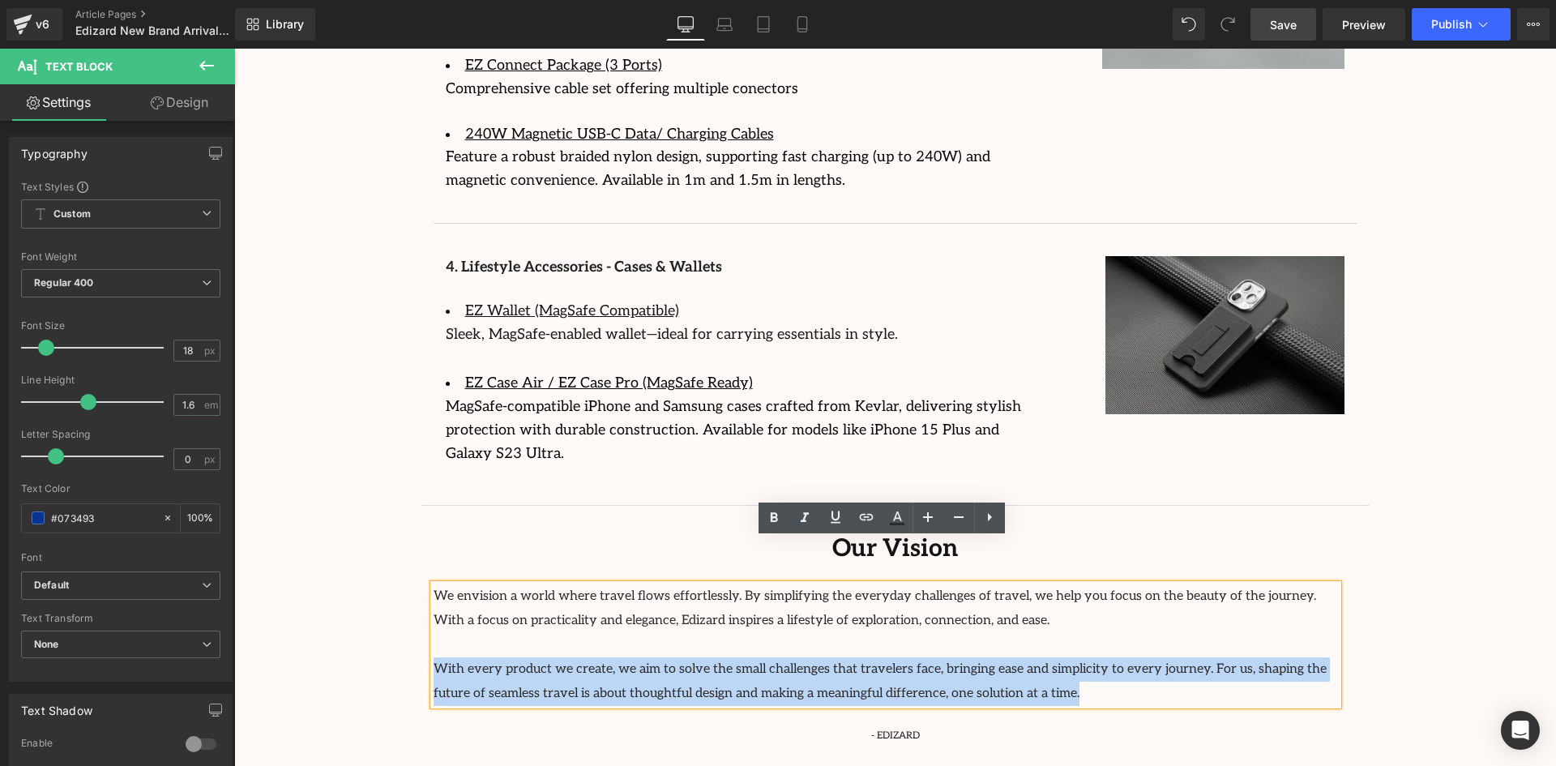
drag, startPoint x: 916, startPoint y: 651, endPoint x: 431, endPoint y: 626, distance: 485.2
click at [434, 657] on p "With every product we create, we aim to solve the small challenges that travele…" at bounding box center [886, 681] width 904 height 49
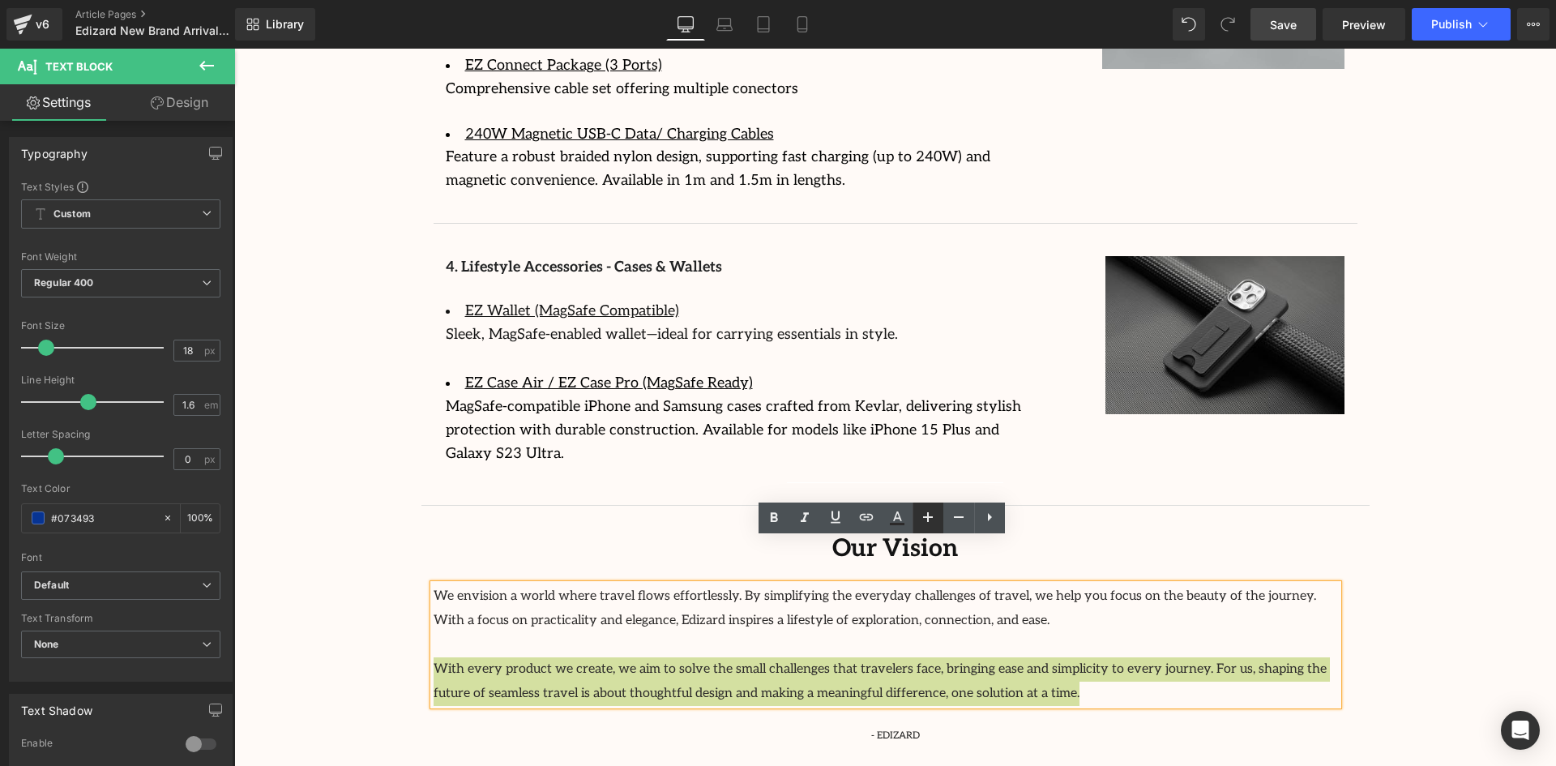
click at [930, 518] on icon at bounding box center [927, 516] width 19 height 19
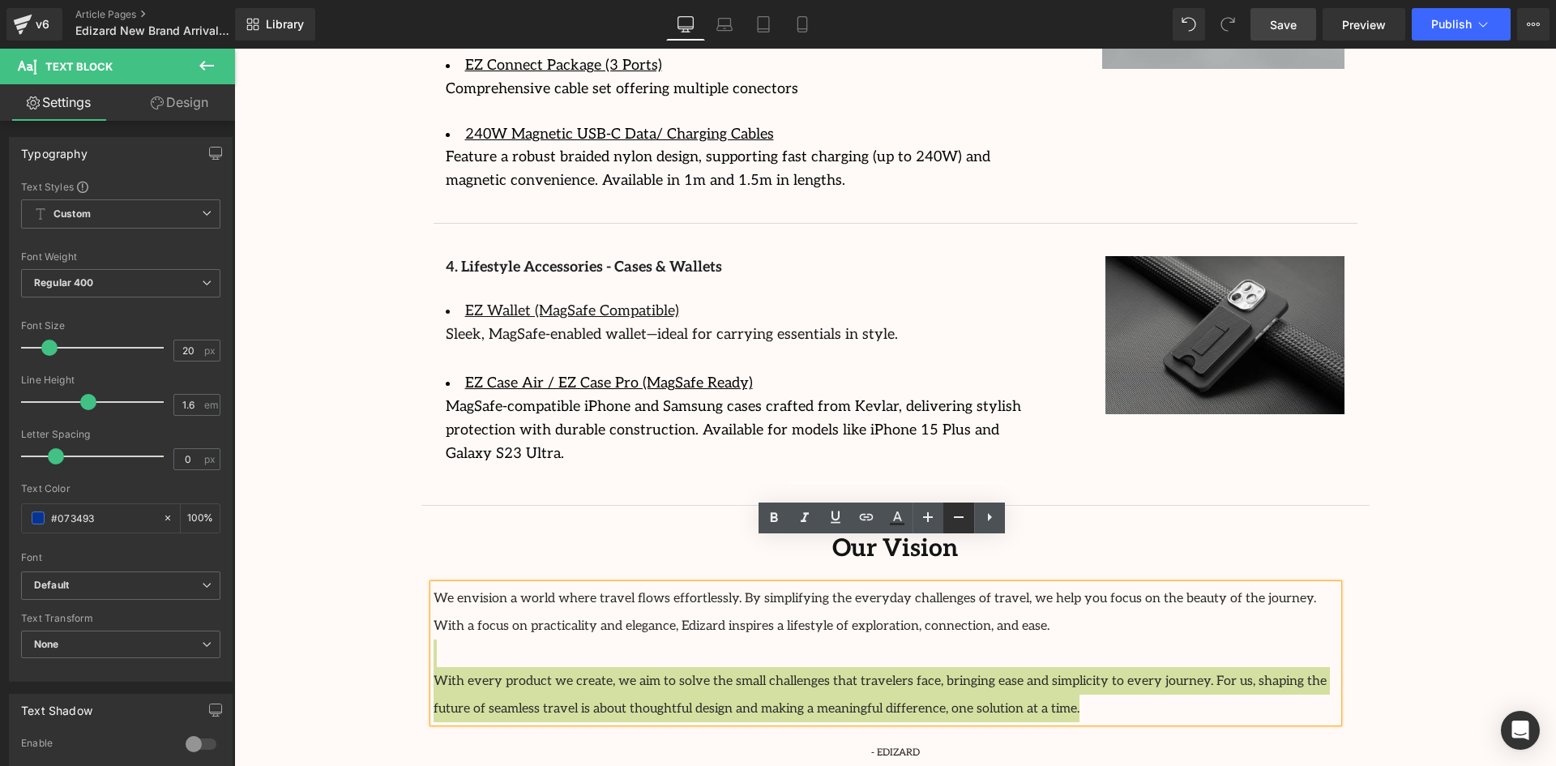
click at [955, 519] on icon at bounding box center [958, 516] width 19 height 19
type input "18"
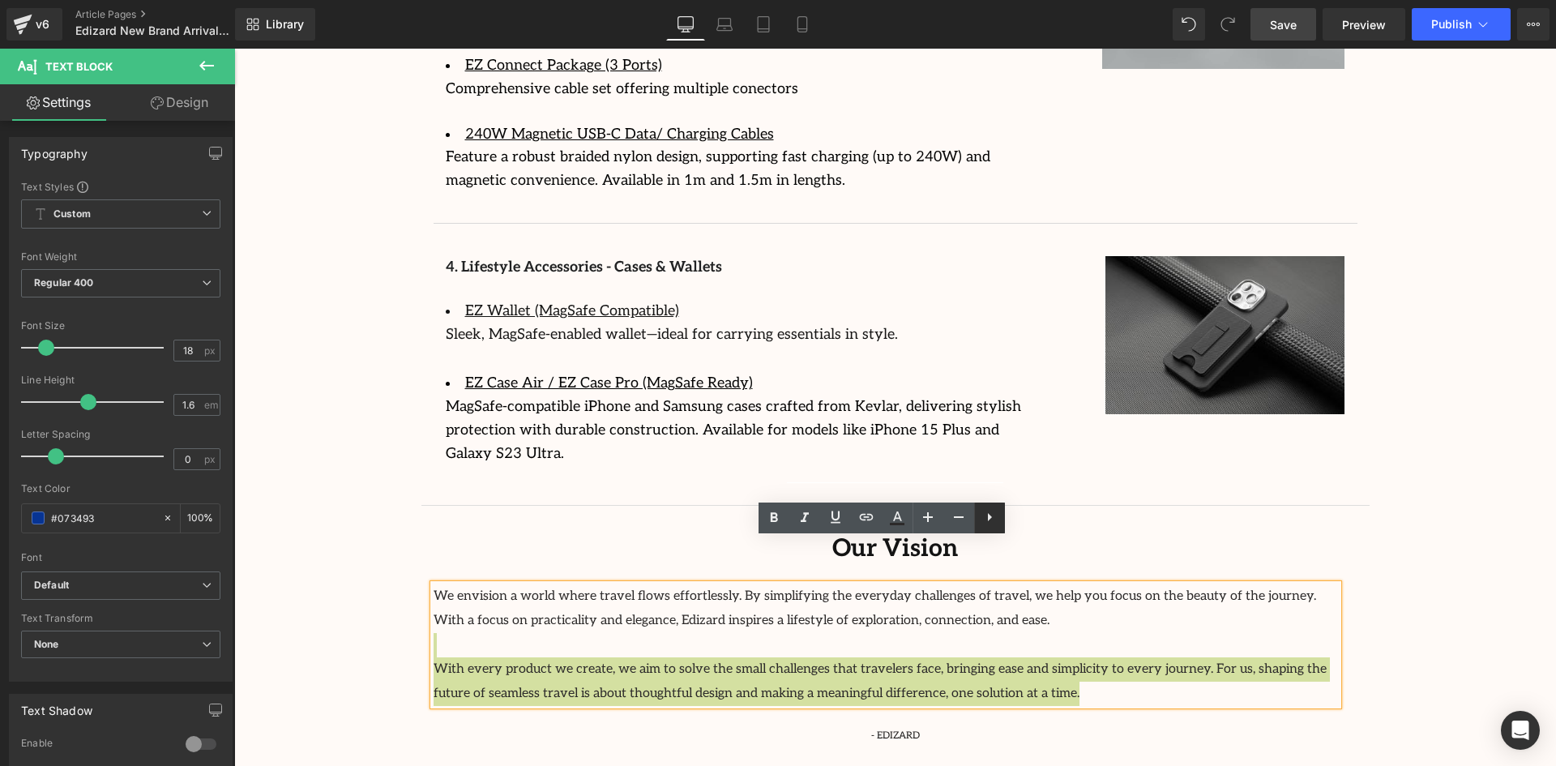
click at [988, 514] on icon at bounding box center [990, 517] width 4 height 8
click at [1019, 520] on icon at bounding box center [1019, 516] width 19 height 19
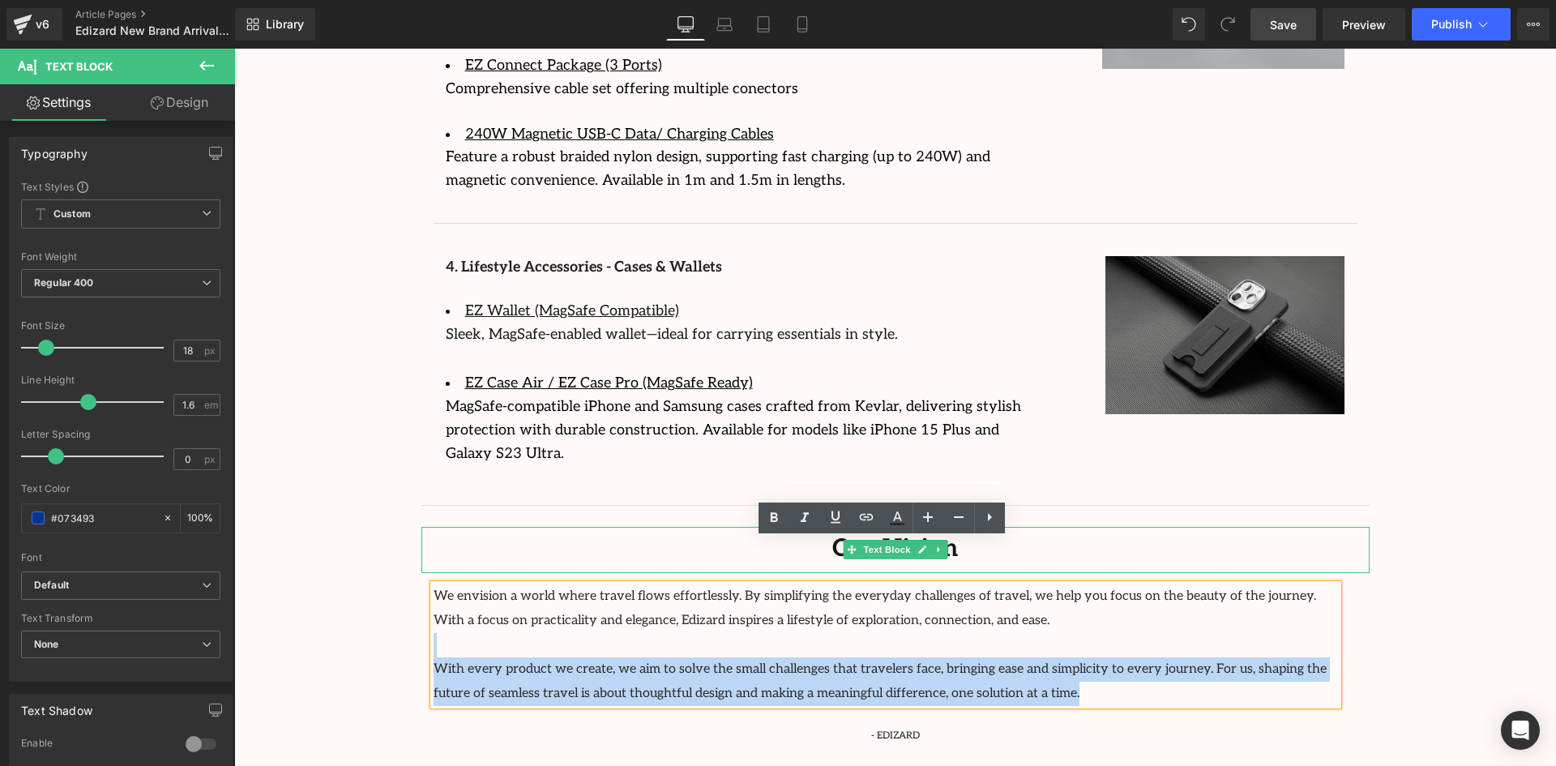
click at [1151, 527] on div "Our Vision" at bounding box center [895, 550] width 948 height 47
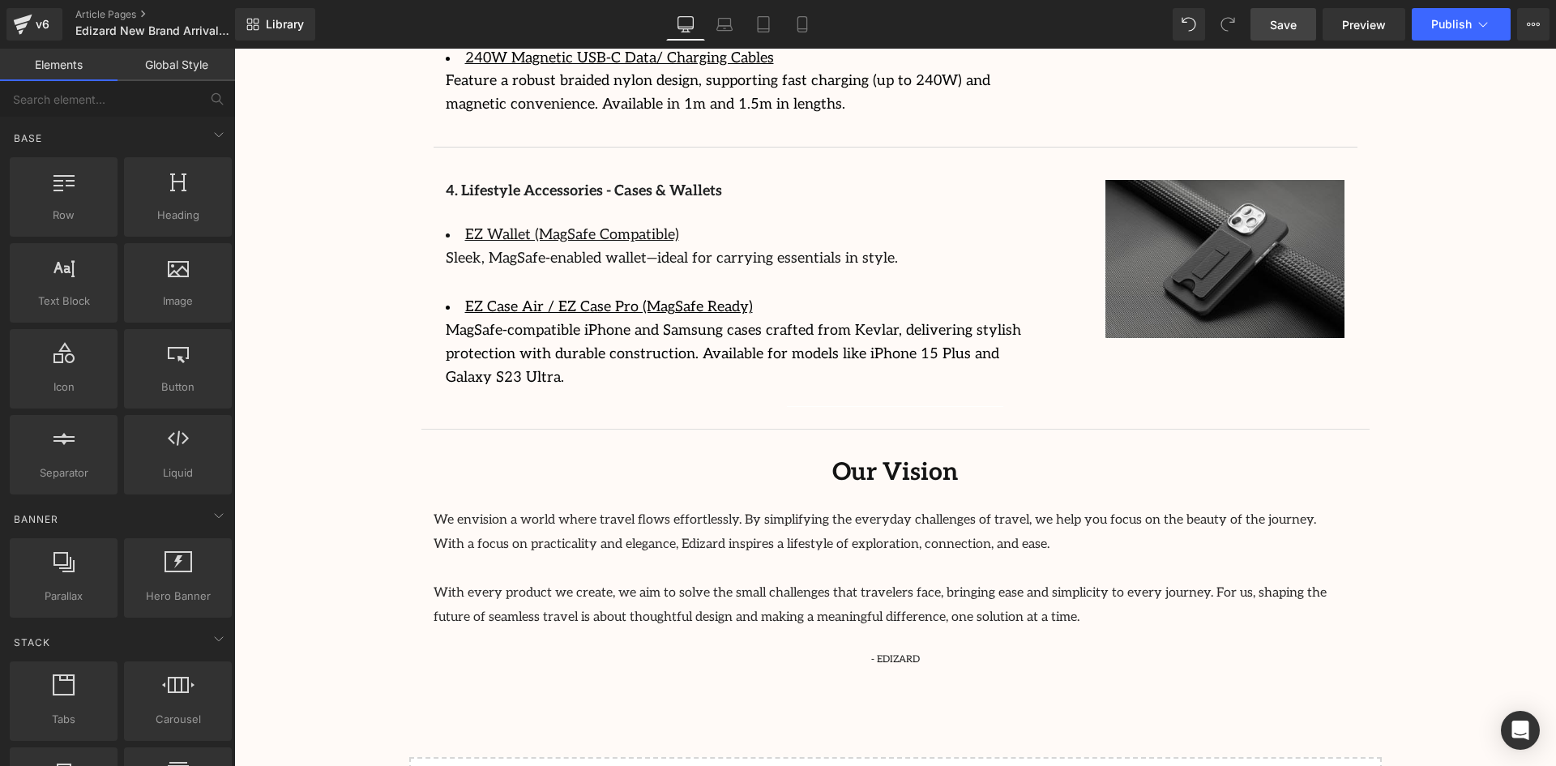
scroll to position [3314, 0]
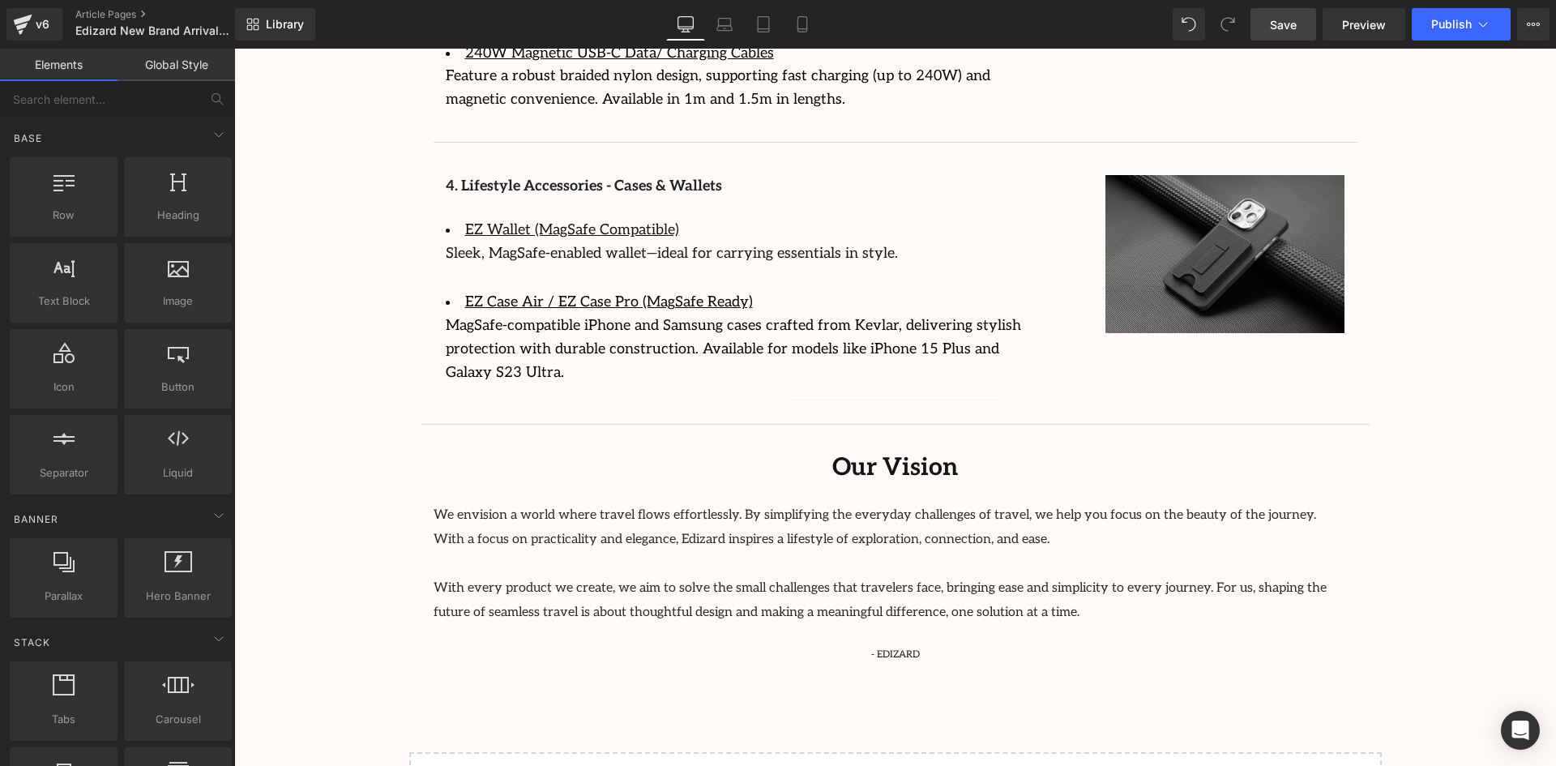
click at [748, 507] on span "We envision a world where travel flows effortlessly. By simplifying the everyda…" at bounding box center [875, 527] width 882 height 40
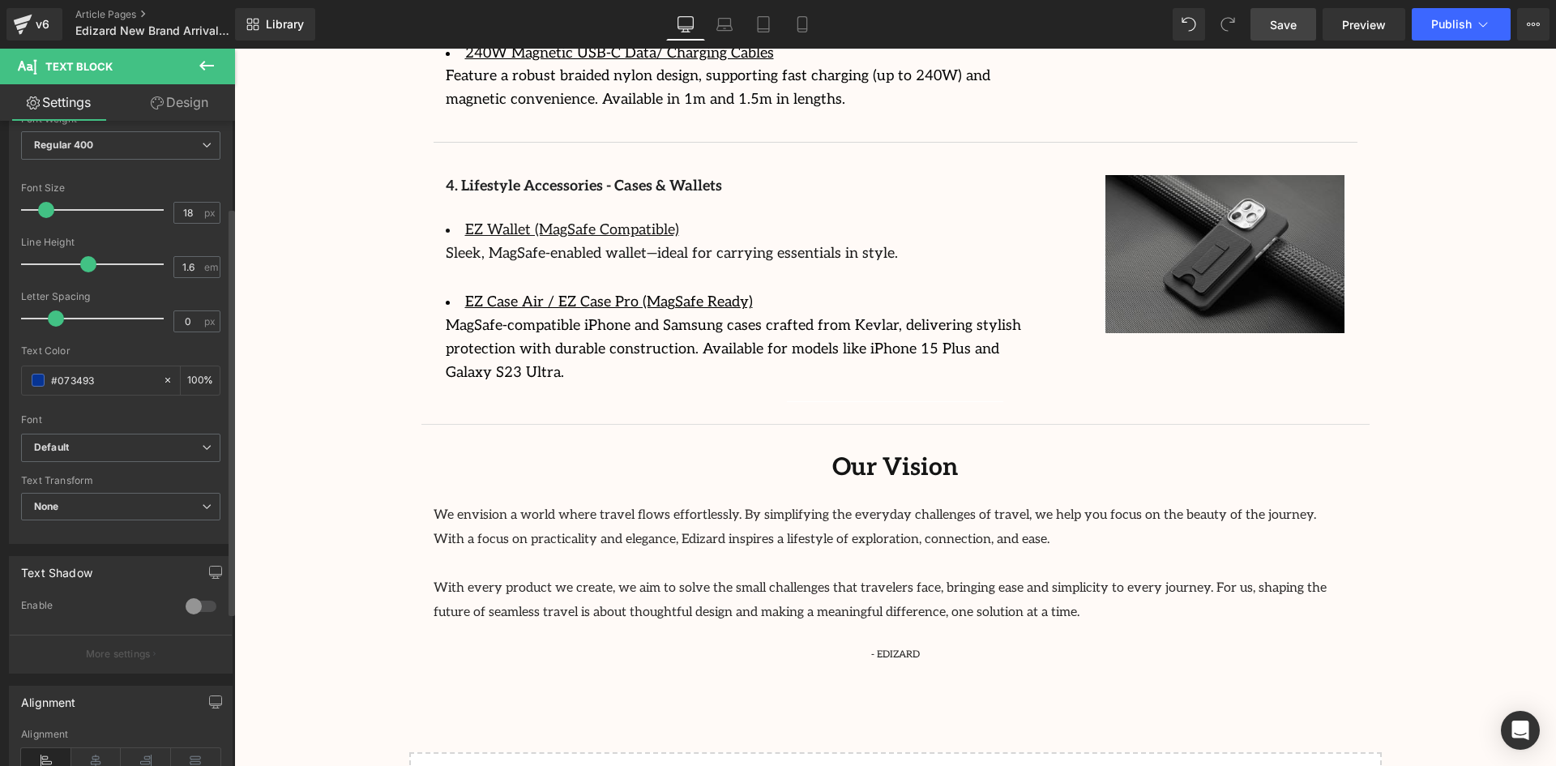
scroll to position [137, 0]
click at [99, 452] on b "Default" at bounding box center [118, 449] width 168 height 14
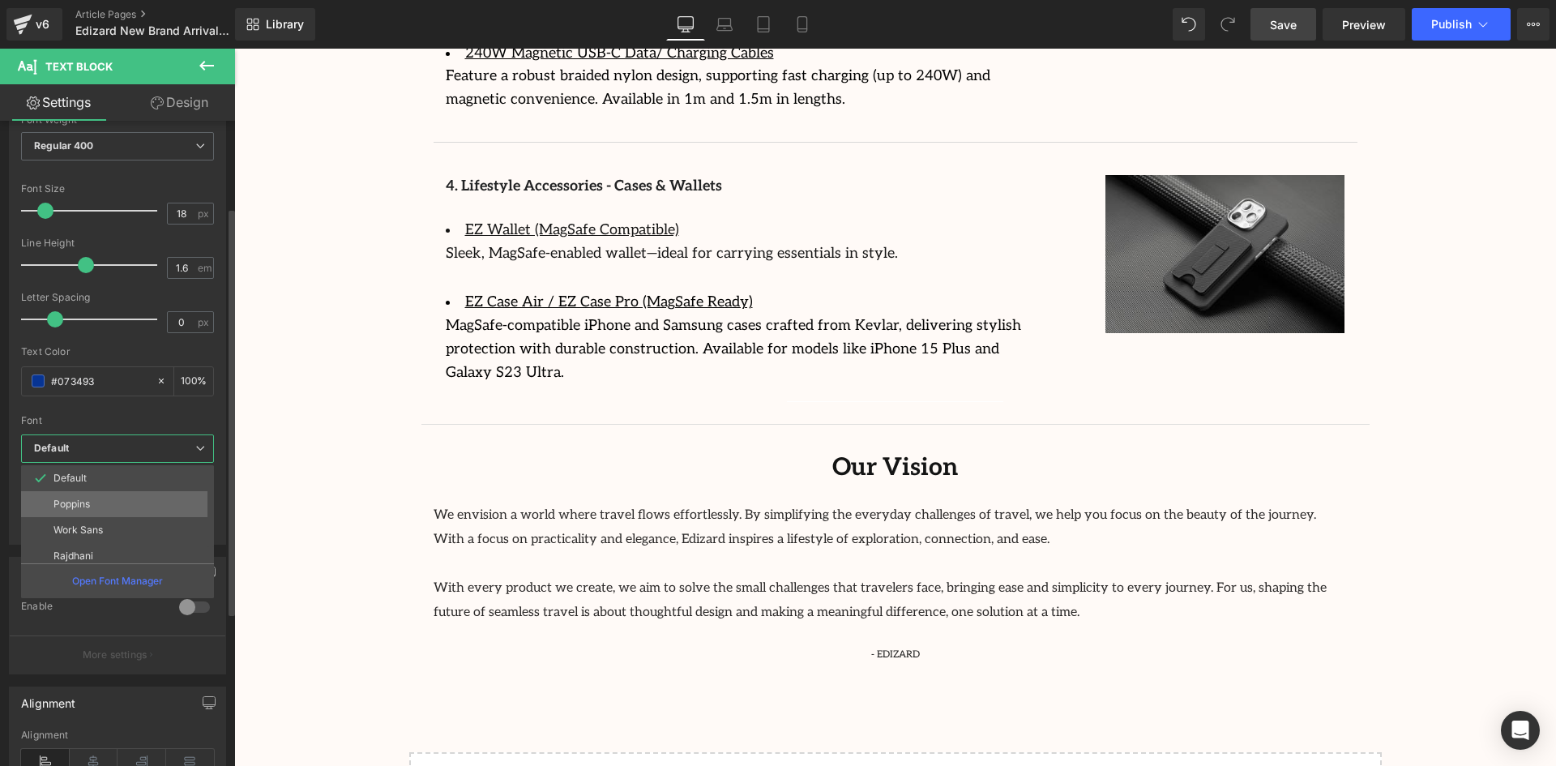
click at [103, 498] on li "Poppins" at bounding box center [121, 504] width 200 height 26
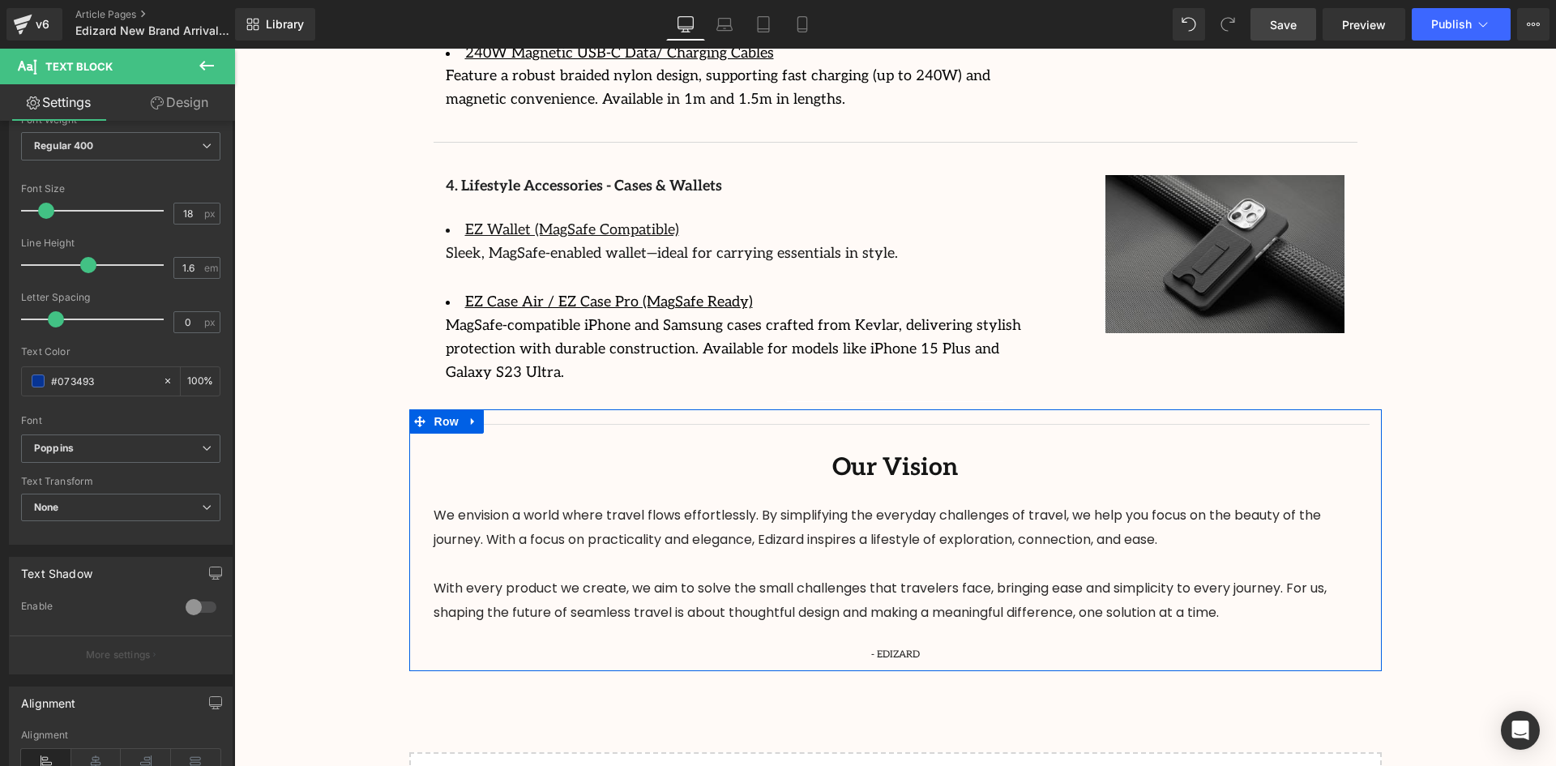
click at [777, 330] on div "MagSafe-compatible iPhone and Samsung cases crafted from Kevlar, delivering sty…" at bounding box center [742, 349] width 592 height 70
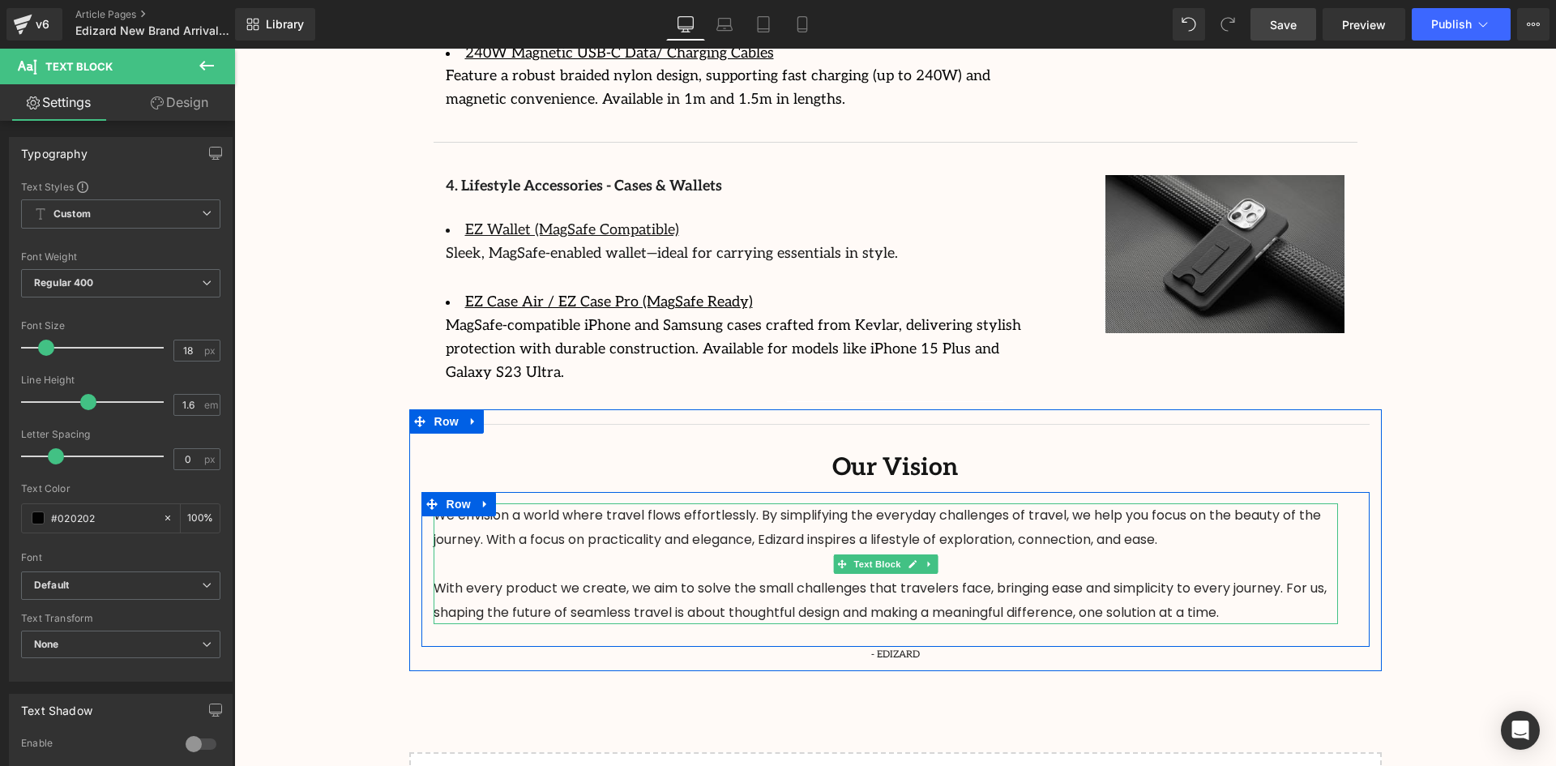
click at [979, 579] on span "With every product we create, we aim to solve the small challenges that travele…" at bounding box center [880, 600] width 893 height 43
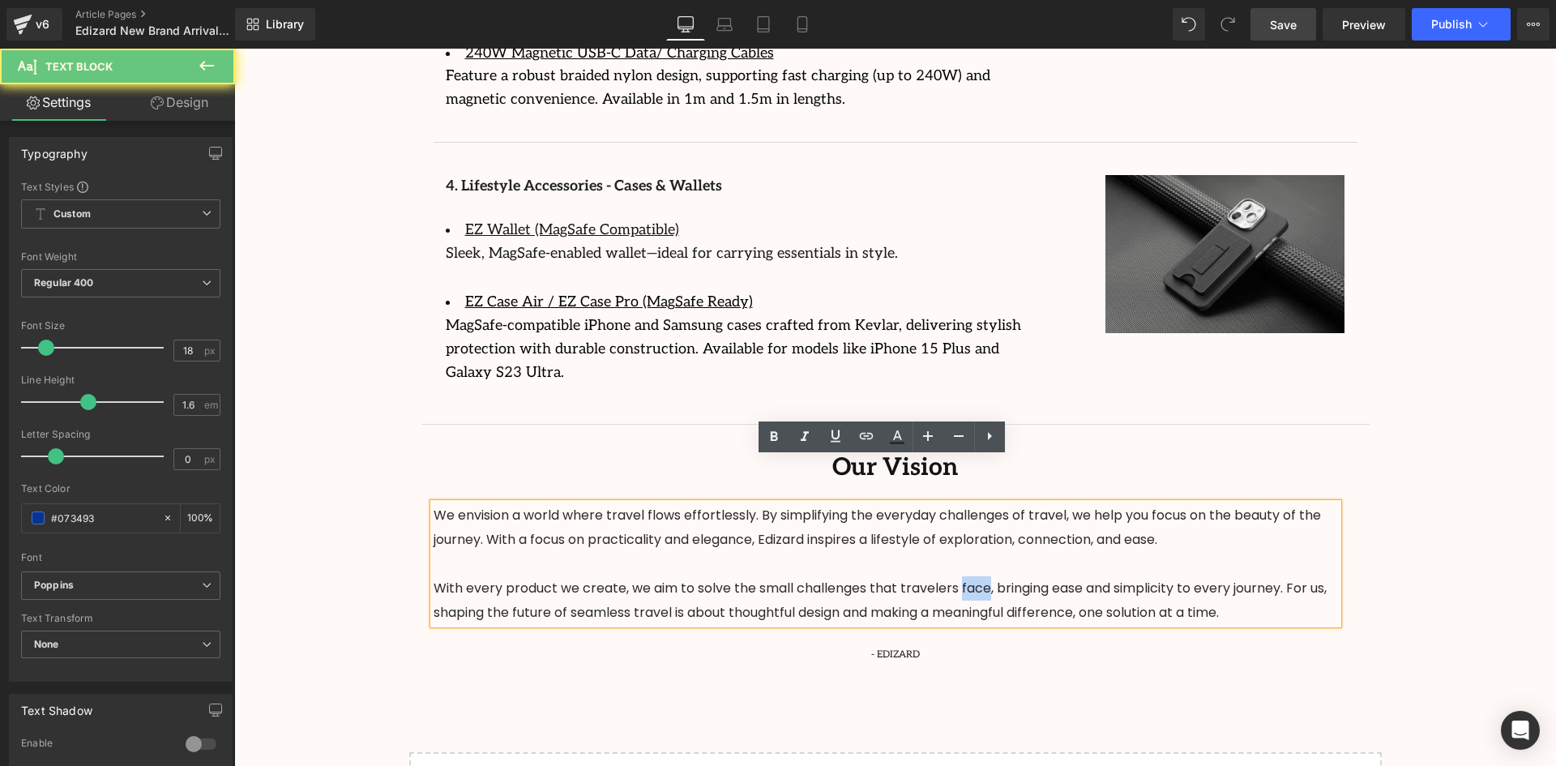
click at [979, 579] on span "With every product we create, we aim to solve the small challenges that travele…" at bounding box center [880, 600] width 893 height 43
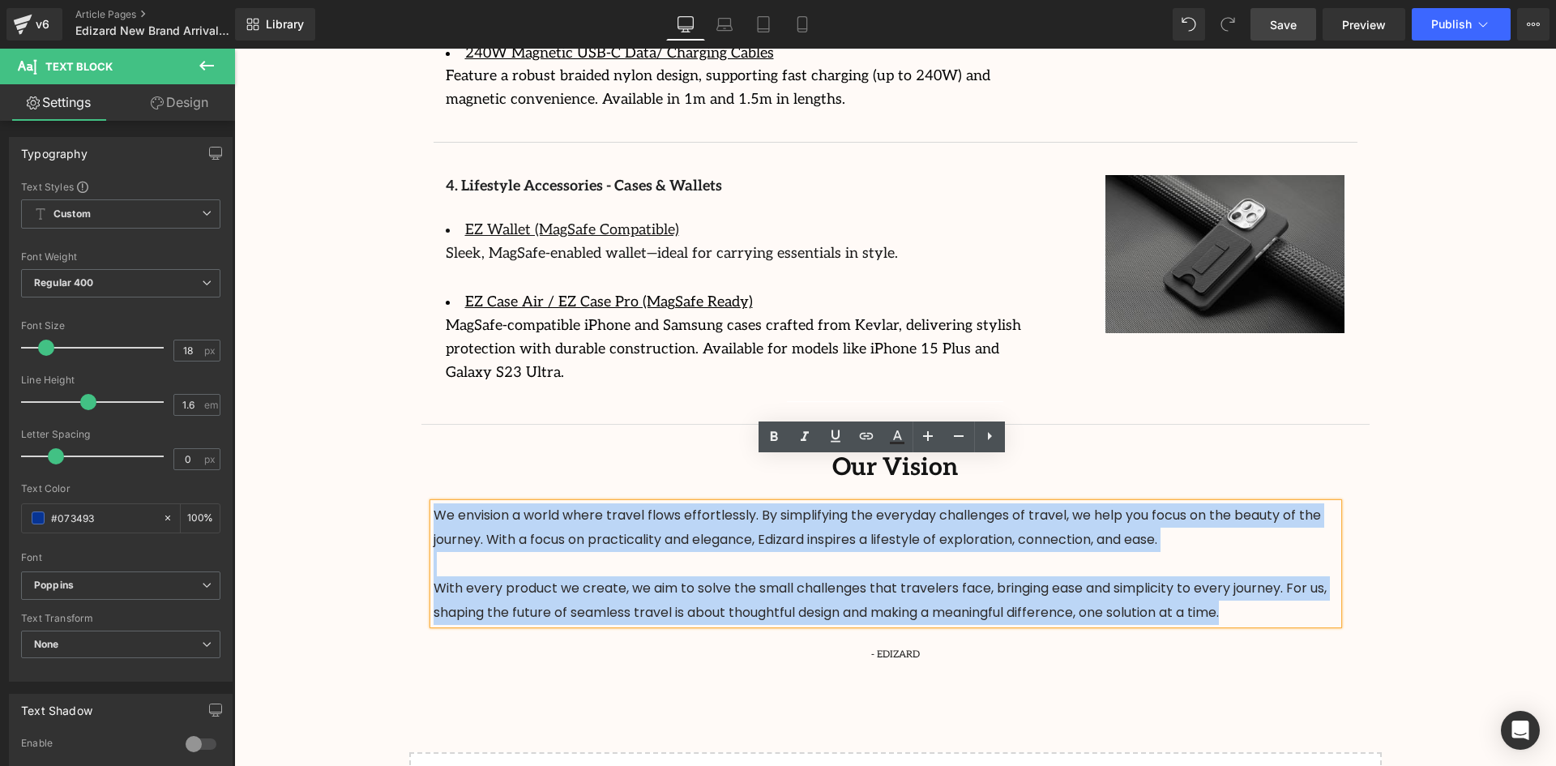
drag, startPoint x: 1272, startPoint y: 570, endPoint x: 420, endPoint y: 481, distance: 857.1
click at [421, 503] on div "We envision a world where travel flows effortlessly. By simplifying the everyda…" at bounding box center [885, 563] width 929 height 121
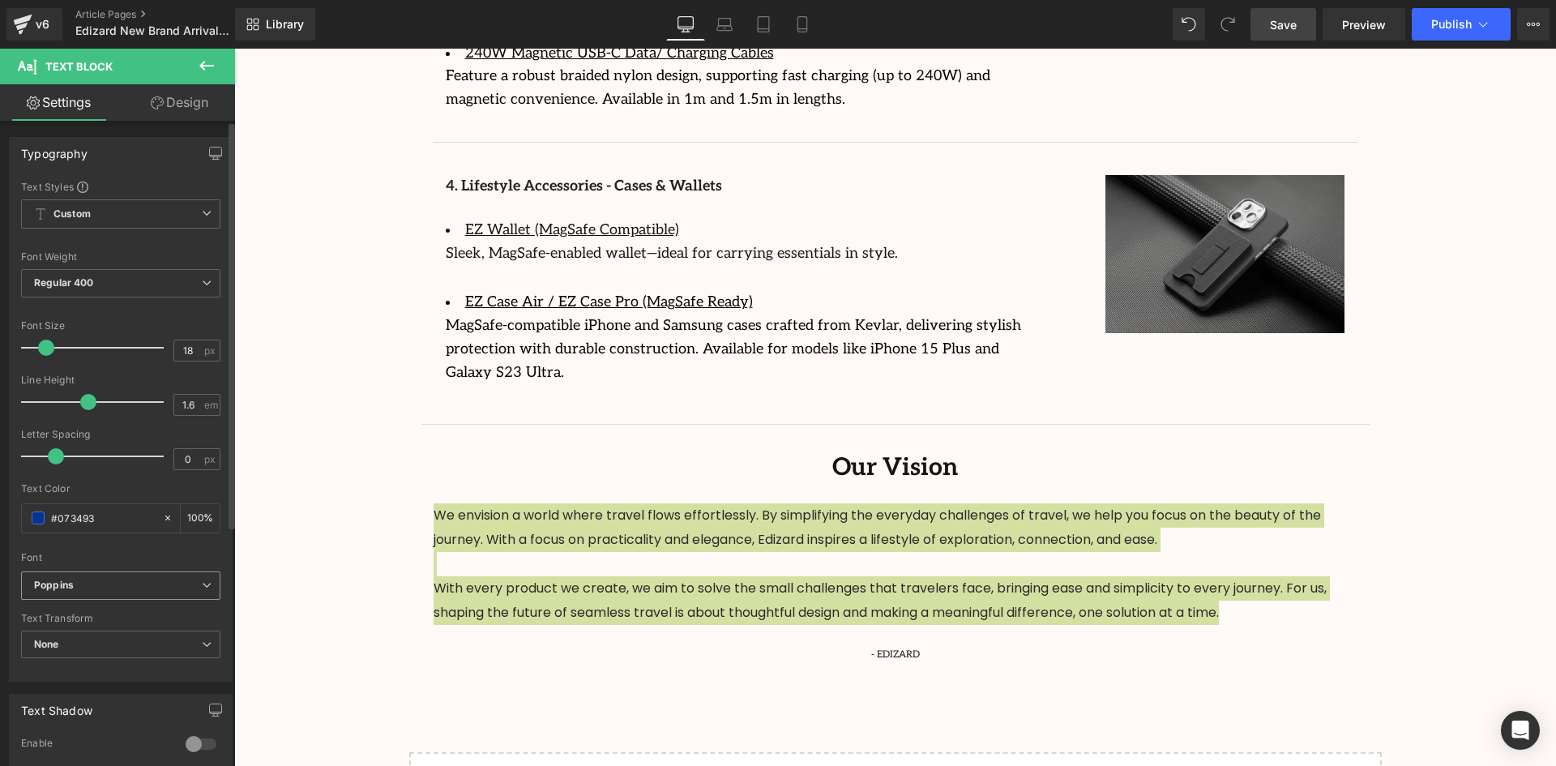
click at [126, 585] on b "Poppins" at bounding box center [118, 586] width 168 height 14
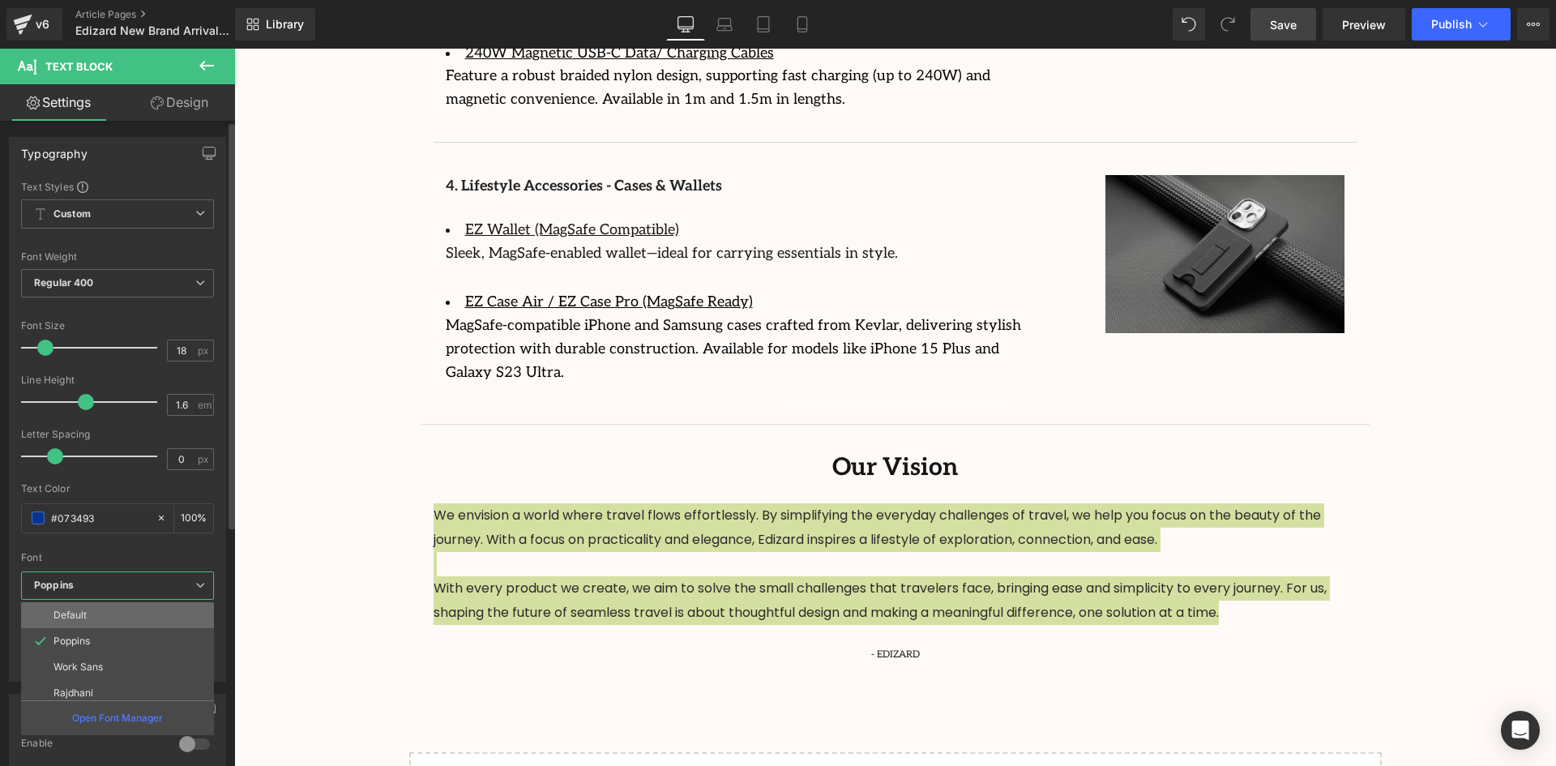
click at [126, 608] on li "Default" at bounding box center [121, 615] width 200 height 26
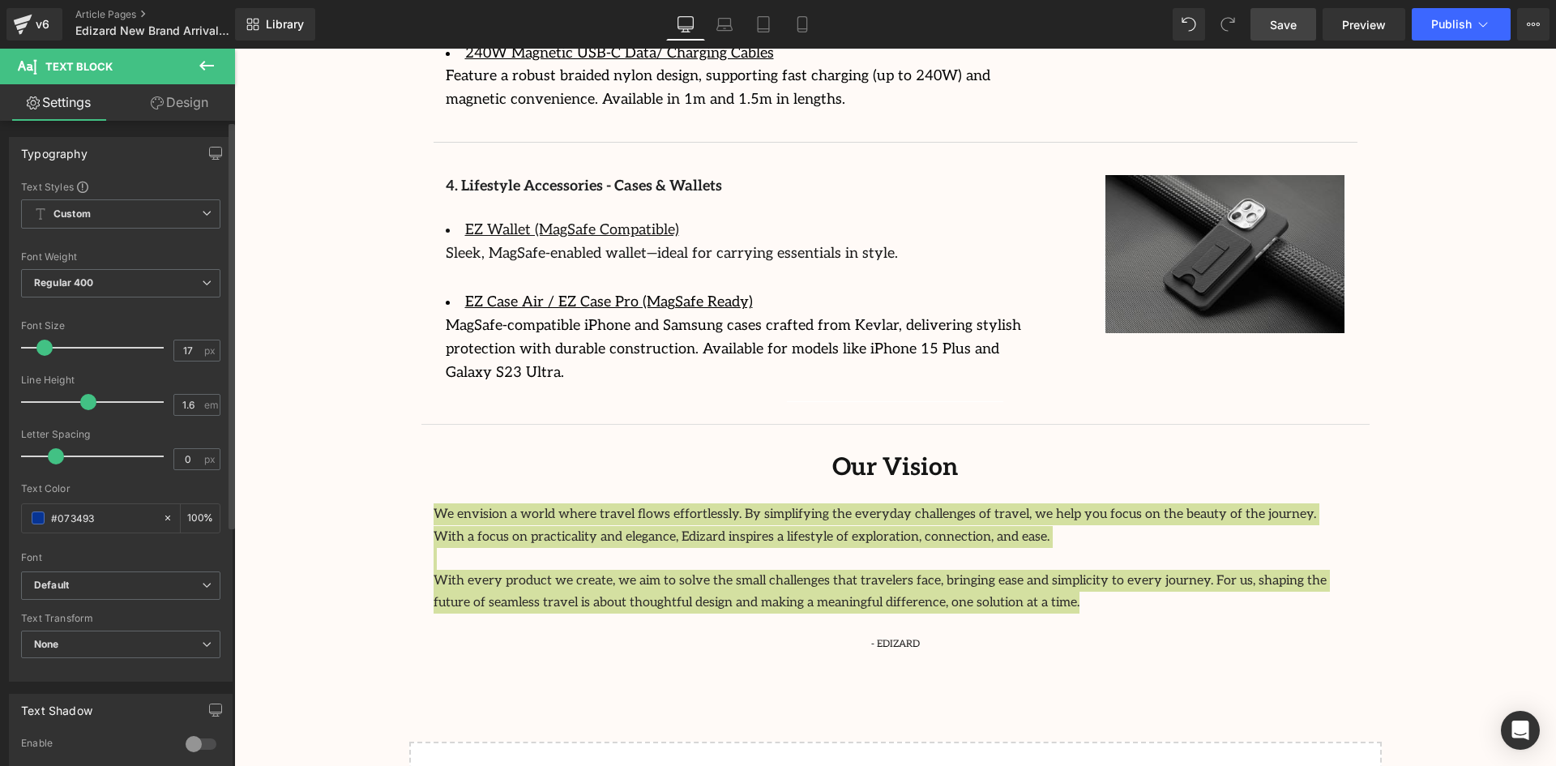
type input "18"
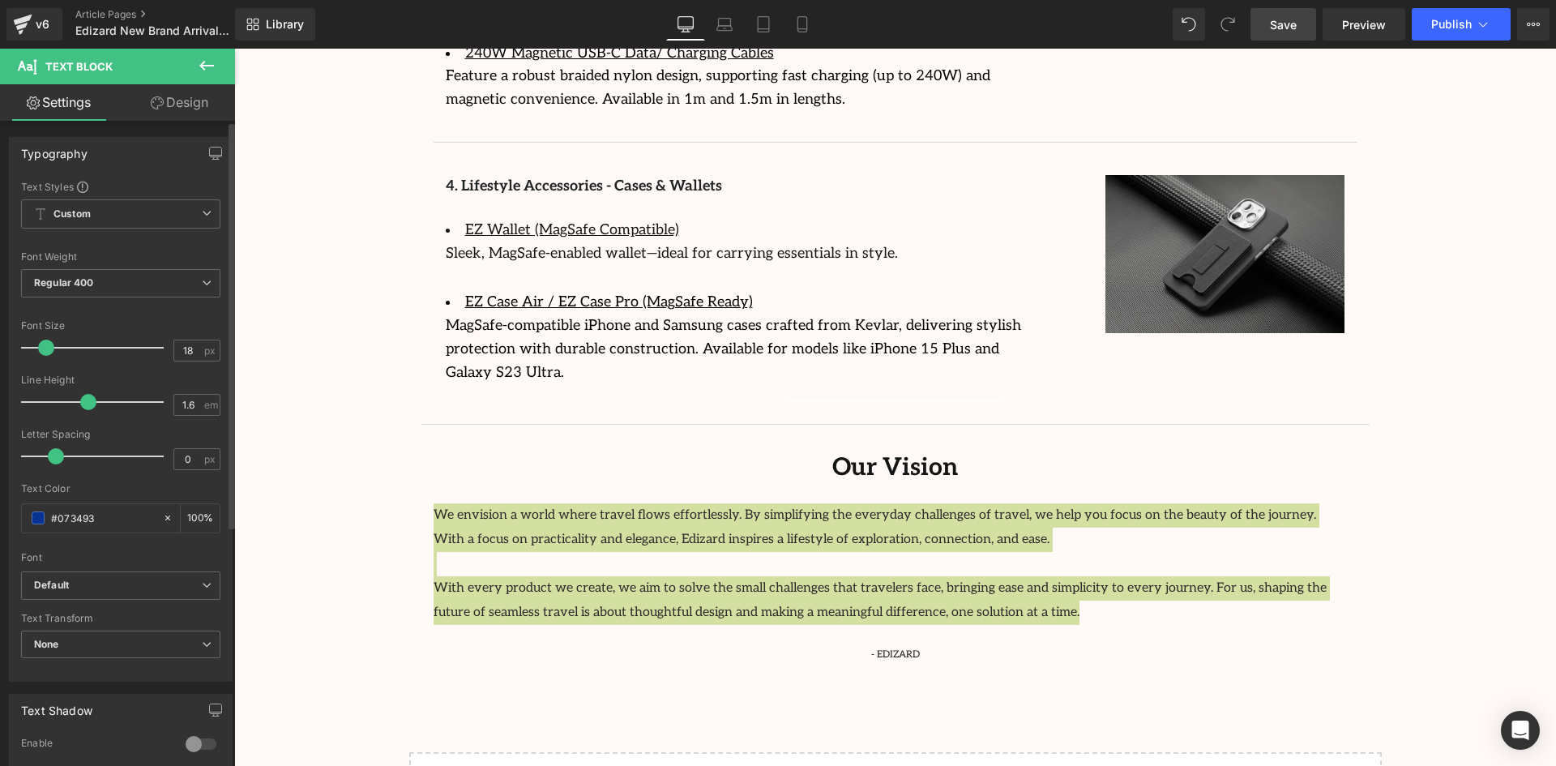
click at [52, 353] on div at bounding box center [96, 347] width 135 height 32
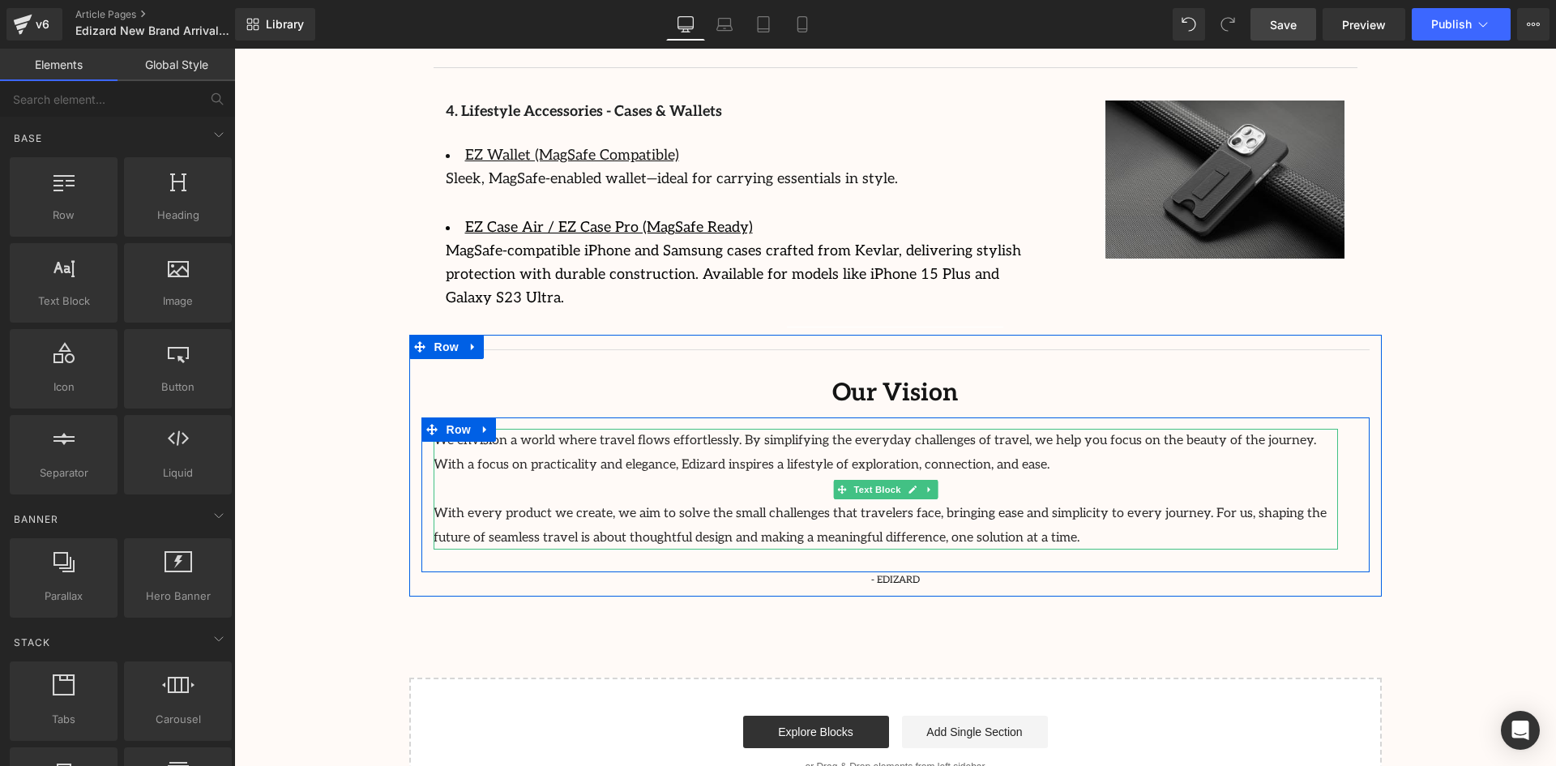
scroll to position [3509, 0]
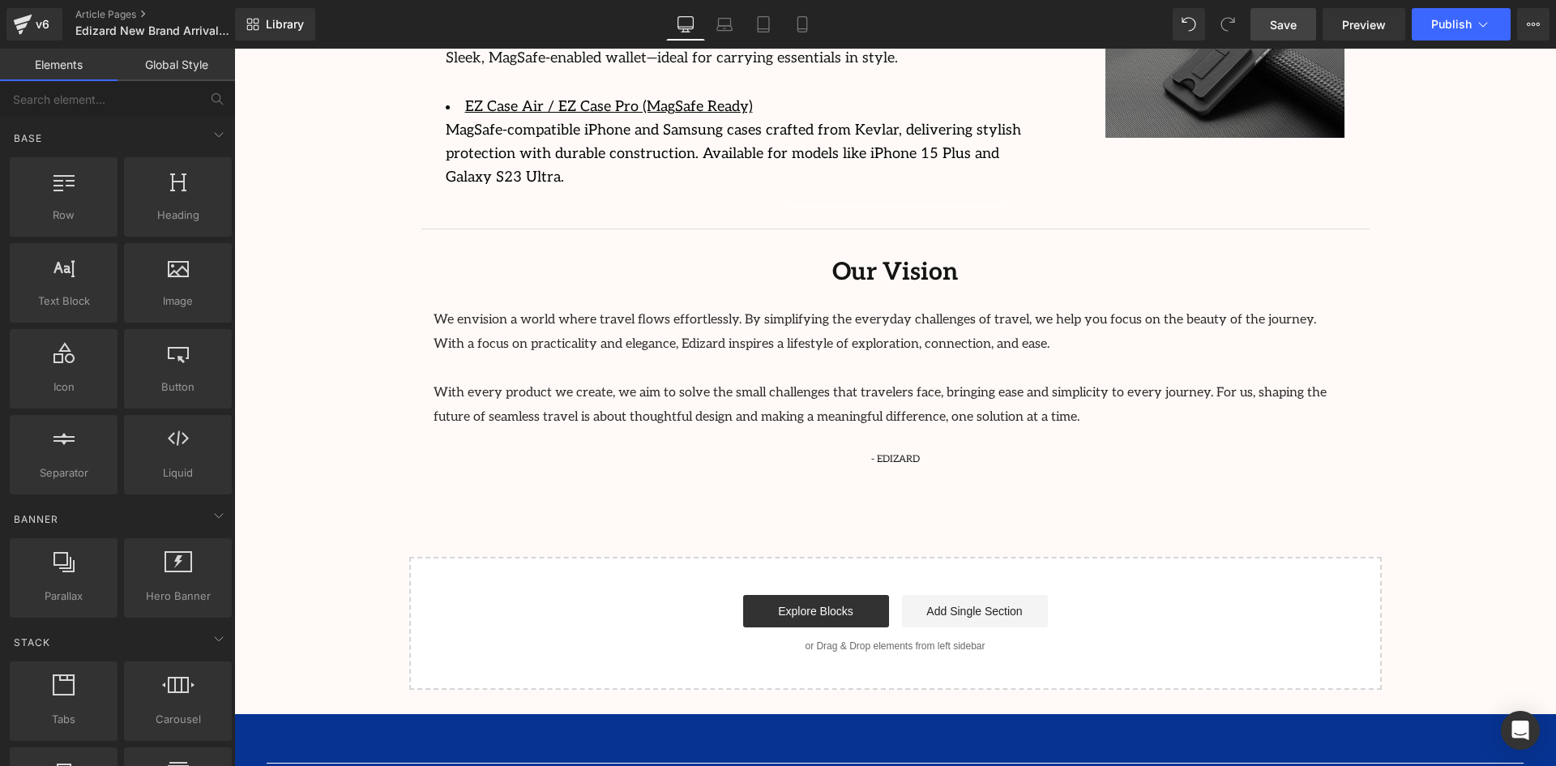
click at [1267, 32] on link "Save" at bounding box center [1283, 24] width 66 height 32
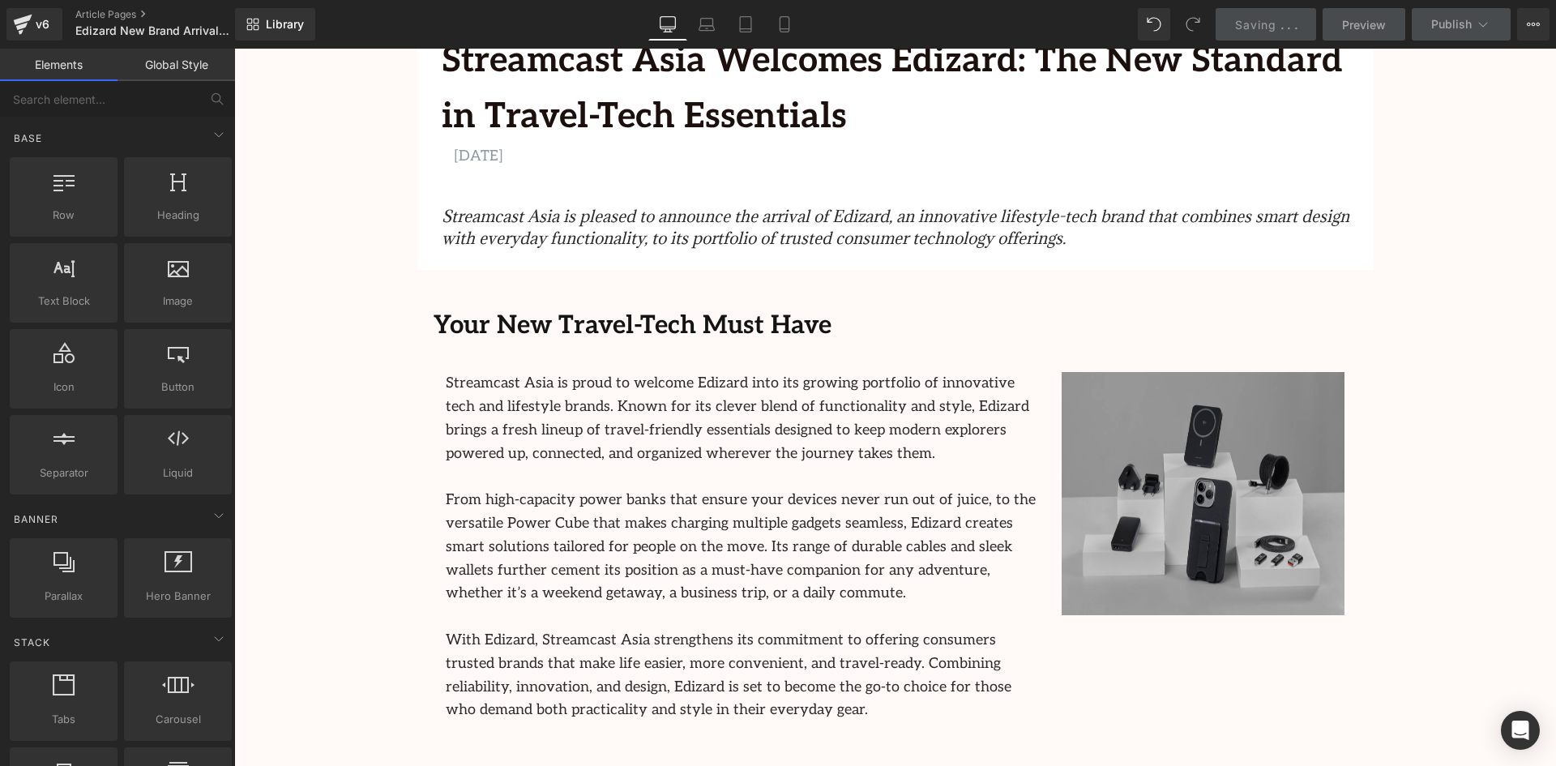
scroll to position [187, 0]
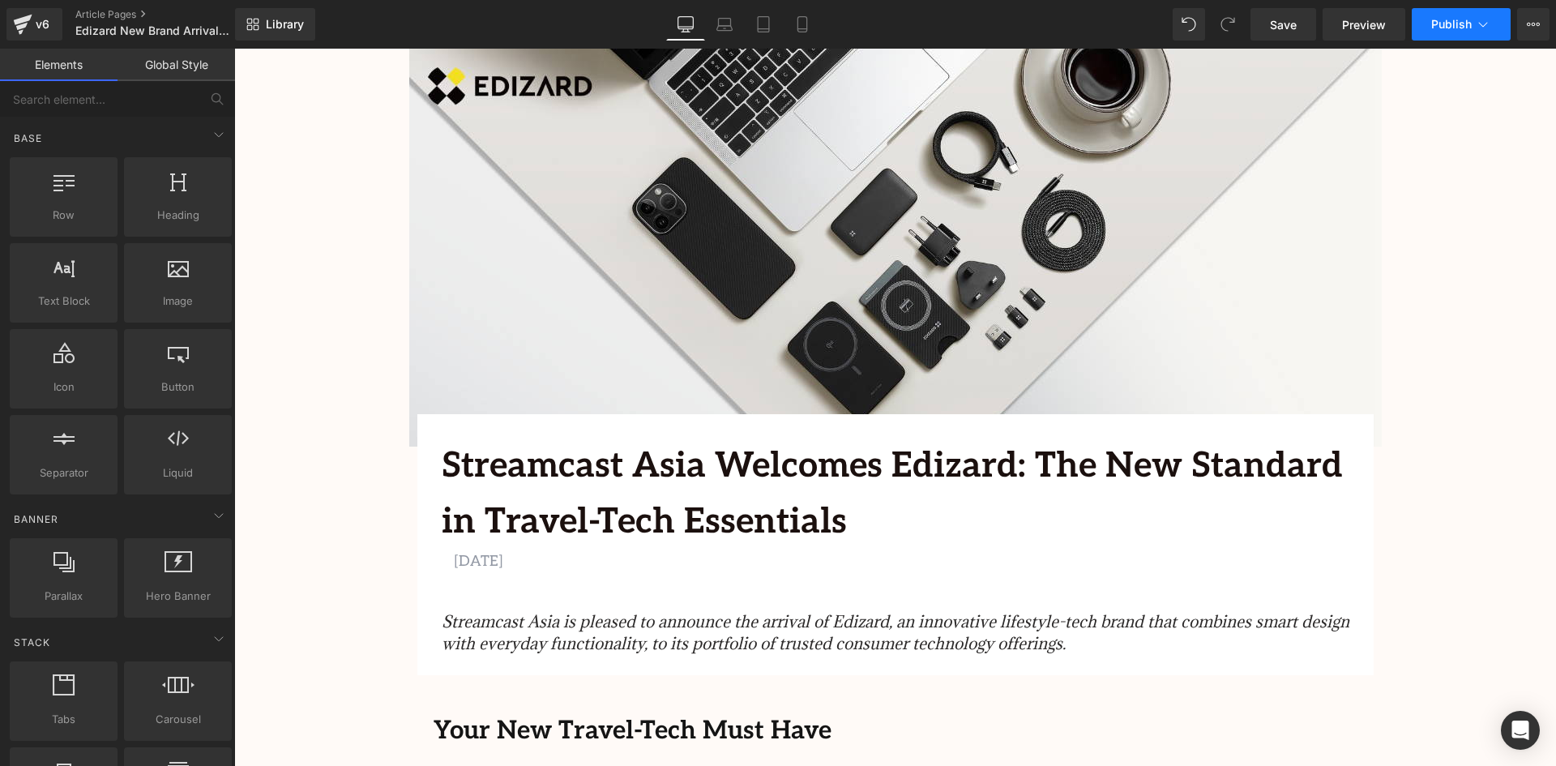
click at [1455, 35] on button "Publish" at bounding box center [1461, 24] width 99 height 32
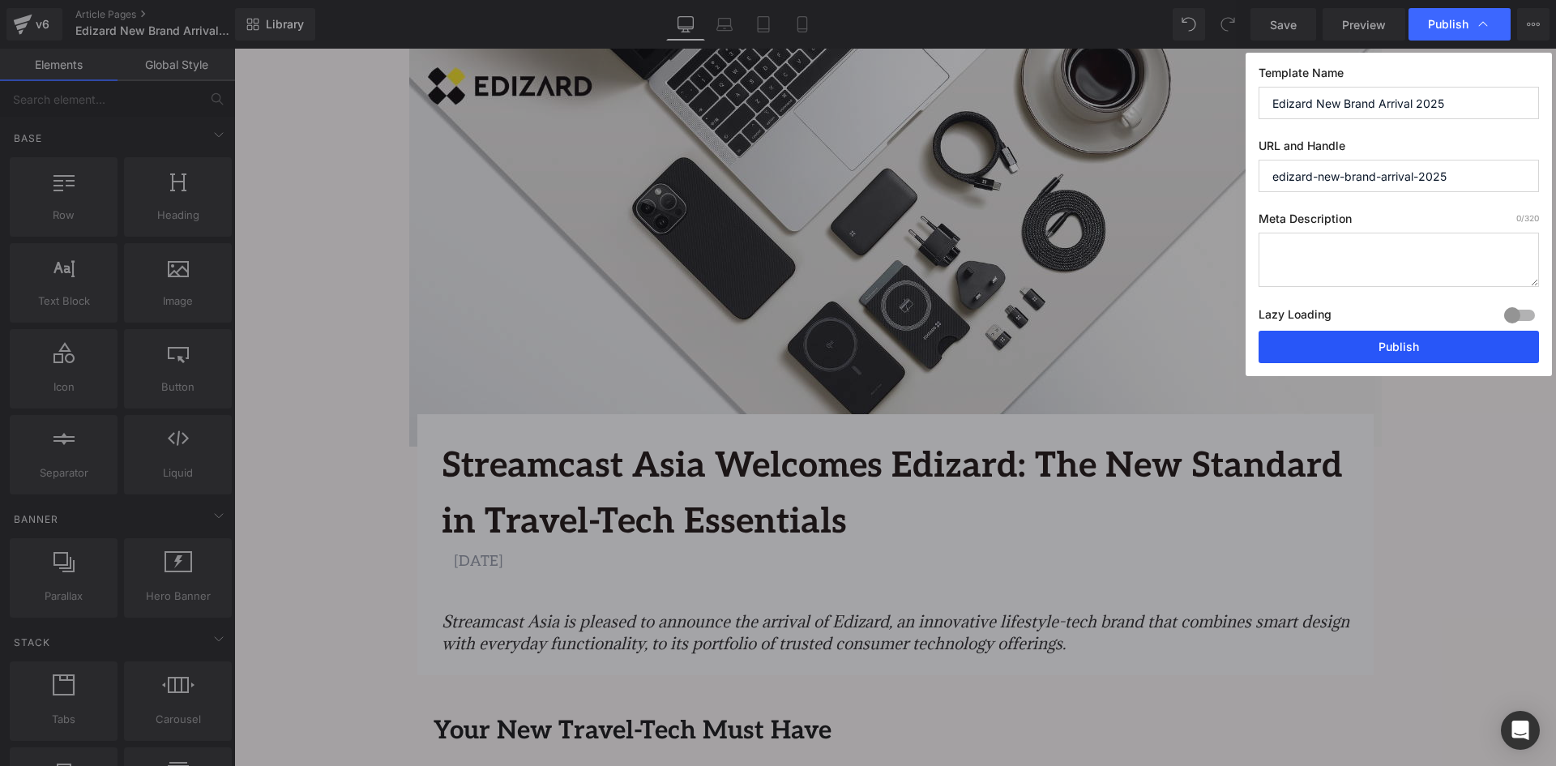
click at [1459, 344] on button "Publish" at bounding box center [1398, 347] width 280 height 32
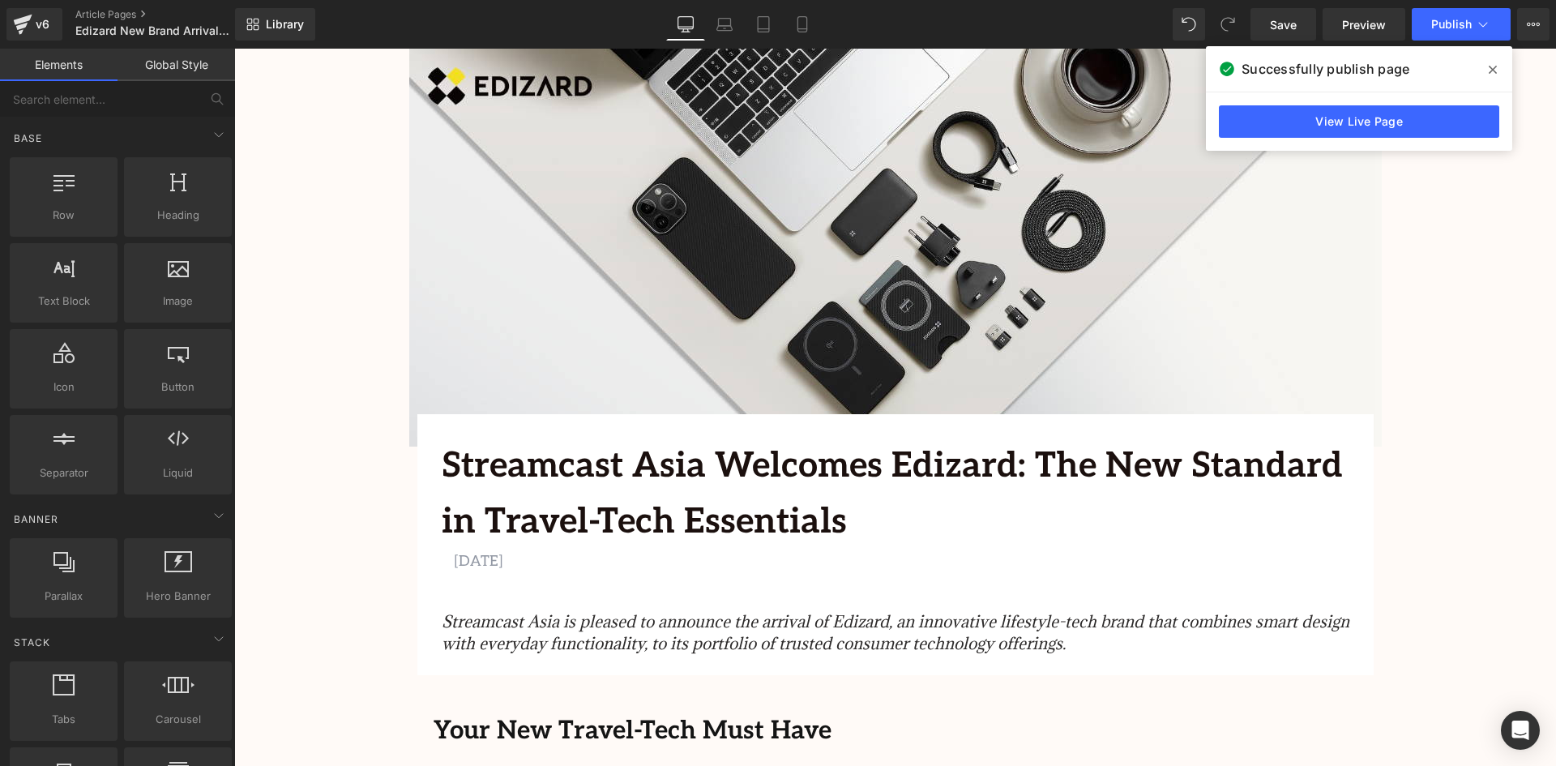
click at [1493, 63] on icon at bounding box center [1493, 69] width 8 height 13
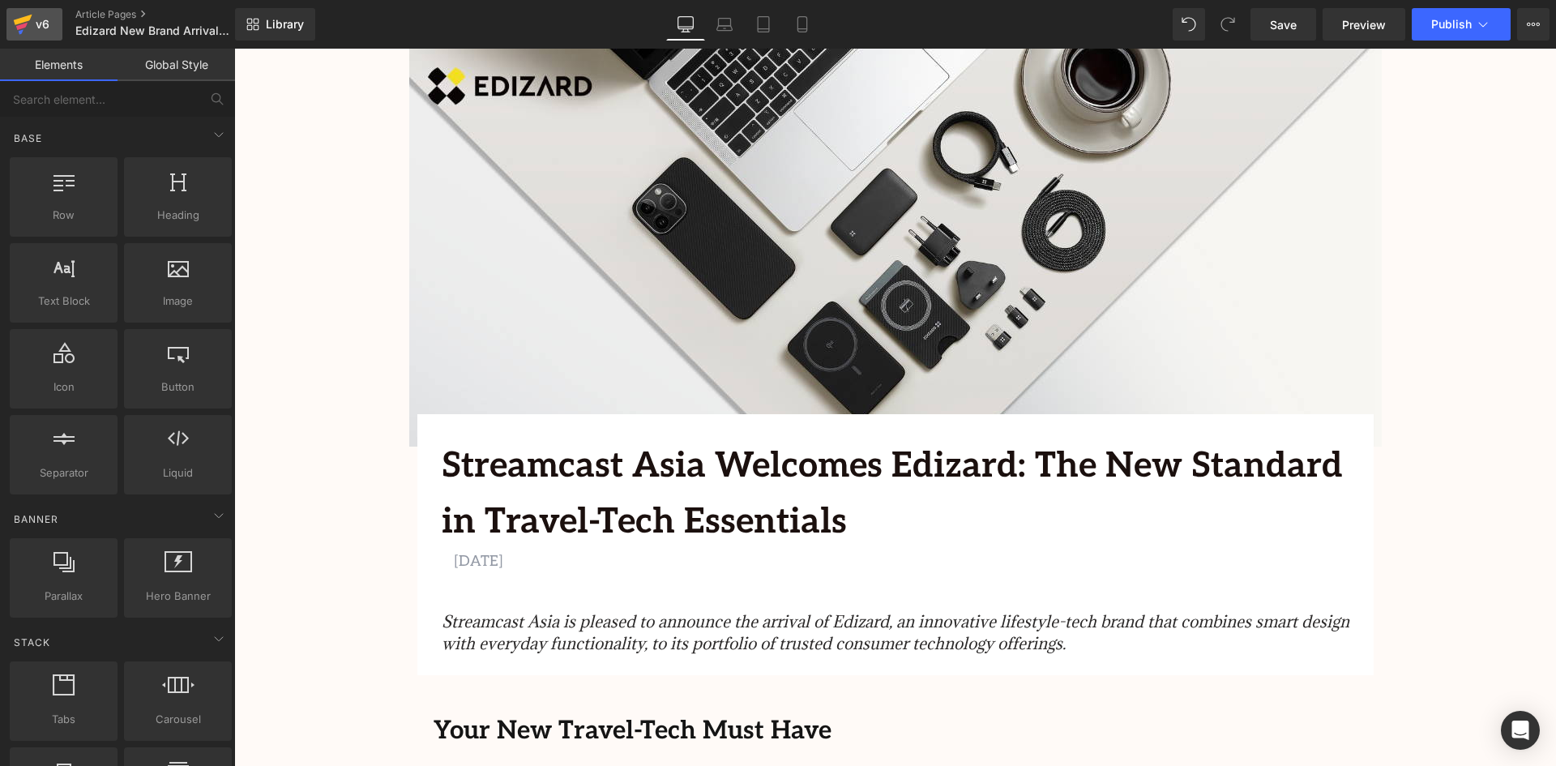
click at [36, 18] on div "v6" at bounding box center [42, 24] width 20 height 21
